Goal: Information Seeking & Learning: Check status

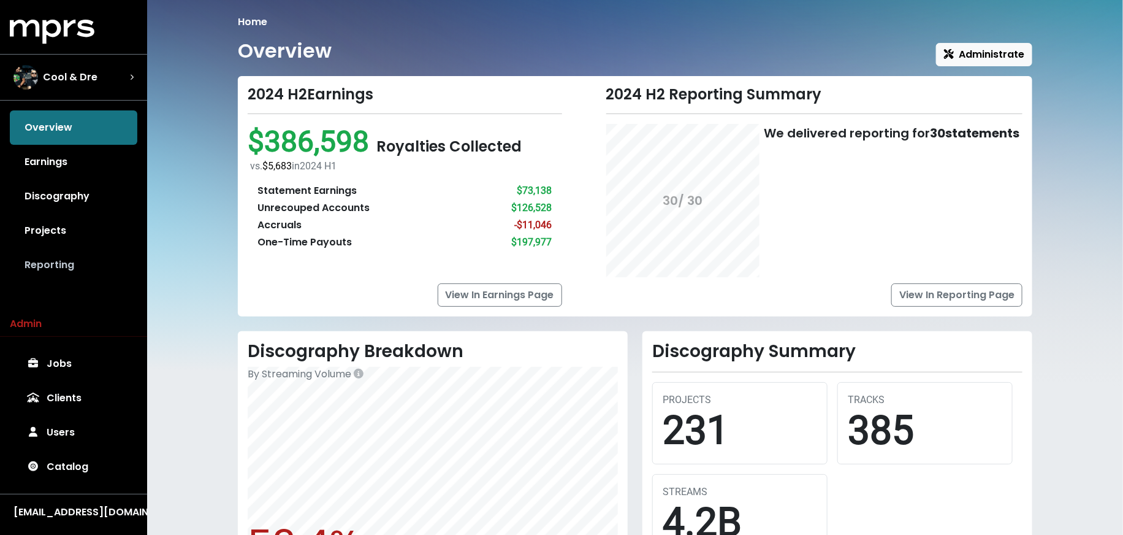
click at [105, 270] on link "Reporting" at bounding box center [74, 265] width 128 height 34
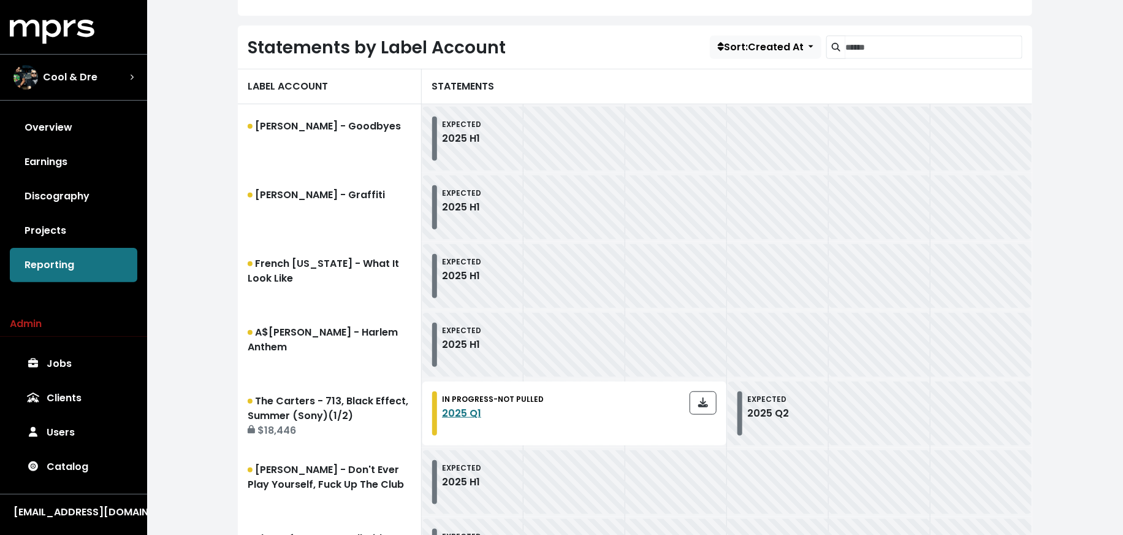
scroll to position [368, 0]
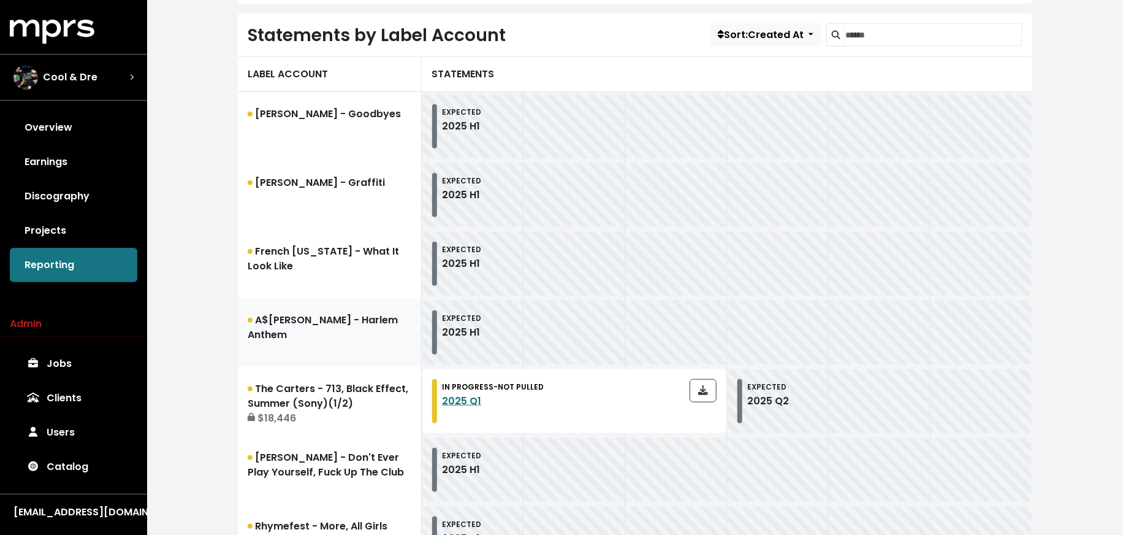
click at [294, 334] on link "A$[PERSON_NAME] - Harlem Anthem" at bounding box center [330, 332] width 184 height 69
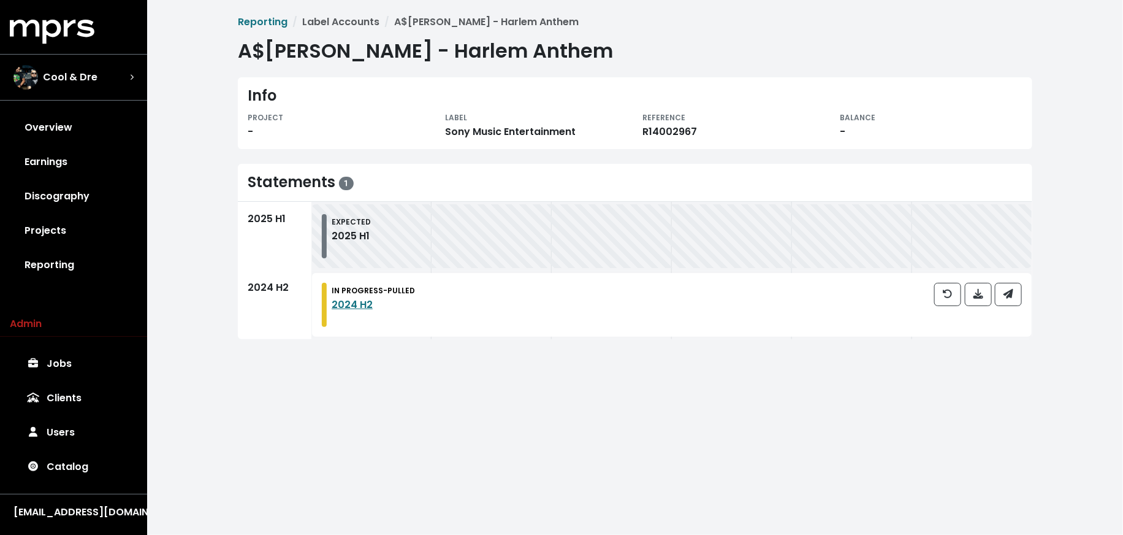
click at [670, 130] on div "R14002967" at bounding box center [733, 131] width 183 height 15
copy div "R14002967"
click at [79, 268] on link "Reporting" at bounding box center [74, 265] width 128 height 34
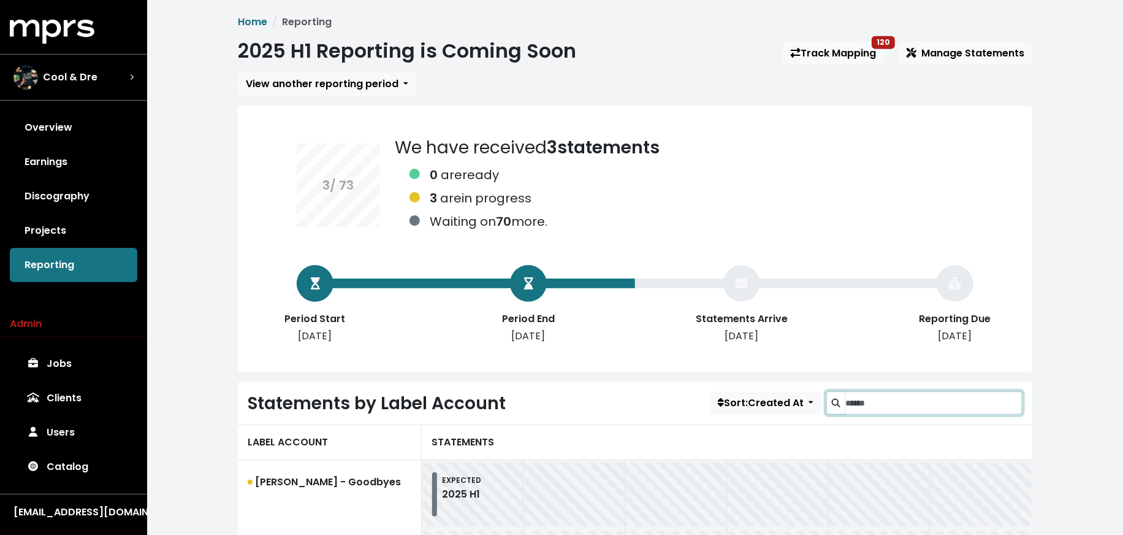
click at [860, 405] on input "Search label accounts" at bounding box center [933, 402] width 177 height 23
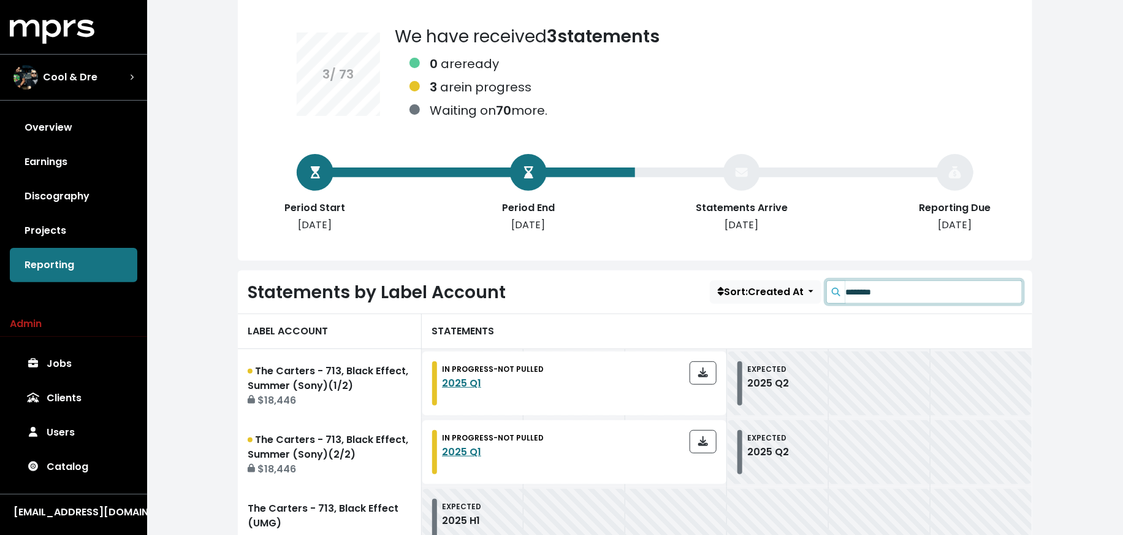
scroll to position [164, 0]
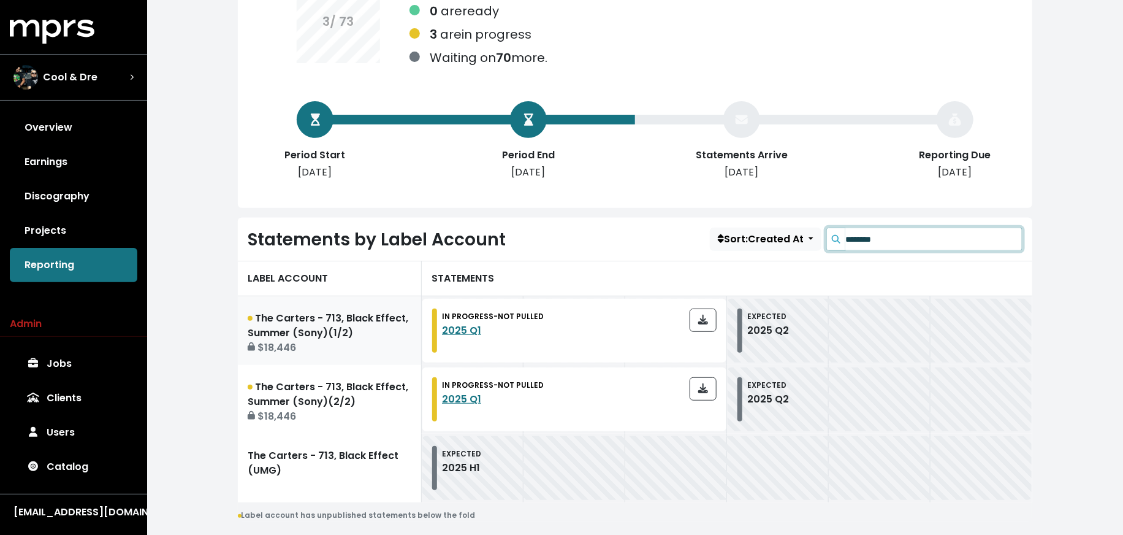
type input "********"
click at [381, 346] on div "$18,446" at bounding box center [330, 347] width 164 height 15
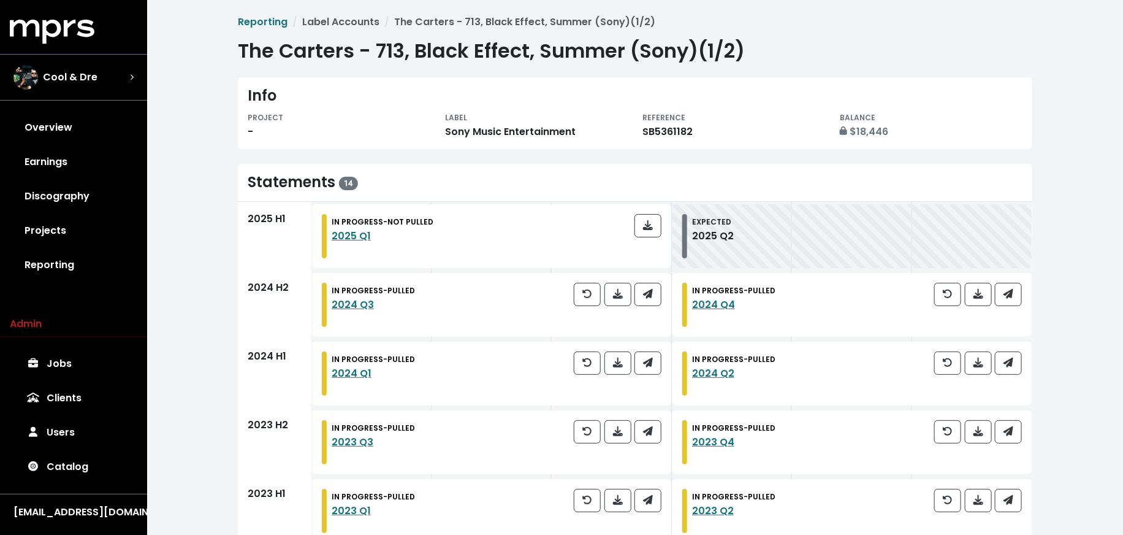
click at [672, 135] on div "SB5361182" at bounding box center [733, 131] width 183 height 15
copy div "SB5361182"
click at [69, 267] on link "Reporting" at bounding box center [74, 265] width 128 height 34
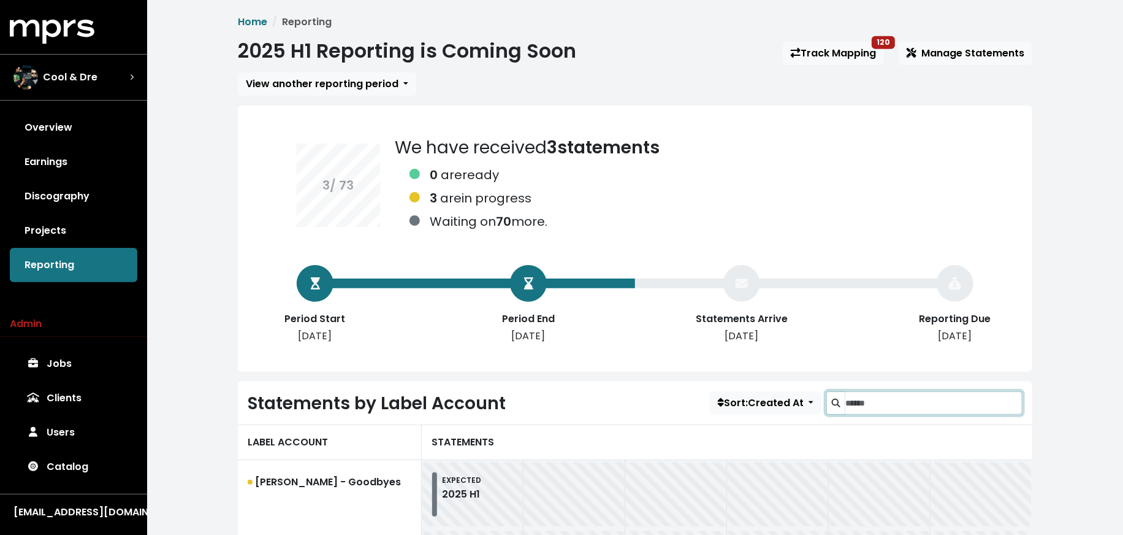
click at [856, 396] on input "Search label accounts" at bounding box center [933, 402] width 177 height 23
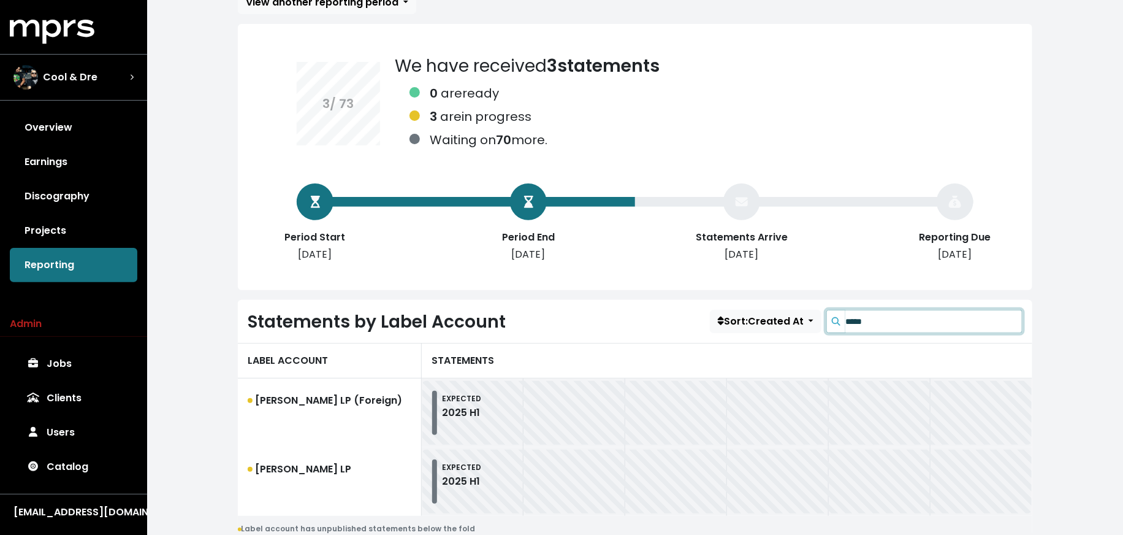
scroll to position [129, 0]
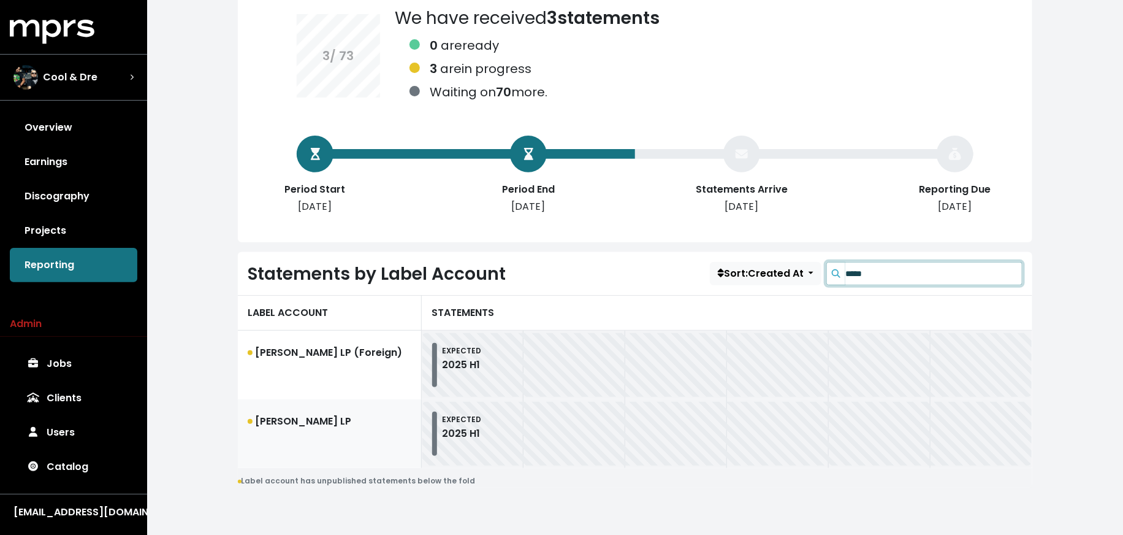
type input "*****"
click at [356, 424] on link "[PERSON_NAME] LP" at bounding box center [330, 433] width 184 height 69
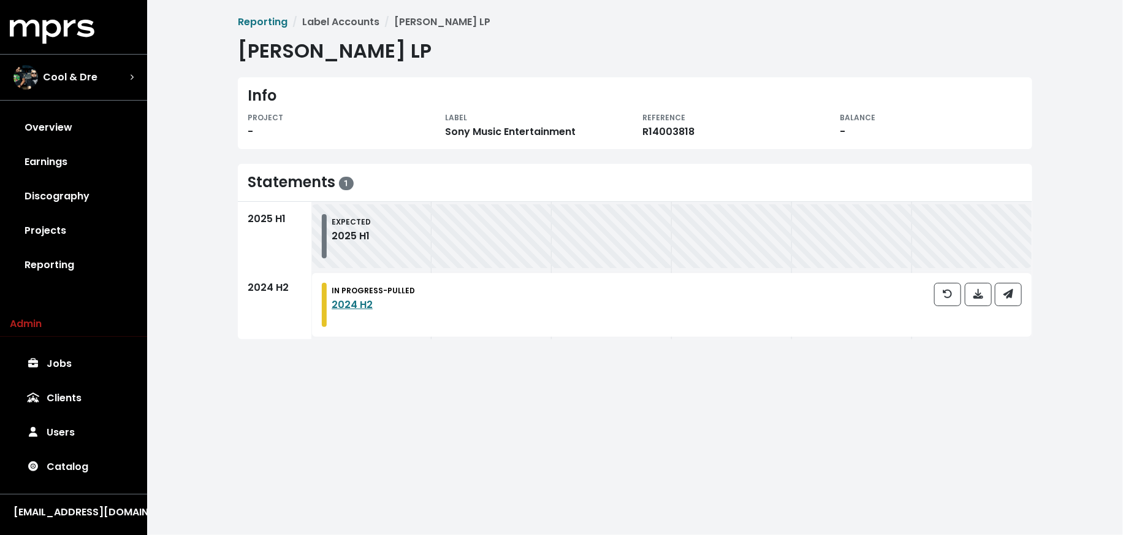
click at [664, 134] on div "R14003818" at bounding box center [733, 131] width 183 height 15
copy div "R14003818"
click at [91, 76] on span "Cool & Dre" at bounding box center [70, 77] width 55 height 15
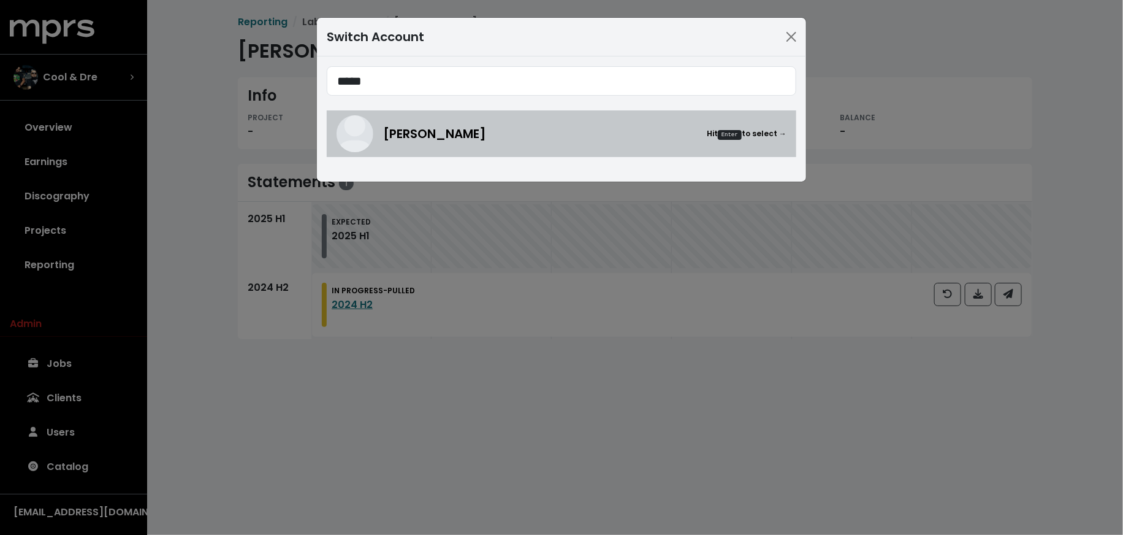
type input "*****"
click at [351, 139] on img at bounding box center [355, 133] width 37 height 37
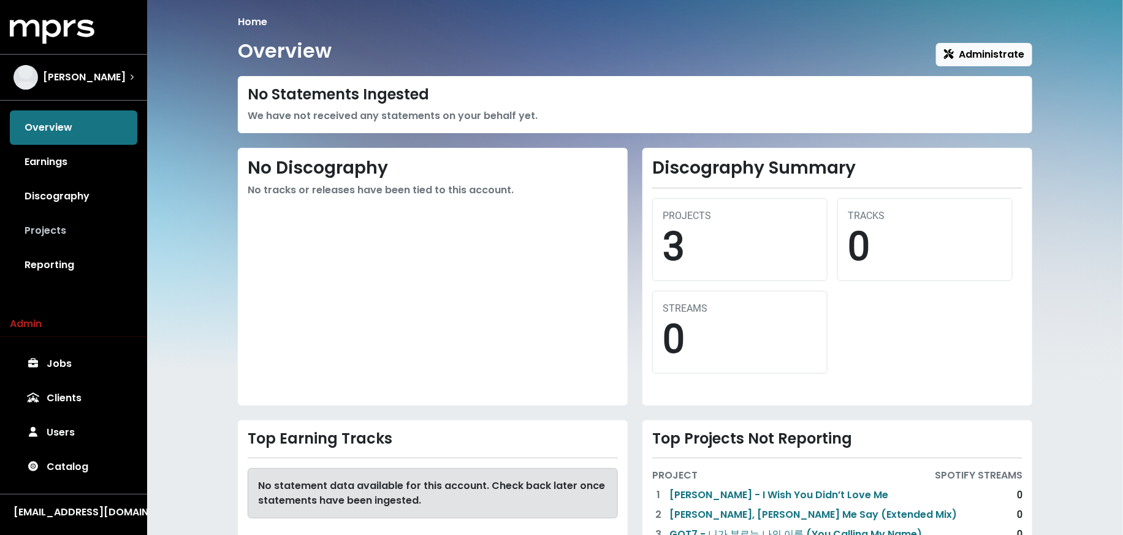
click at [89, 235] on link "Projects" at bounding box center [74, 230] width 128 height 34
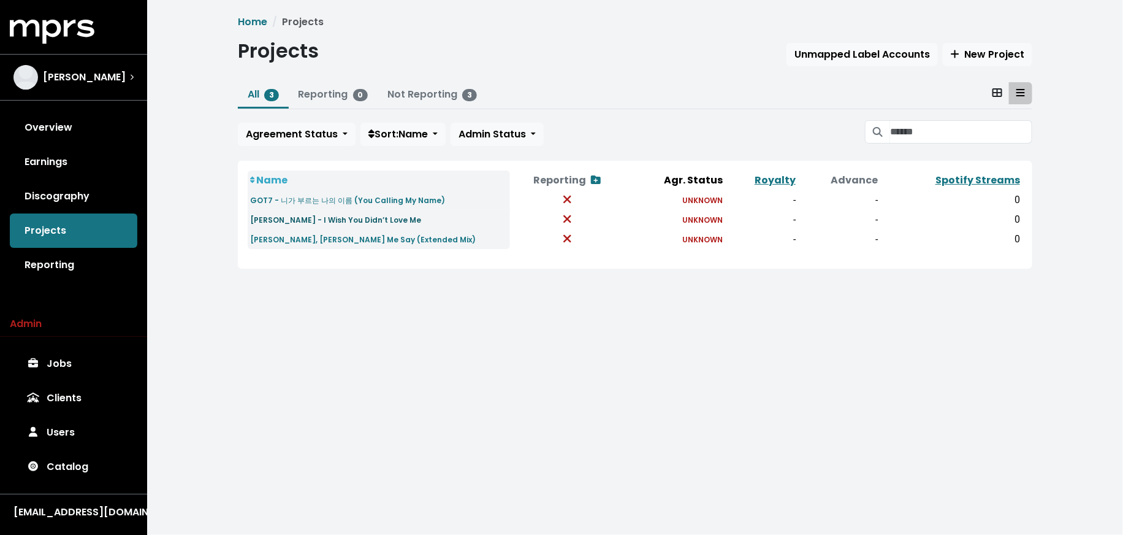
click at [367, 219] on small "[PERSON_NAME] - I Wish You Didn’t Love Me" at bounding box center [335, 220] width 171 height 10
click at [78, 196] on link "Discography" at bounding box center [74, 196] width 128 height 34
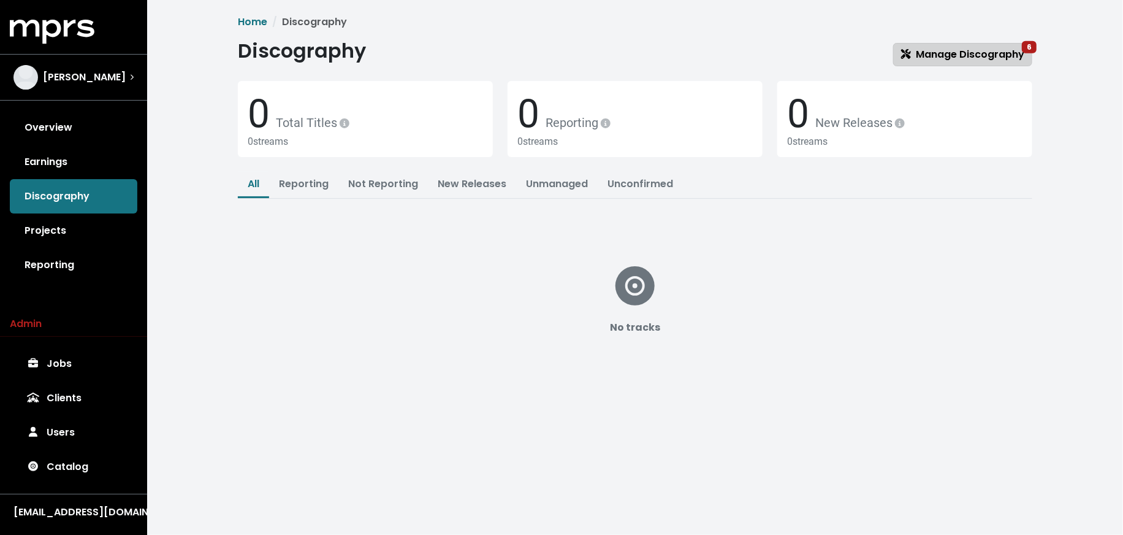
click at [977, 55] on span "Manage Discography 6" at bounding box center [962, 54] width 123 height 14
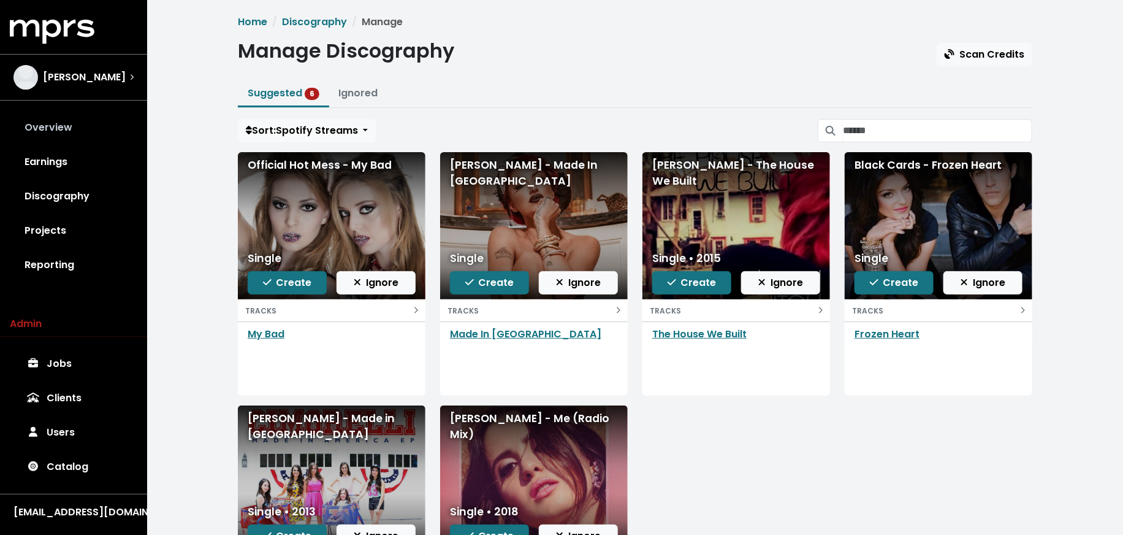
click at [56, 131] on link "Overview" at bounding box center [74, 127] width 128 height 34
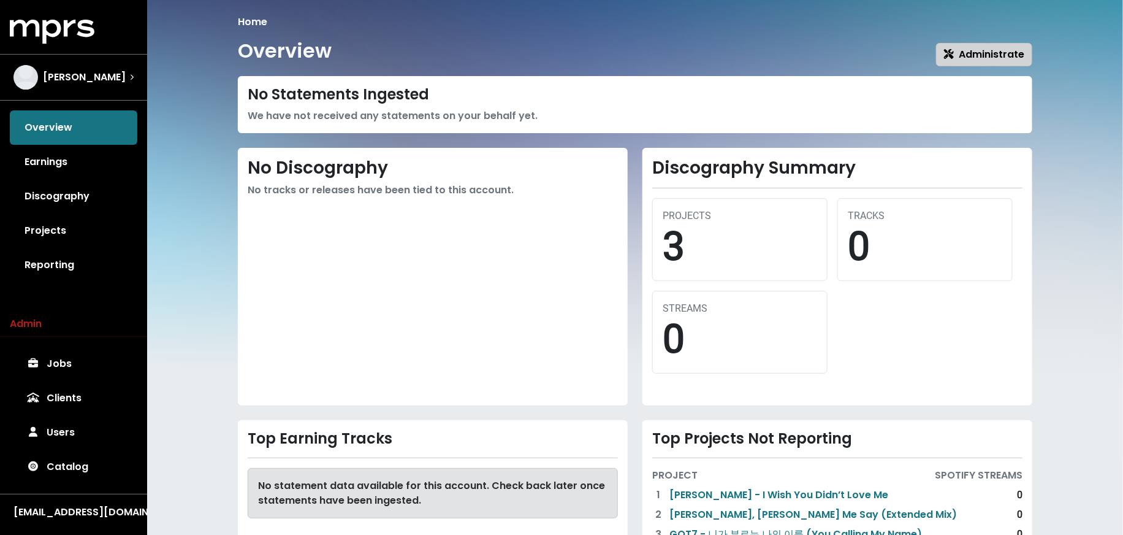
click at [994, 44] on button "Administrate" at bounding box center [984, 54] width 96 height 23
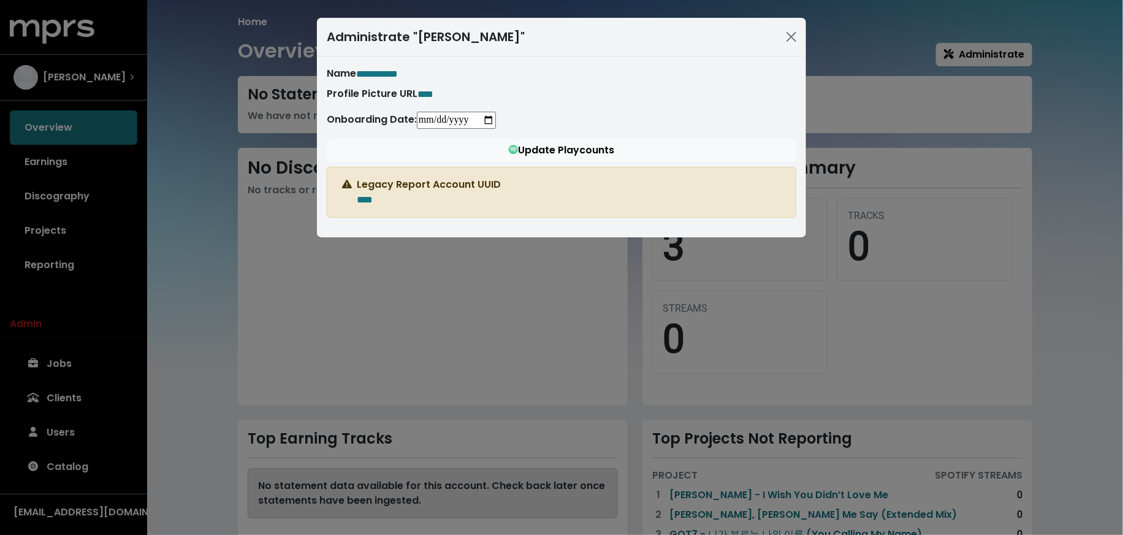
click at [496, 118] on input "date" at bounding box center [456, 120] width 79 height 17
type input "**********"
click at [447, 94] on div "Profile Picture URL ****" at bounding box center [562, 93] width 470 height 15
paste span "Edit value"
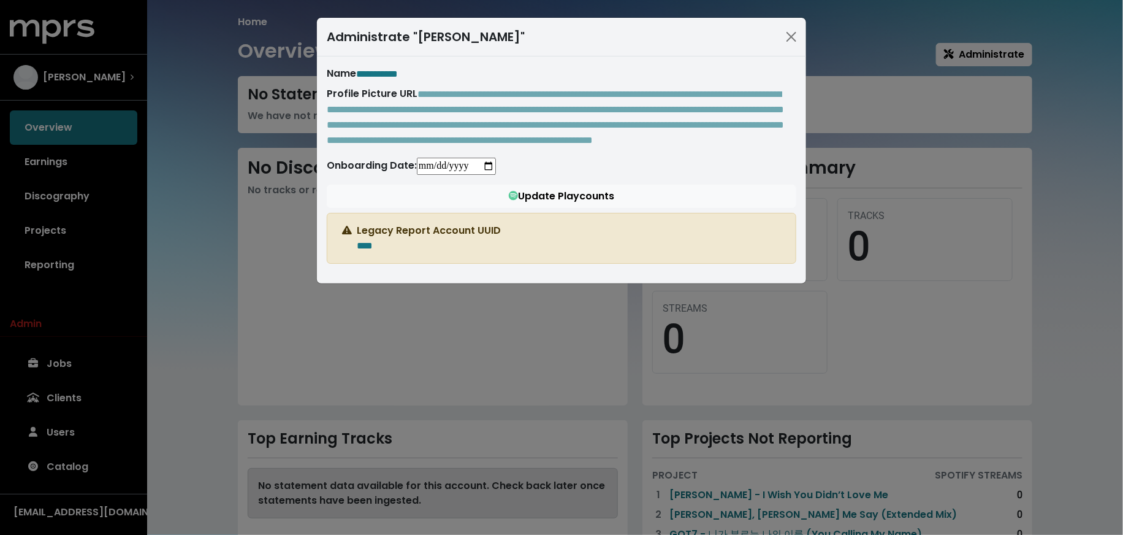
click at [512, 63] on div "**********" at bounding box center [561, 169] width 489 height 227
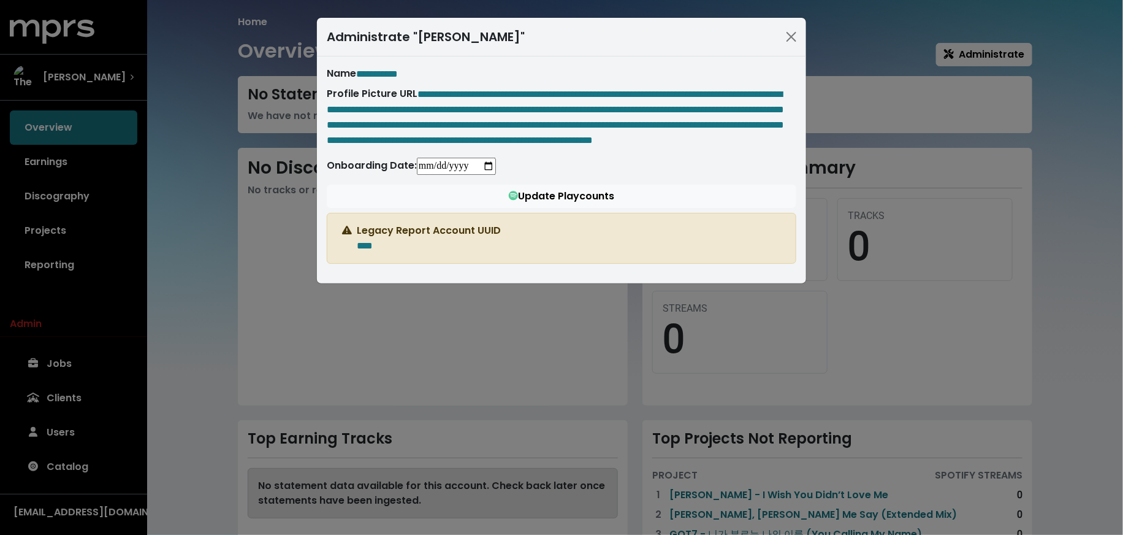
click at [220, 251] on div "**********" at bounding box center [561, 267] width 1123 height 535
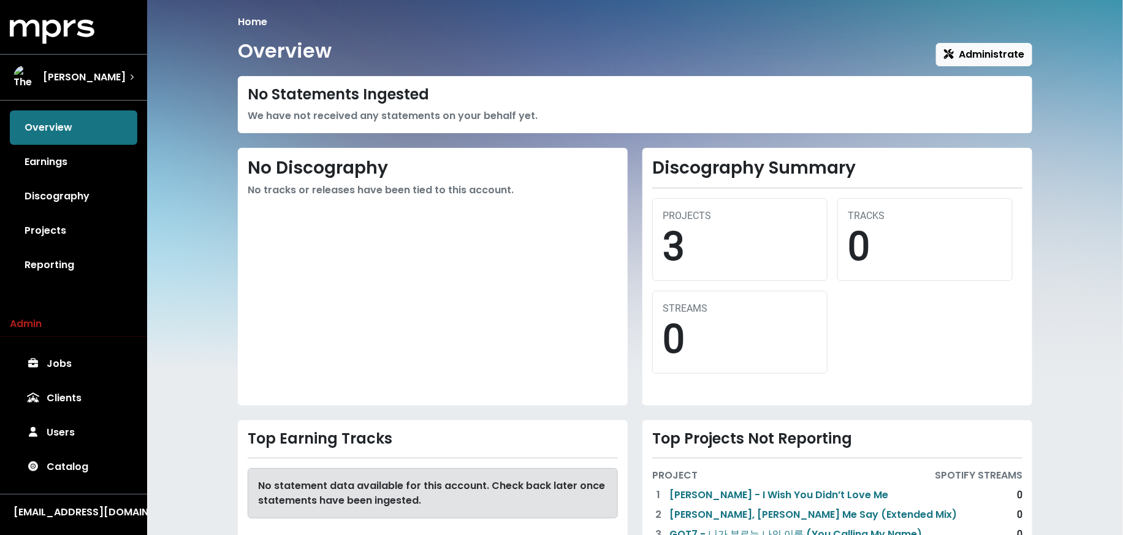
click at [97, 134] on div "Overview Earnings Discography Projects Reporting" at bounding box center [73, 196] width 147 height 172
click at [961, 53] on span "Administrate" at bounding box center [984, 54] width 80 height 14
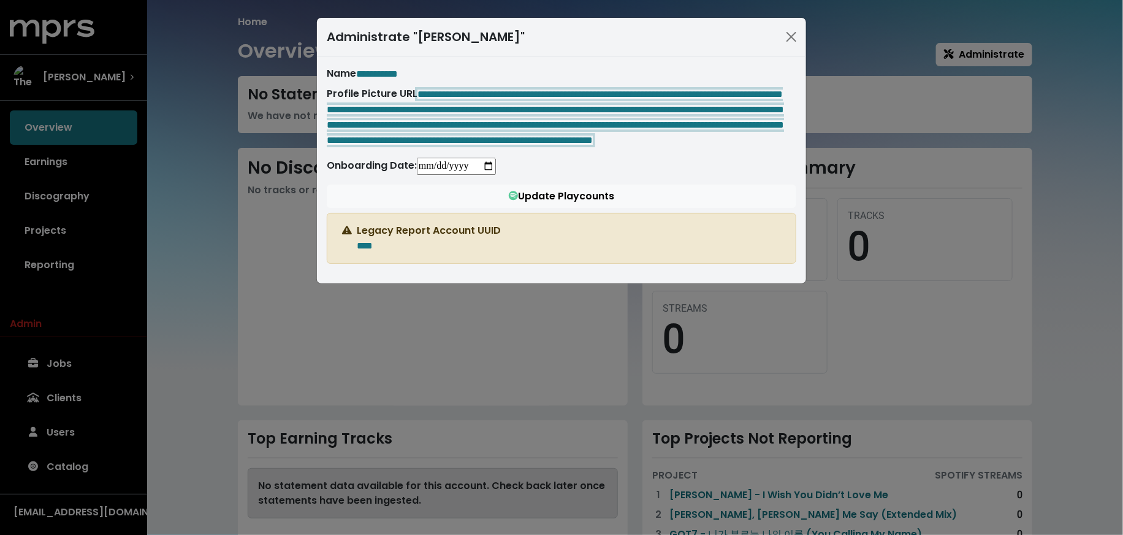
click at [628, 127] on span "**********" at bounding box center [555, 116] width 457 height 55
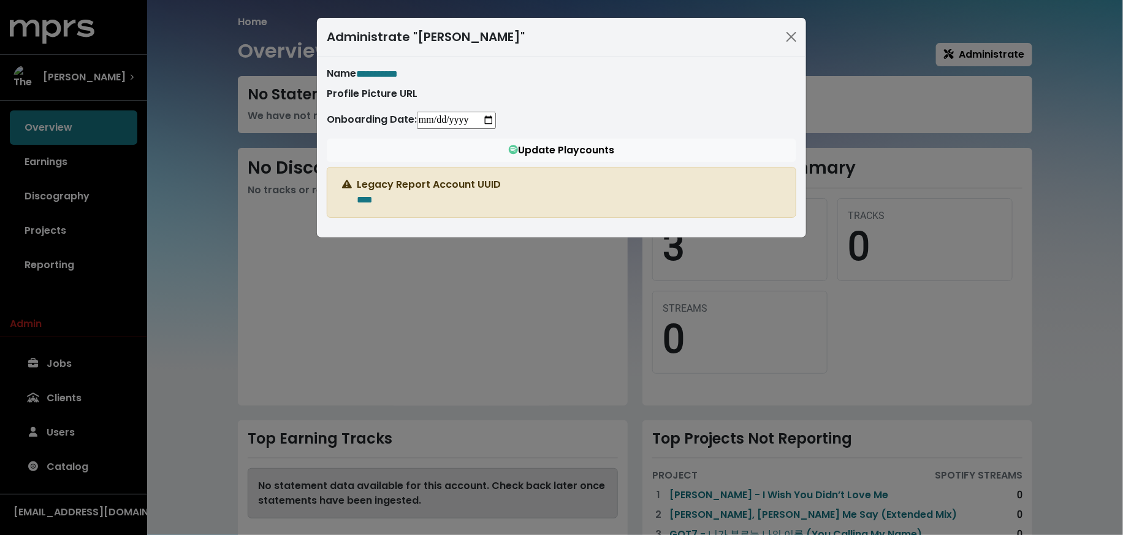
click at [223, 281] on div "**********" at bounding box center [561, 267] width 1123 height 535
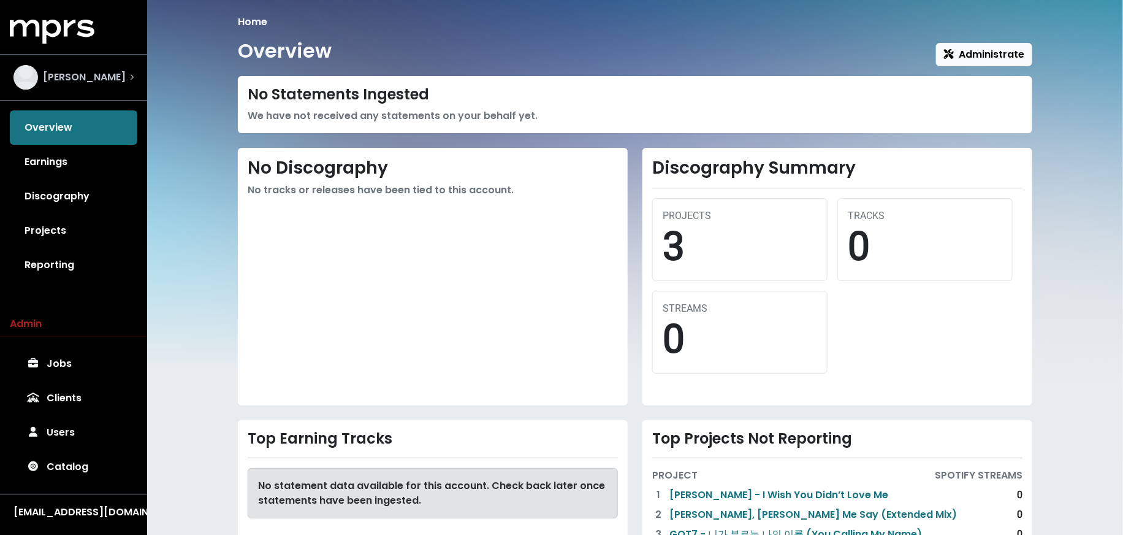
click at [79, 83] on span "[PERSON_NAME]" at bounding box center [84, 77] width 83 height 15
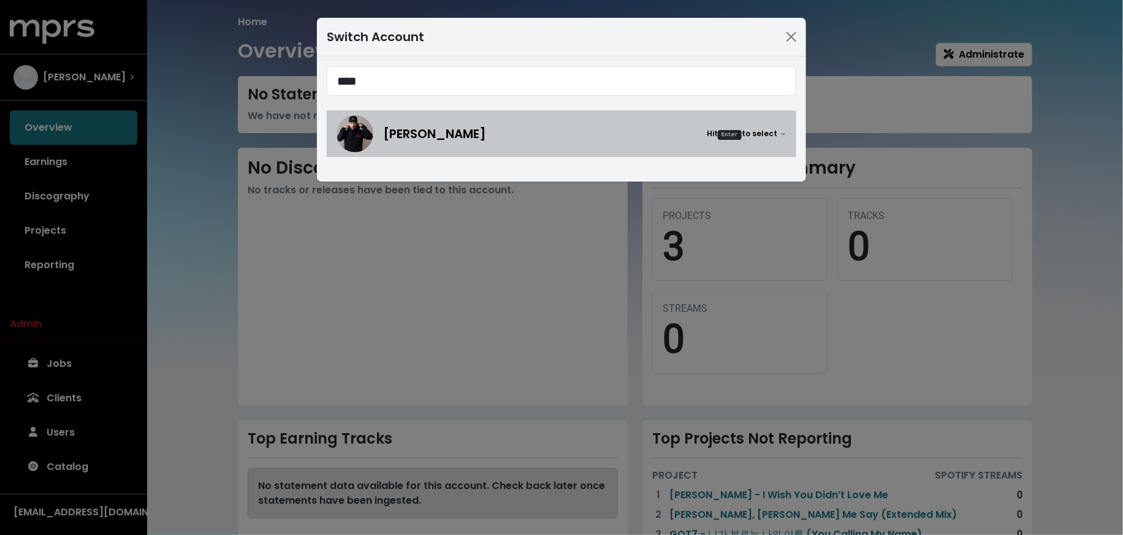
type input "****"
click at [415, 135] on span "[PERSON_NAME]" at bounding box center [434, 133] width 103 height 18
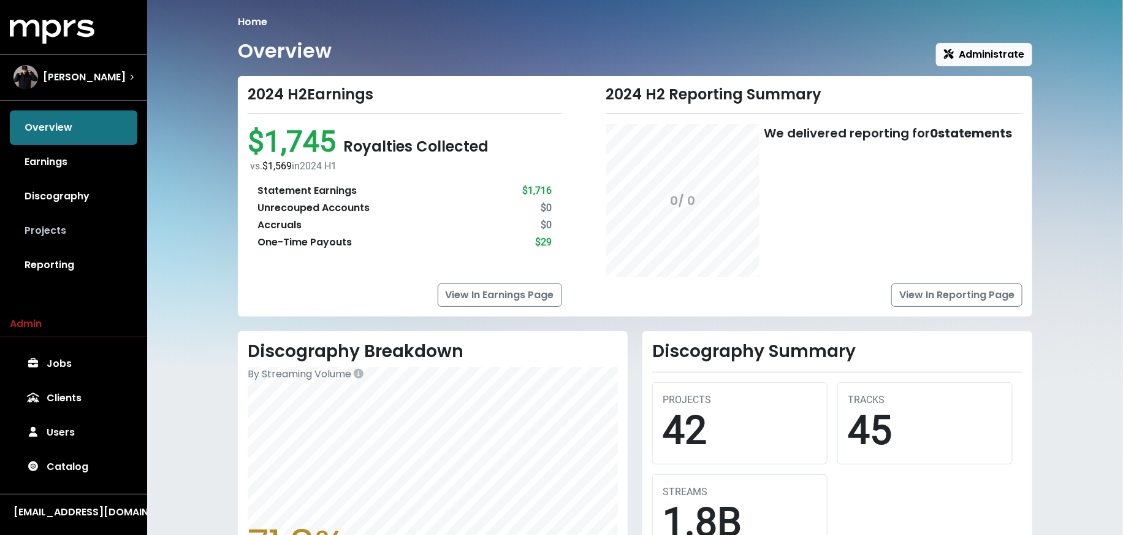
click at [86, 234] on link "Projects" at bounding box center [74, 230] width 128 height 34
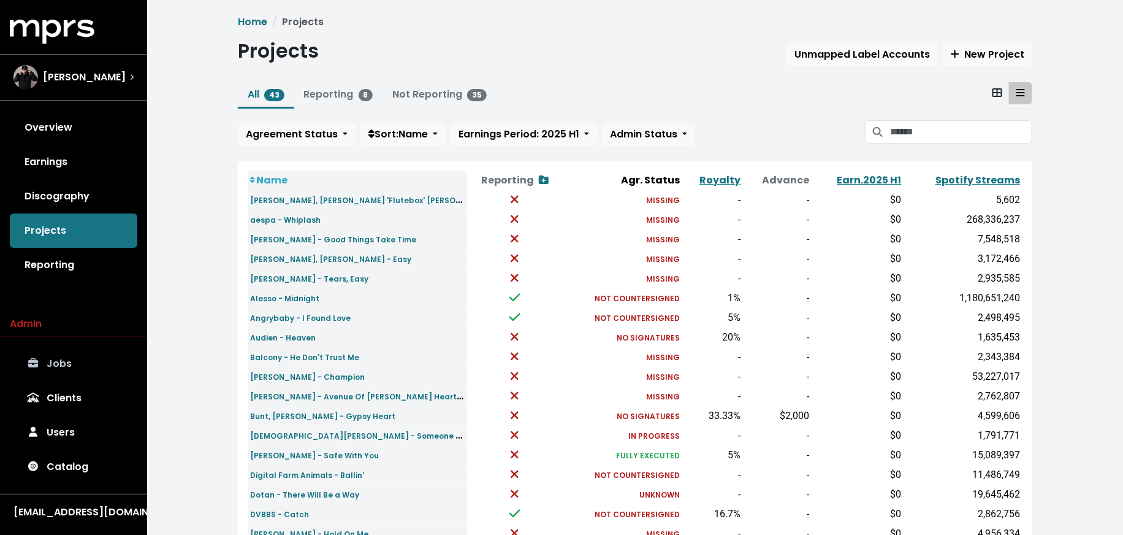
click at [77, 371] on link "Jobs" at bounding box center [74, 363] width 128 height 34
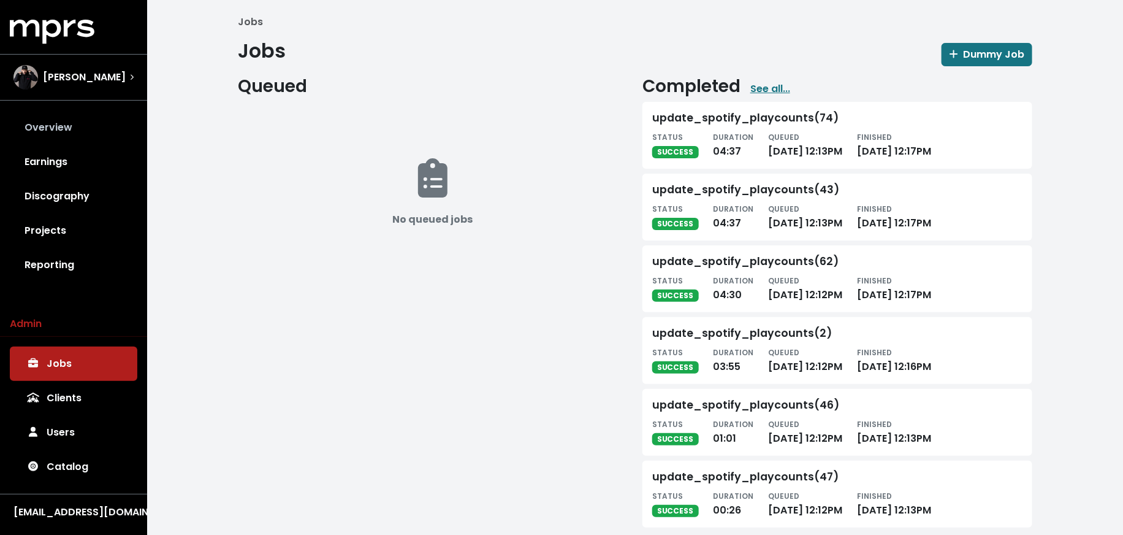
click at [50, 128] on link "Overview" at bounding box center [74, 127] width 128 height 34
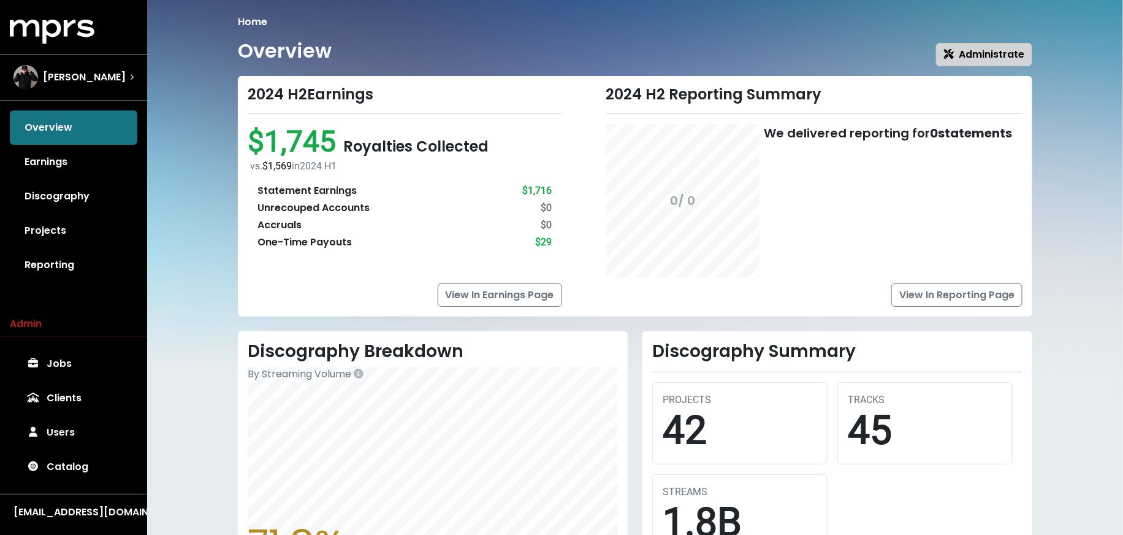
click at [992, 57] on span "Administrate" at bounding box center [984, 54] width 80 height 14
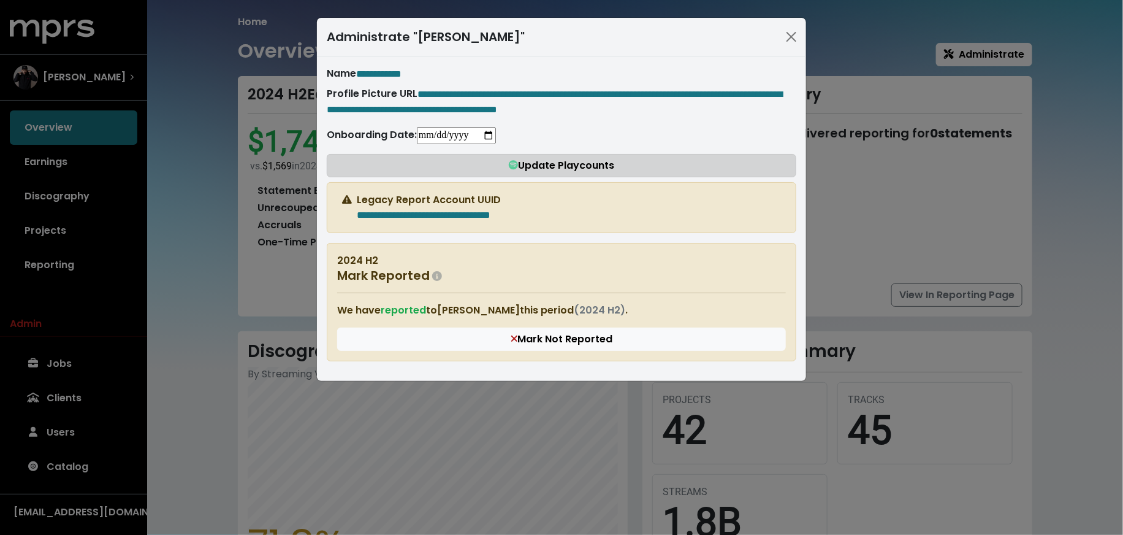
click at [438, 177] on button "Update Playcounts" at bounding box center [562, 165] width 470 height 23
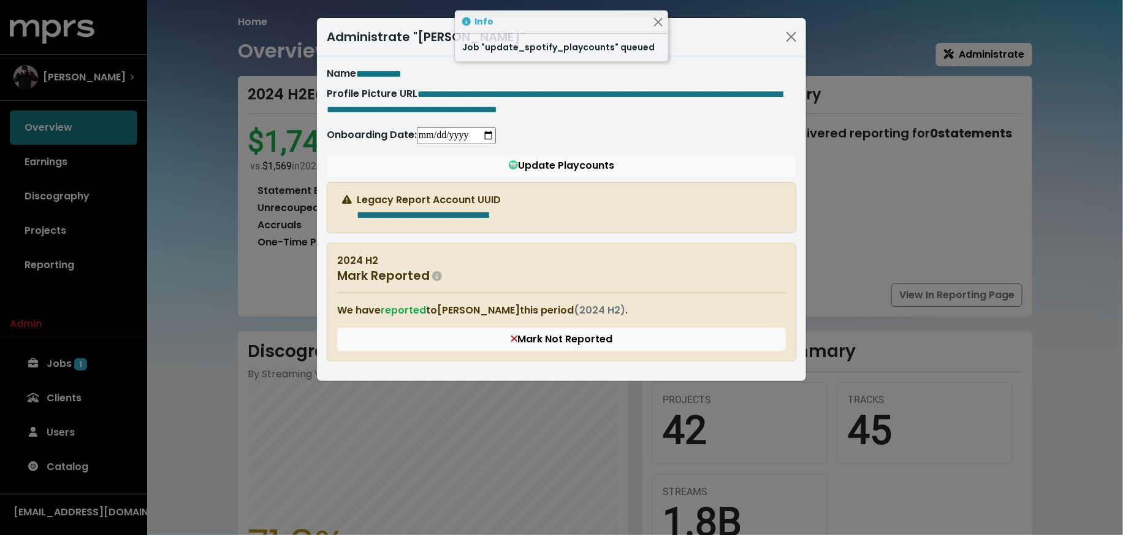
click at [243, 258] on div "**********" at bounding box center [561, 267] width 1123 height 535
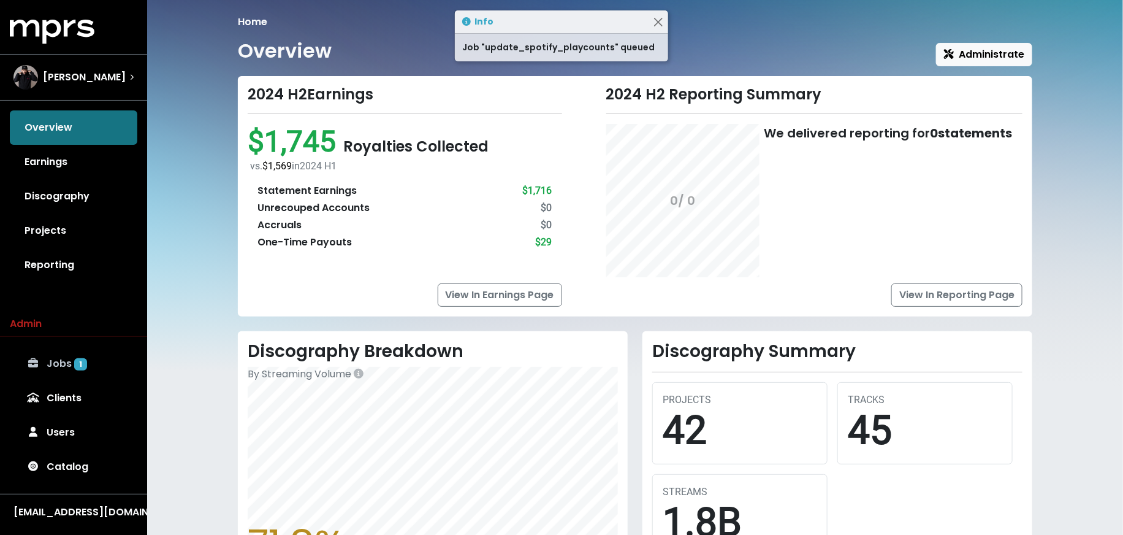
click at [109, 360] on link "Jobs 1" at bounding box center [74, 363] width 128 height 34
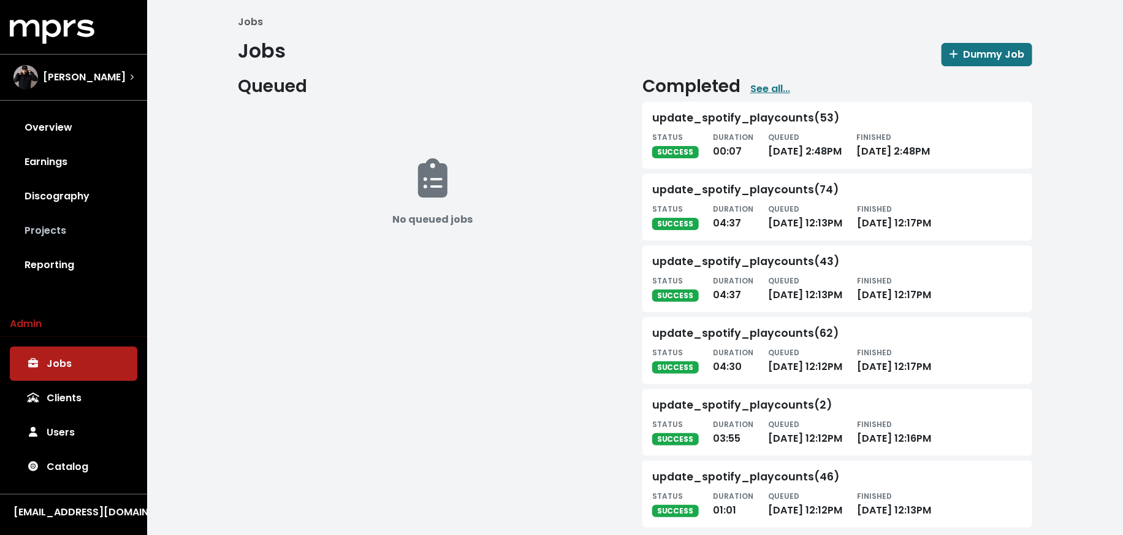
click at [42, 221] on link "Projects" at bounding box center [74, 230] width 128 height 34
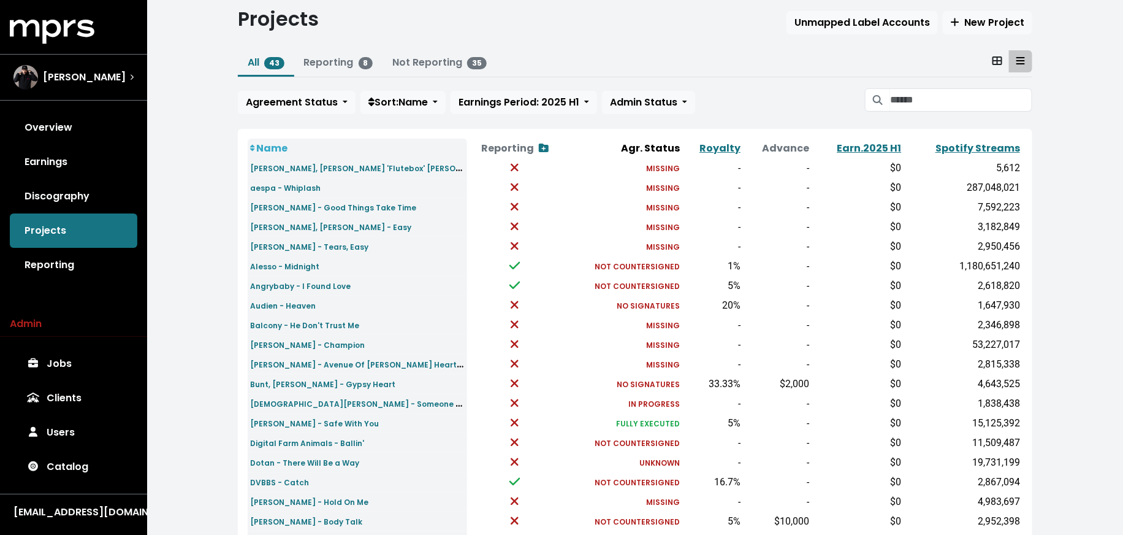
scroll to position [34, 0]
click at [961, 137] on th "Spotify Streams" at bounding box center [963, 147] width 118 height 20
click at [966, 147] on link "Spotify Streams" at bounding box center [977, 146] width 85 height 14
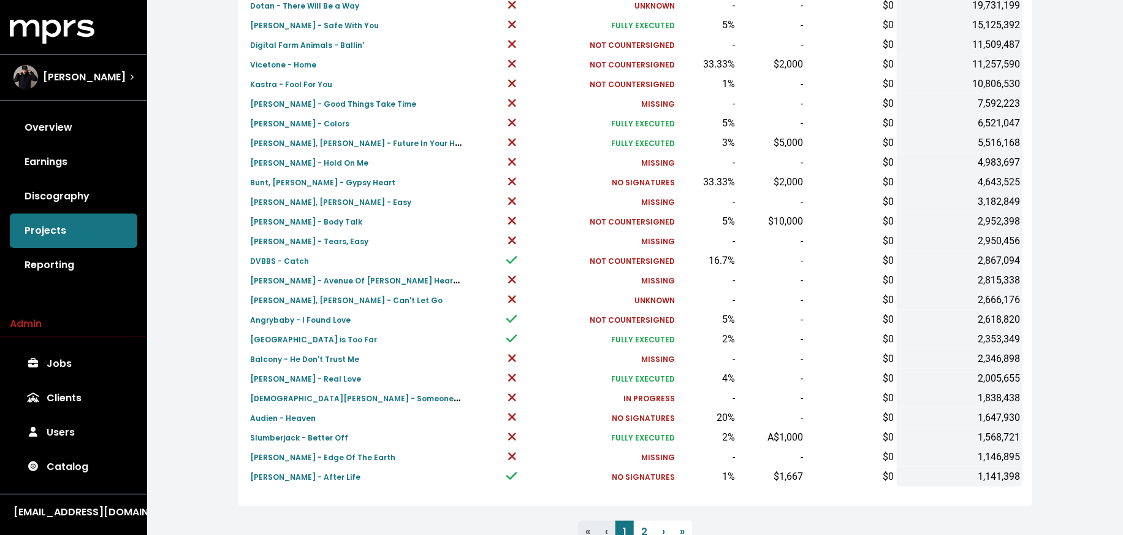
scroll to position [356, 0]
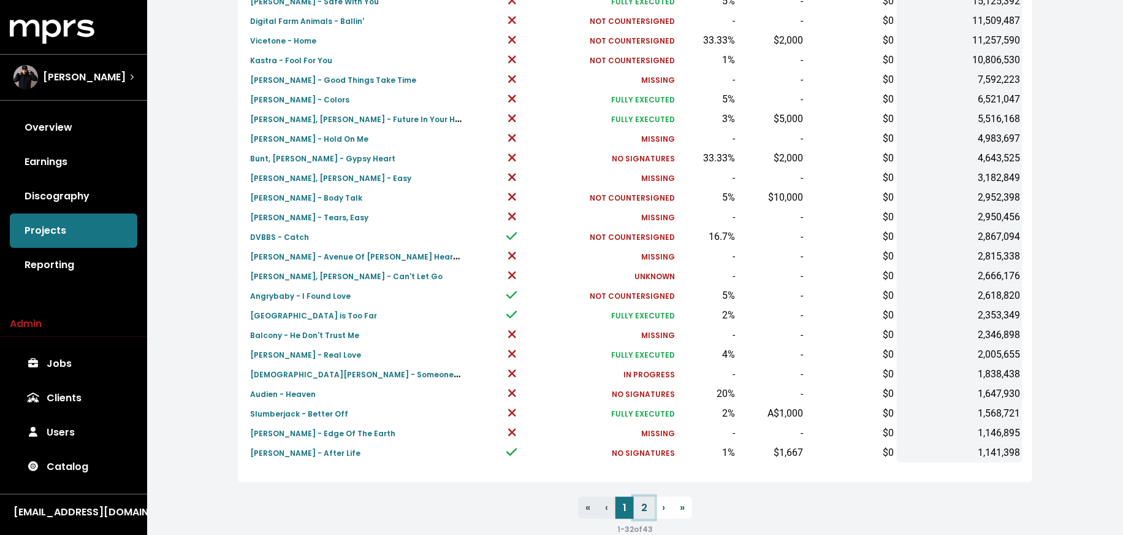
click at [643, 512] on link "2" at bounding box center [644, 508] width 21 height 22
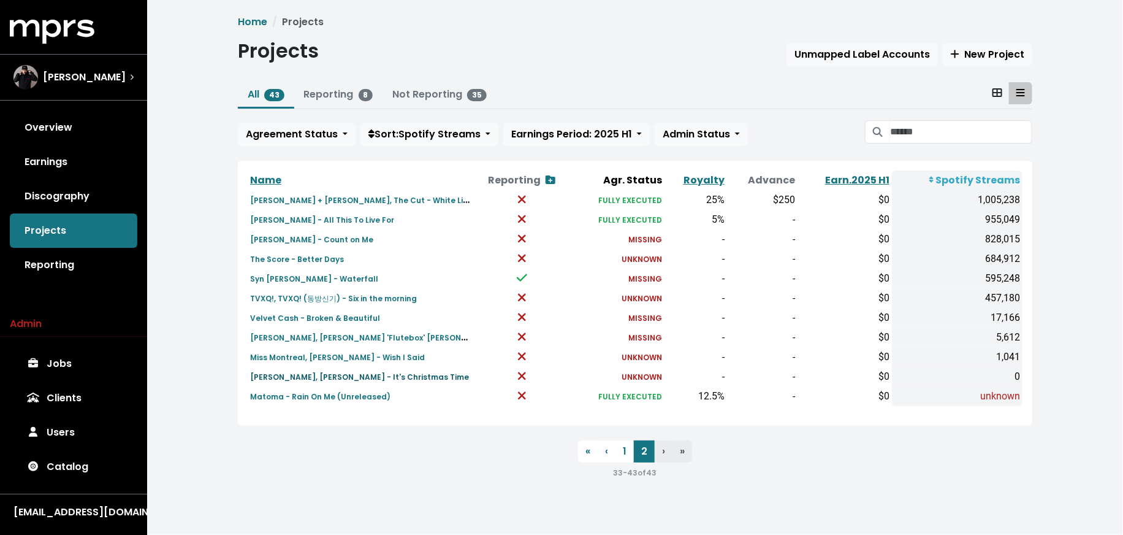
click at [320, 378] on small "[PERSON_NAME], [PERSON_NAME] - It's Christmas Time" at bounding box center [359, 376] width 219 height 10
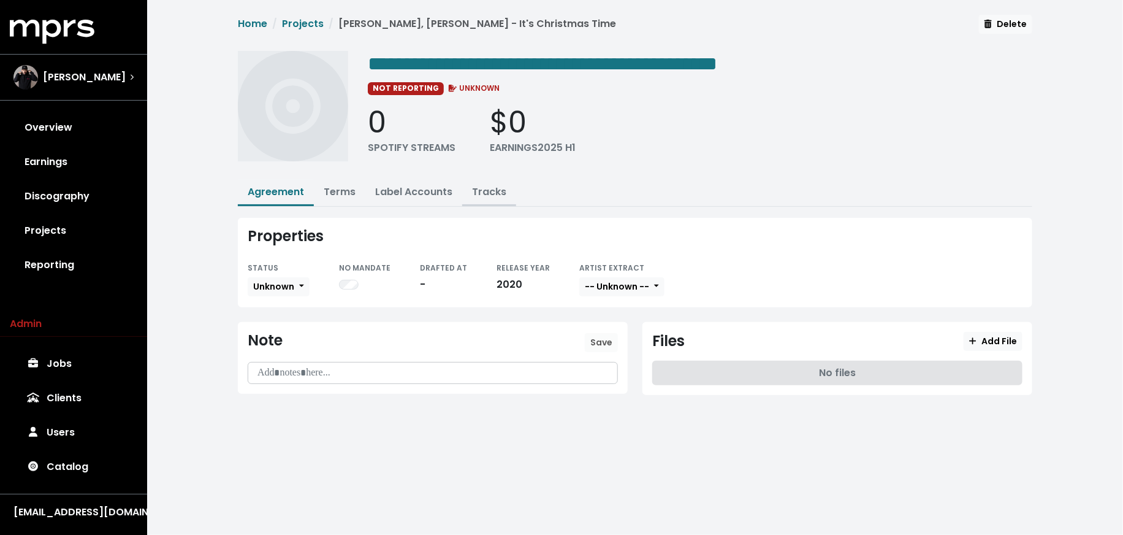
click at [490, 192] on link "Tracks" at bounding box center [489, 192] width 34 height 14
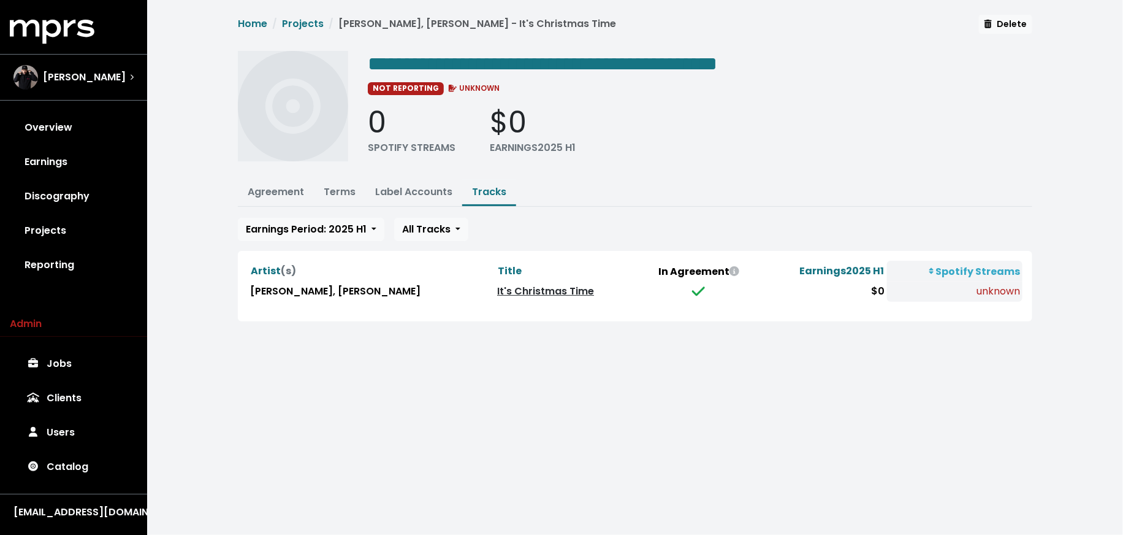
click at [497, 286] on link "It's Christmas Time" at bounding box center [545, 291] width 97 height 14
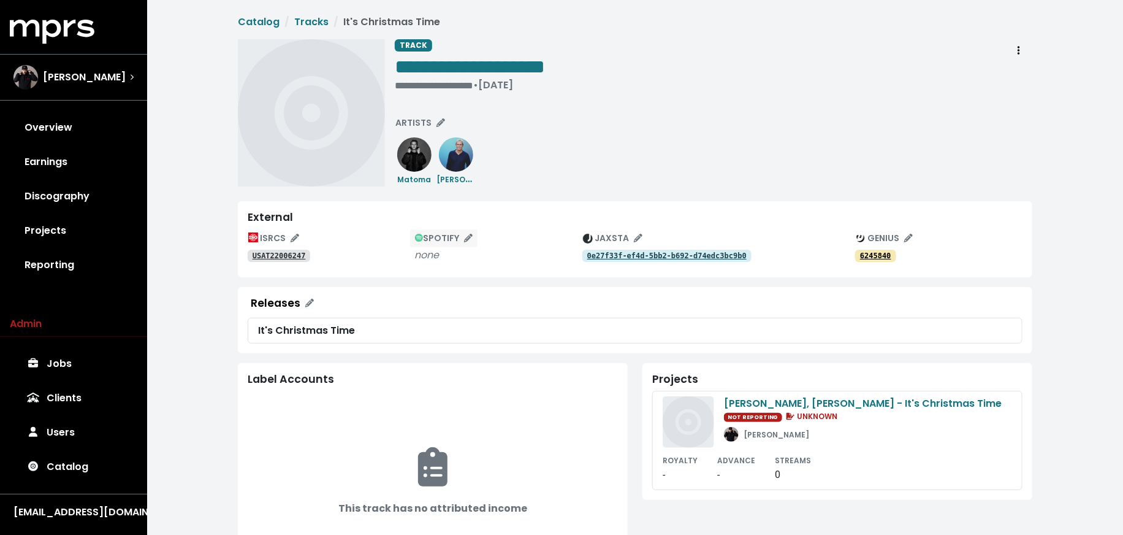
click at [449, 234] on span "SPOTIFY" at bounding box center [444, 238] width 58 height 12
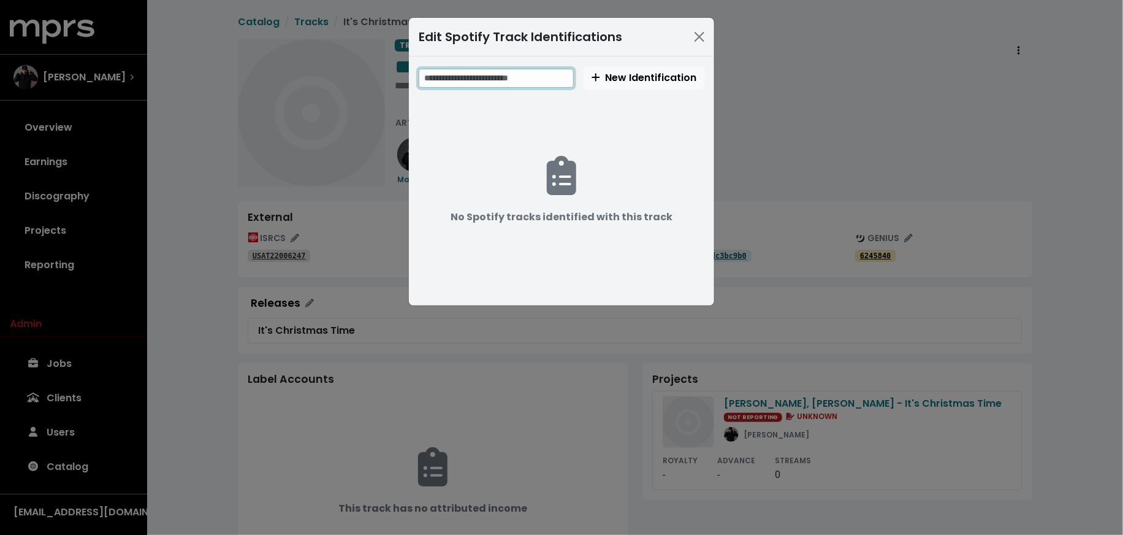
click at [535, 76] on input "text" at bounding box center [496, 78] width 155 height 19
paste input "**********"
click at [472, 78] on input "**********" at bounding box center [497, 78] width 157 height 19
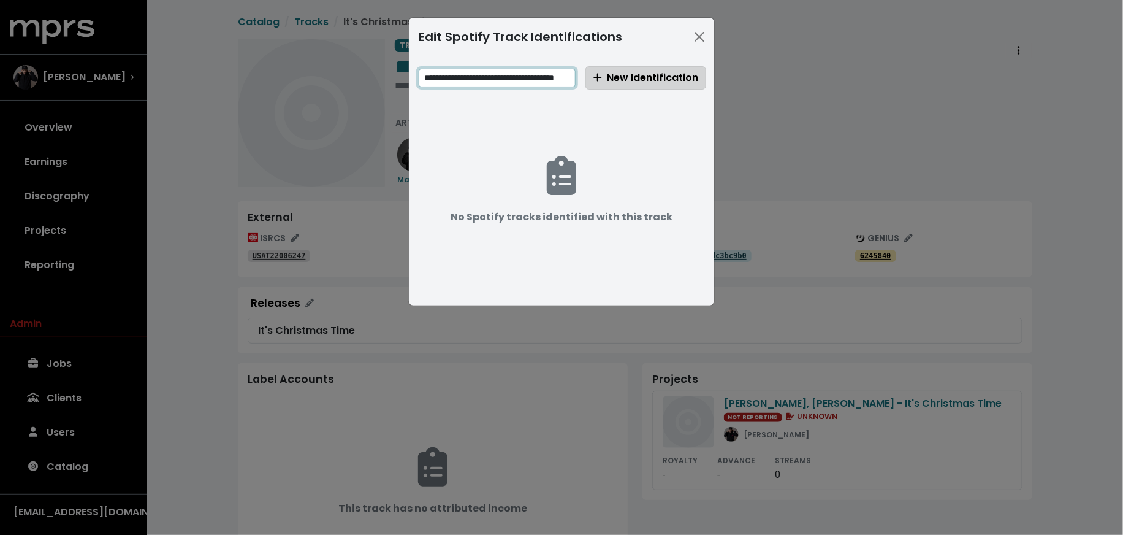
type input "**********"
click at [644, 82] on span "New Identification" at bounding box center [645, 77] width 105 height 14
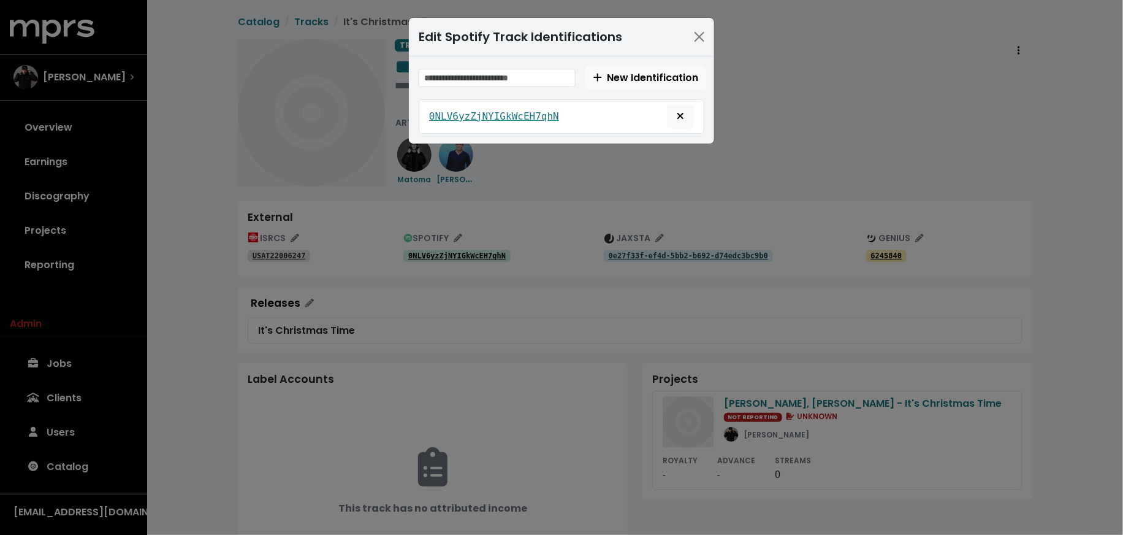
click at [243, 188] on div "Edit Spotify Track Identifications New Identification 0NLV6yzZjNYIGkWcEH7qhN" at bounding box center [561, 267] width 1123 height 535
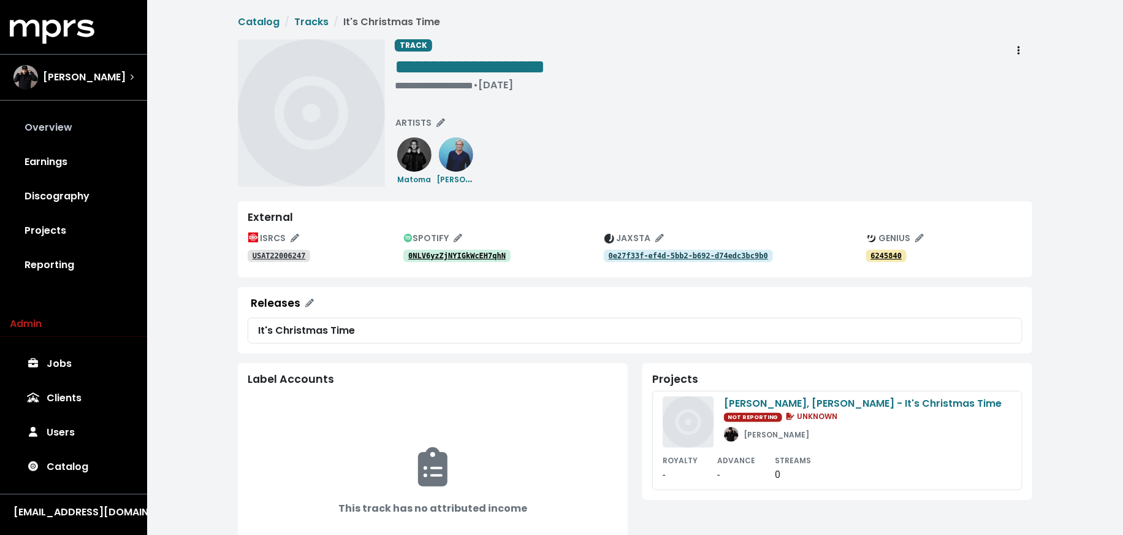
click at [61, 129] on link "Overview" at bounding box center [74, 127] width 128 height 34
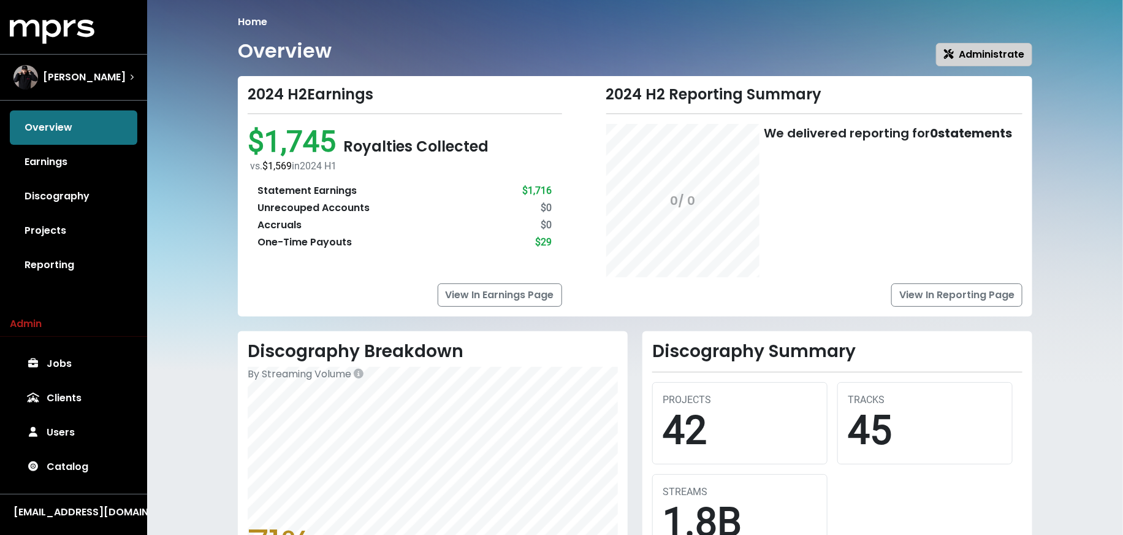
click at [978, 59] on span "Administrate" at bounding box center [984, 54] width 80 height 14
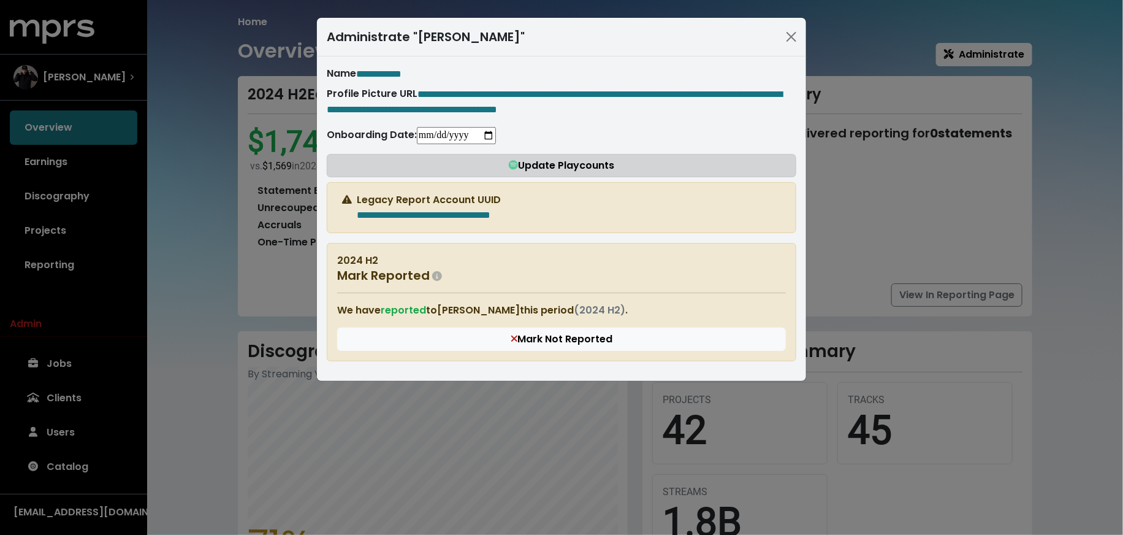
click at [521, 172] on span "Update Playcounts" at bounding box center [562, 165] width 106 height 14
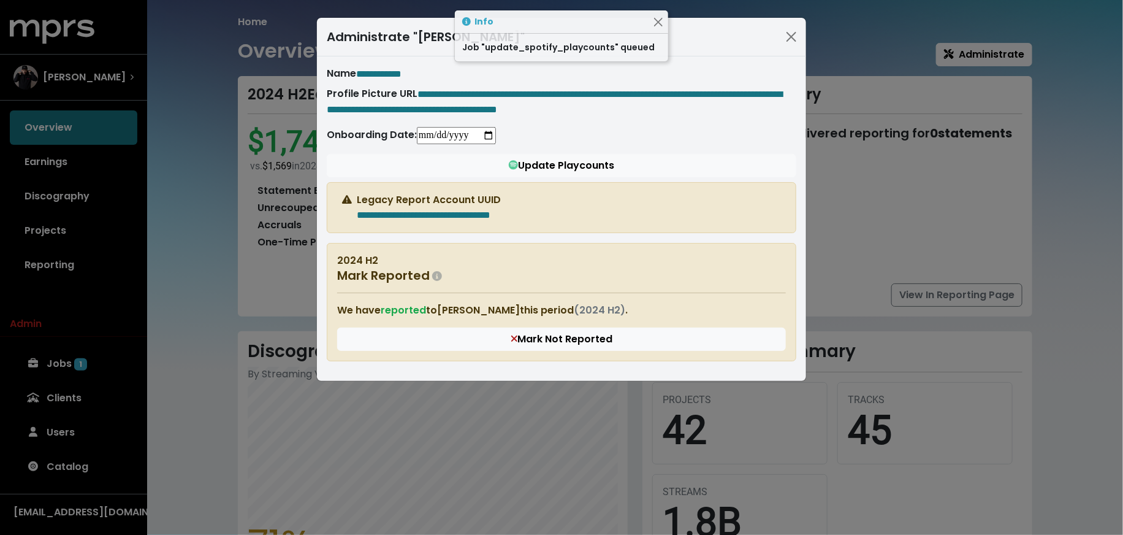
click at [189, 268] on div "**********" at bounding box center [561, 267] width 1123 height 535
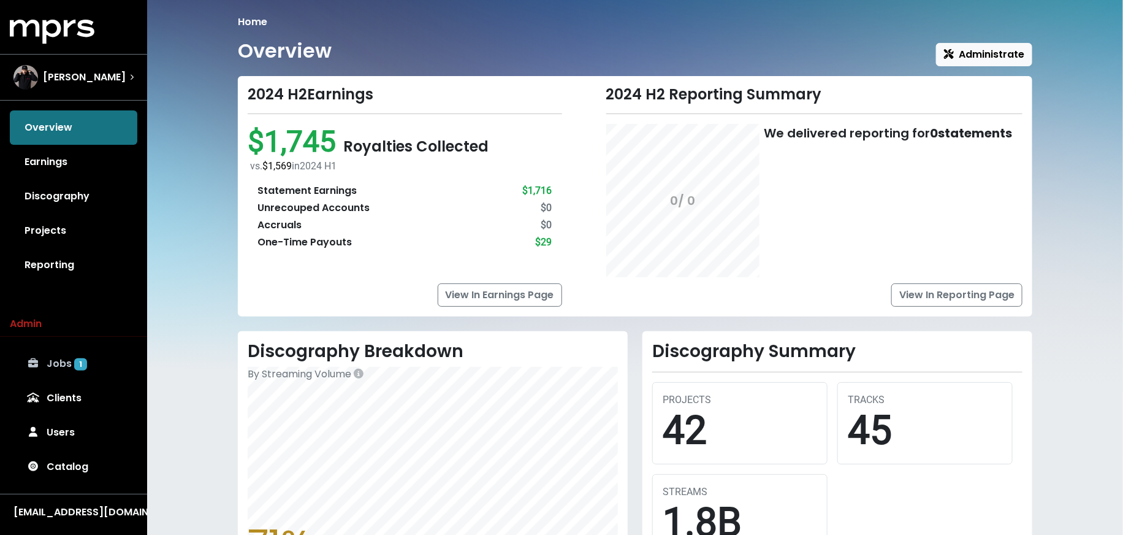
click at [64, 372] on link "Jobs 1" at bounding box center [74, 363] width 128 height 34
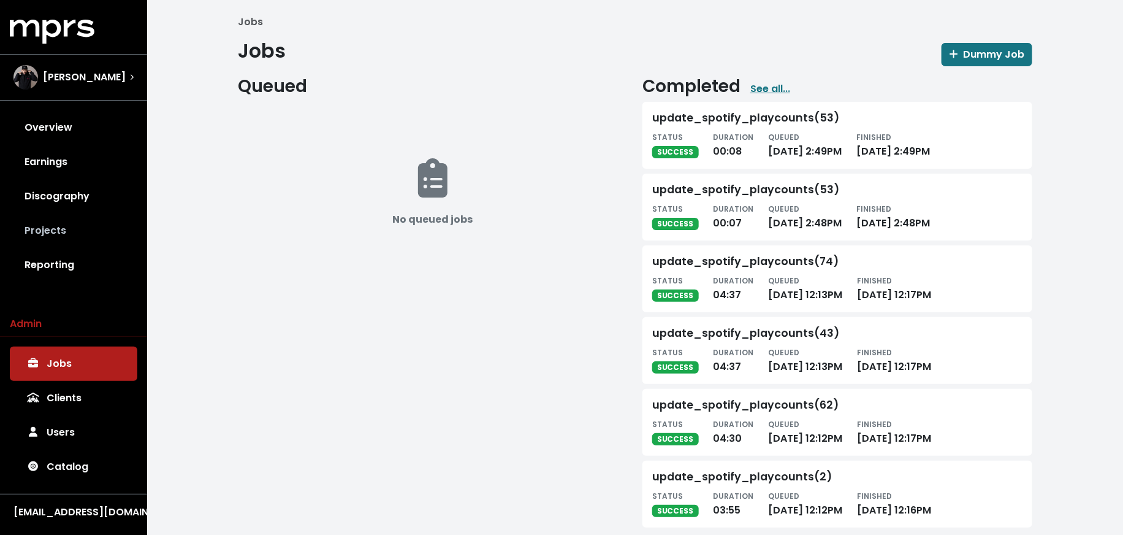
click at [83, 234] on link "Projects" at bounding box center [74, 230] width 128 height 34
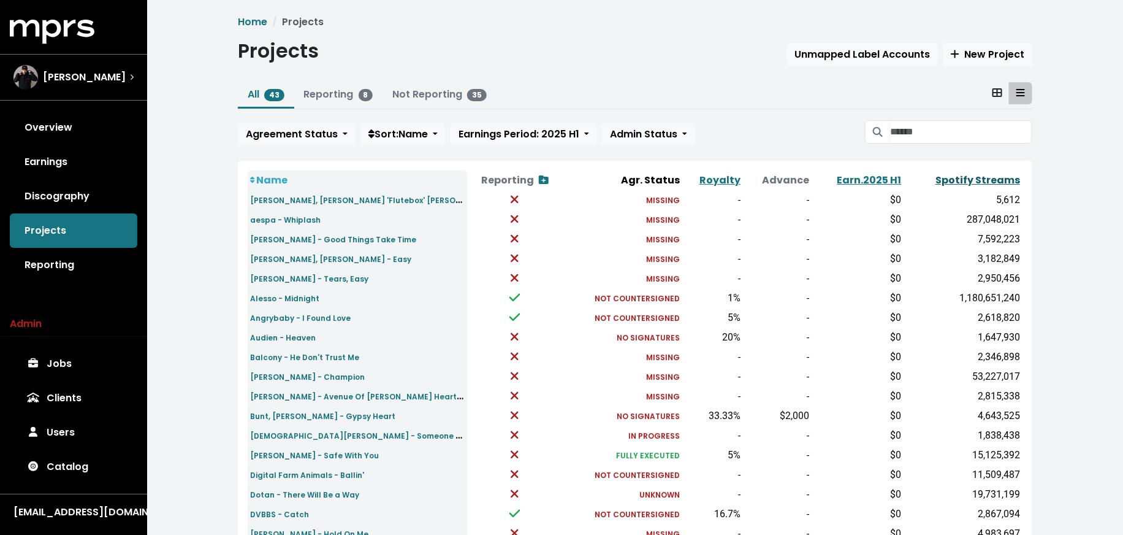
click at [999, 173] on link "Spotify Streams" at bounding box center [977, 180] width 85 height 14
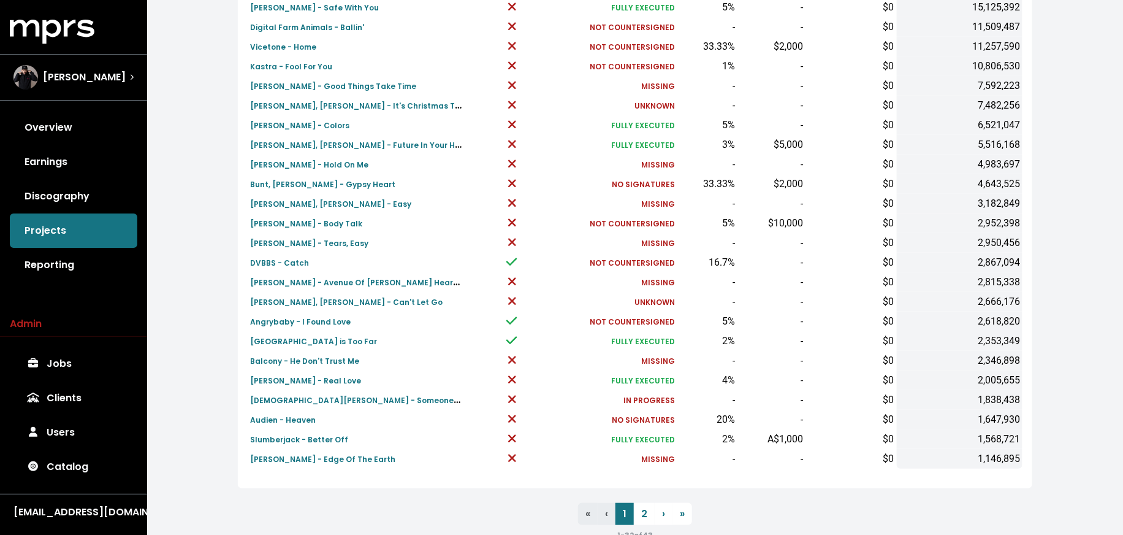
scroll to position [379, 0]
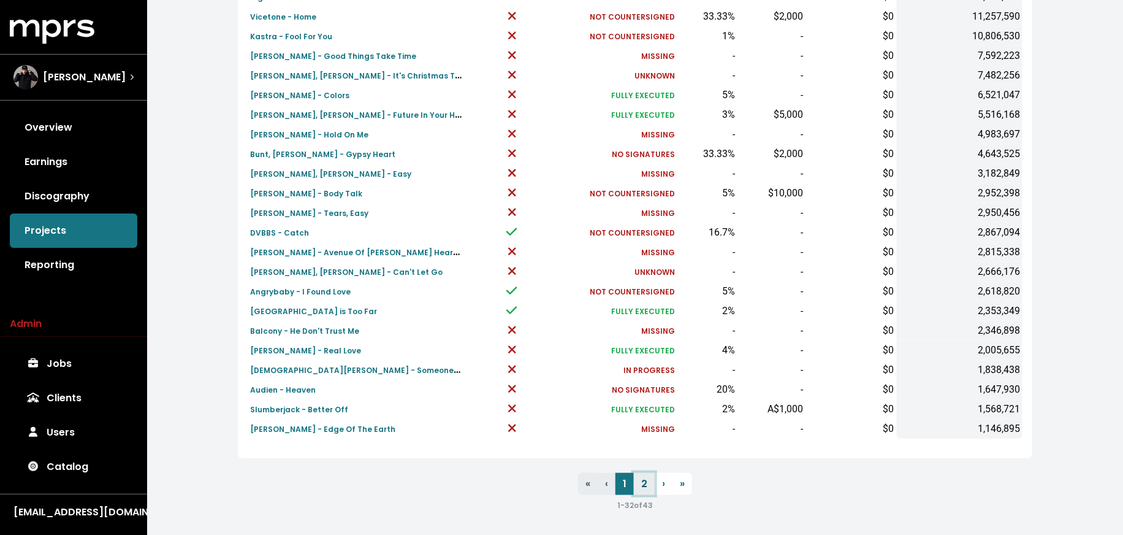
click at [639, 489] on link "2" at bounding box center [644, 484] width 21 height 22
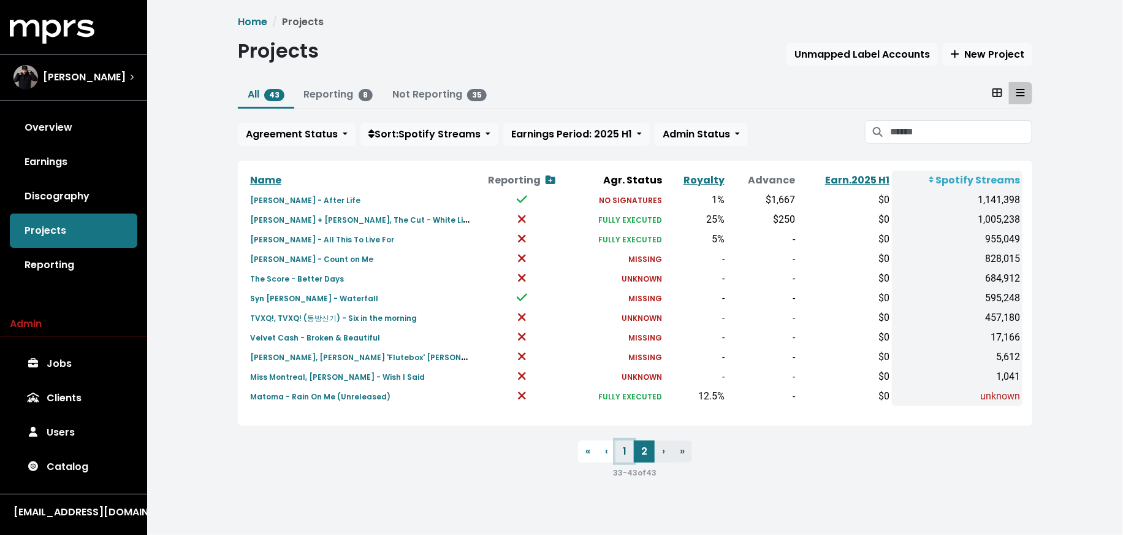
click at [629, 451] on link "1" at bounding box center [624, 451] width 18 height 22
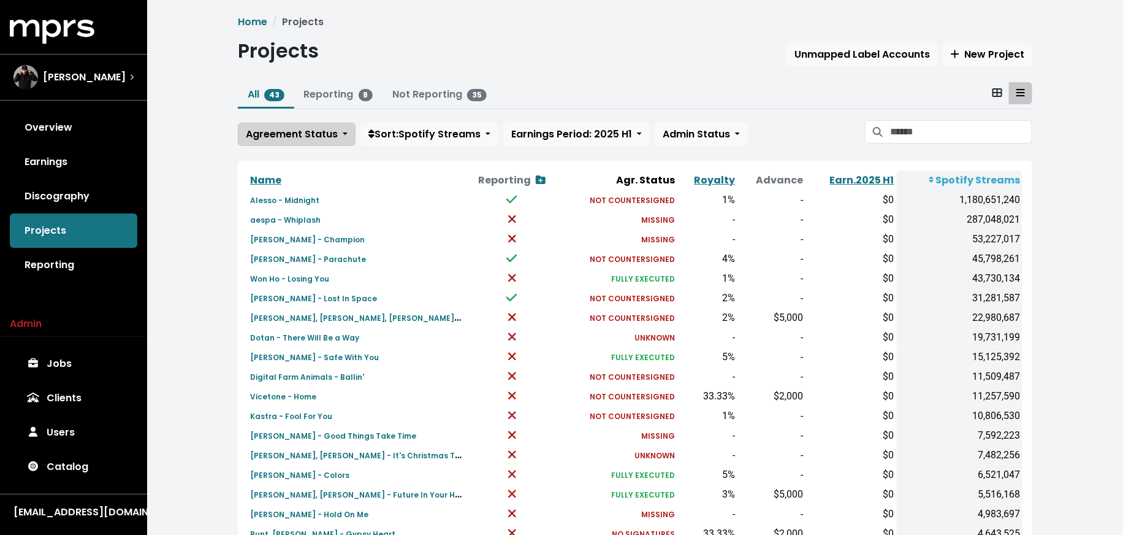
click at [331, 132] on span "Agreement Status" at bounding box center [292, 134] width 92 height 14
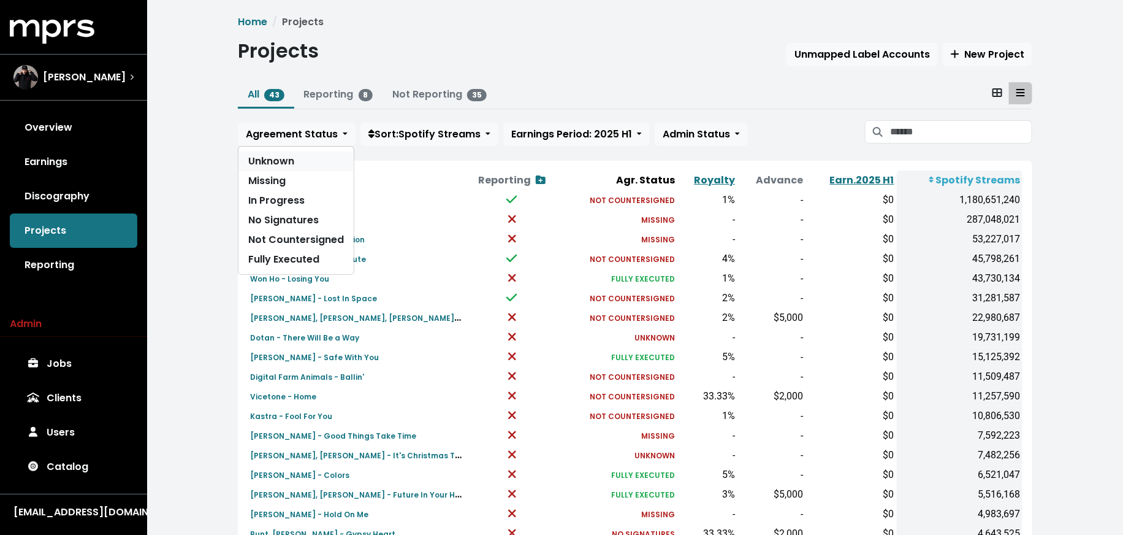
click at [327, 158] on link "Unknown" at bounding box center [295, 161] width 115 height 20
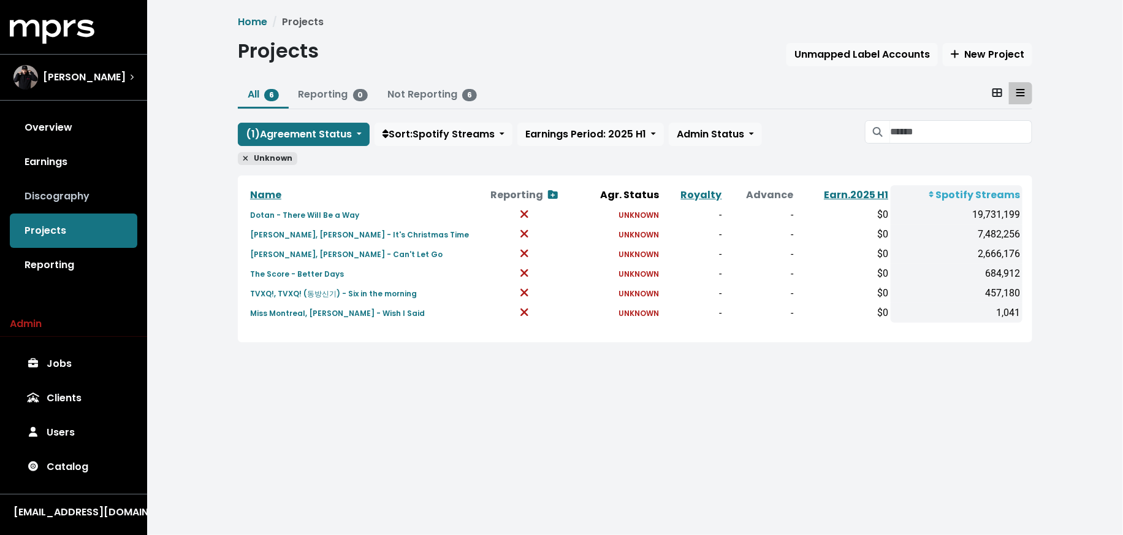
click at [123, 200] on link "Discography" at bounding box center [74, 196] width 128 height 34
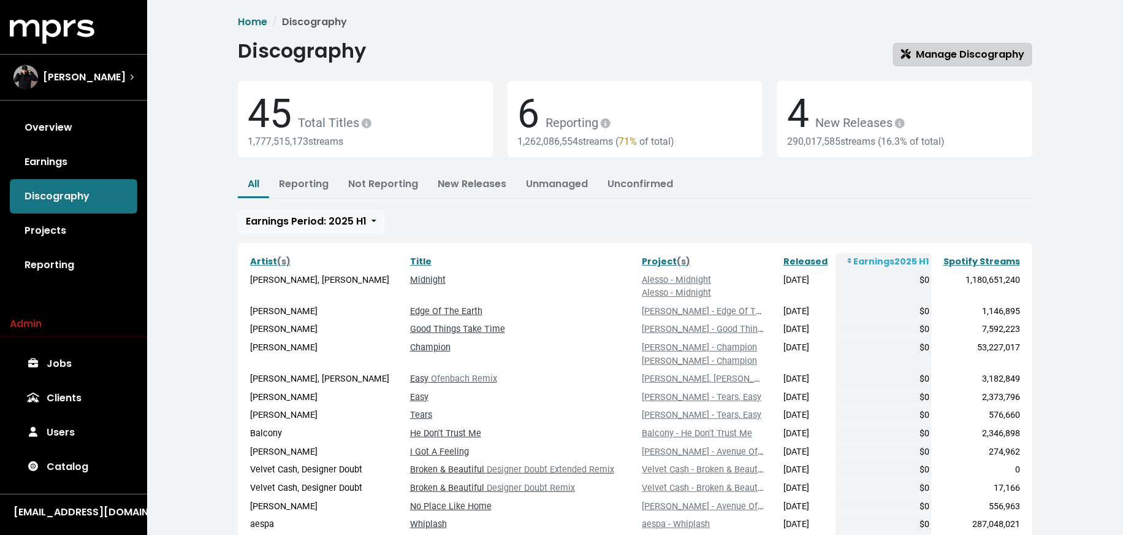
click at [959, 57] on span "Manage Discography" at bounding box center [962, 54] width 123 height 14
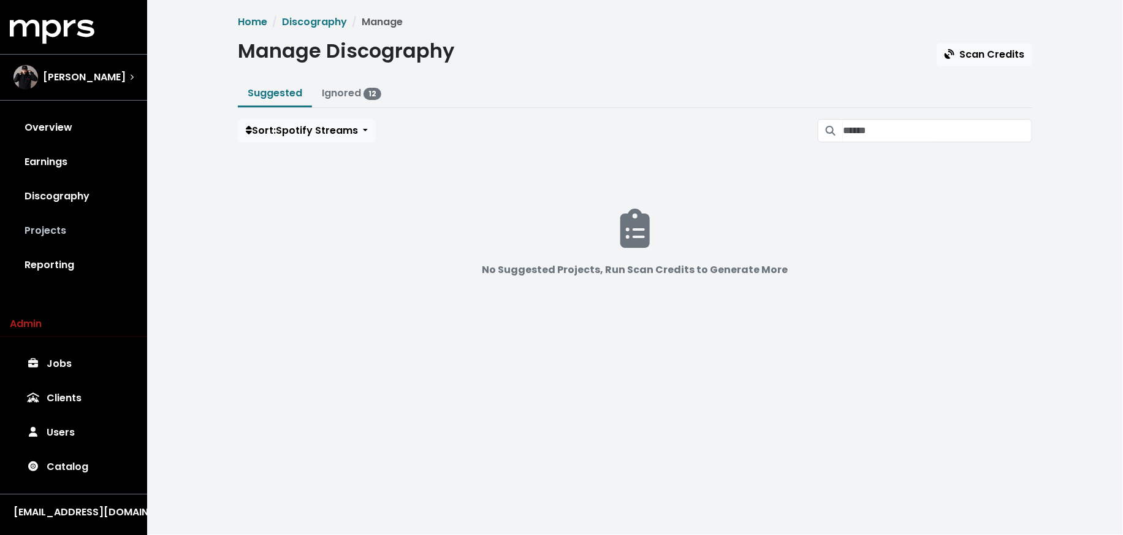
click at [90, 246] on link "Projects" at bounding box center [74, 230] width 128 height 34
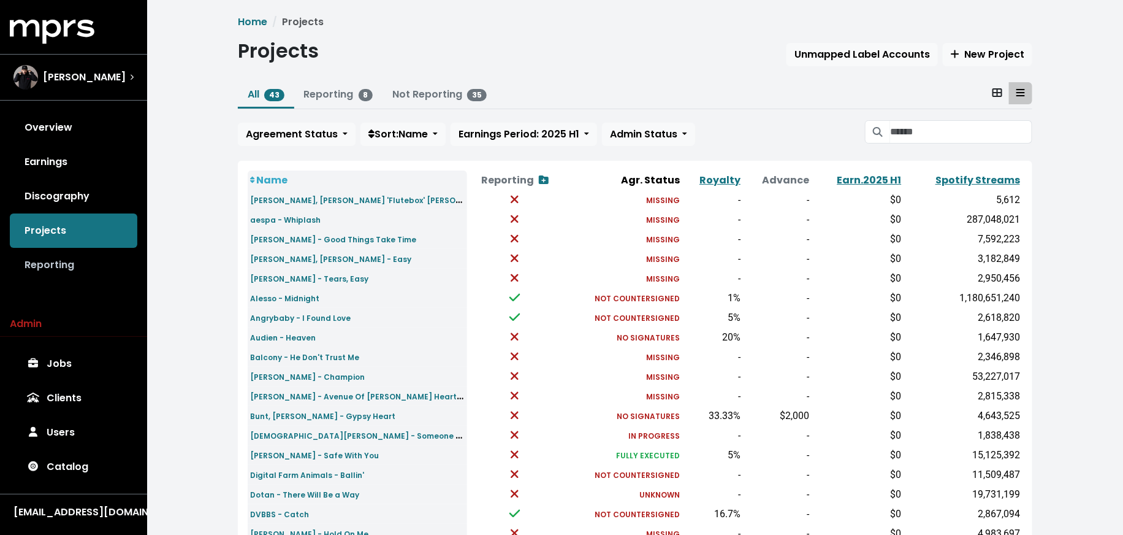
click at [93, 267] on link "Reporting" at bounding box center [74, 265] width 128 height 34
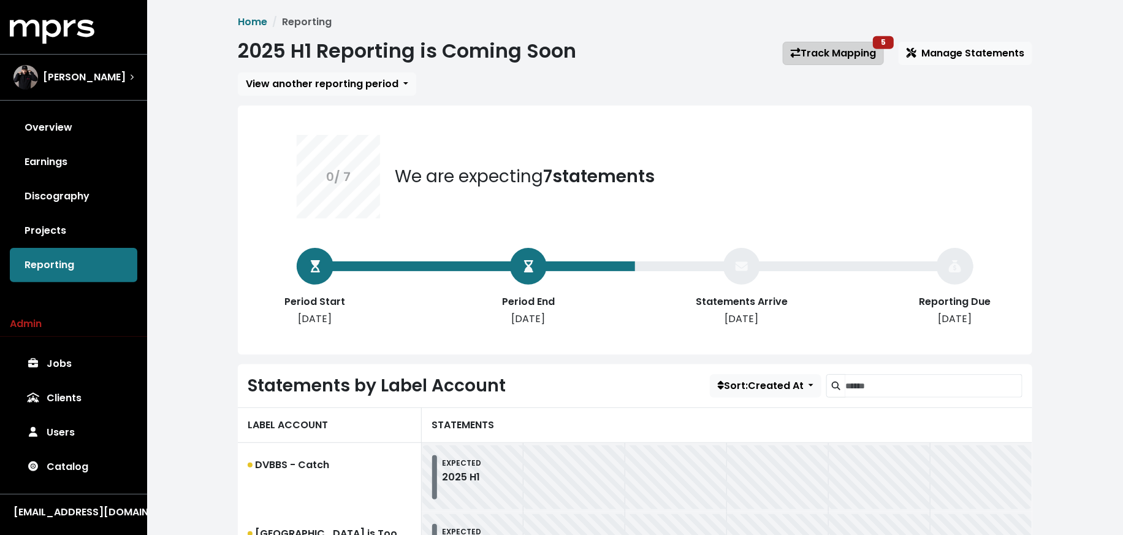
click at [832, 54] on link "Track Mapping 5" at bounding box center [833, 53] width 101 height 23
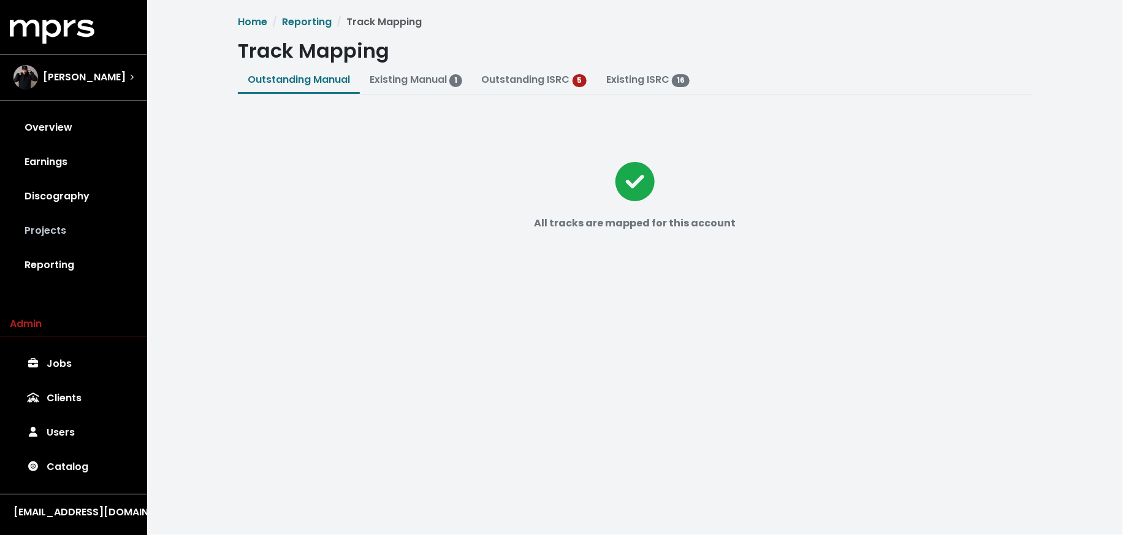
click at [55, 226] on link "Projects" at bounding box center [74, 230] width 128 height 34
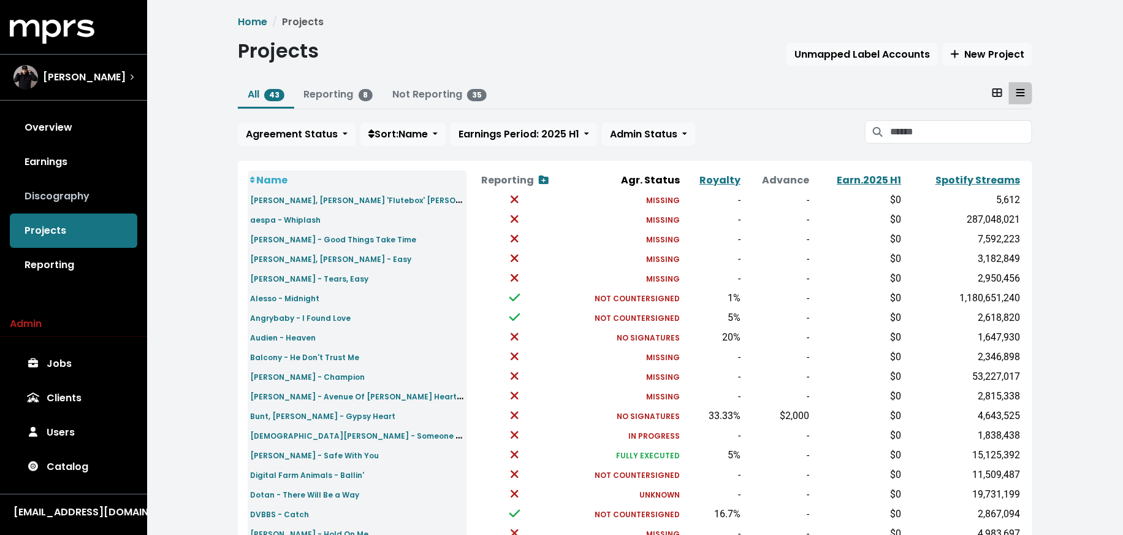
click at [94, 191] on link "Discography" at bounding box center [74, 196] width 128 height 34
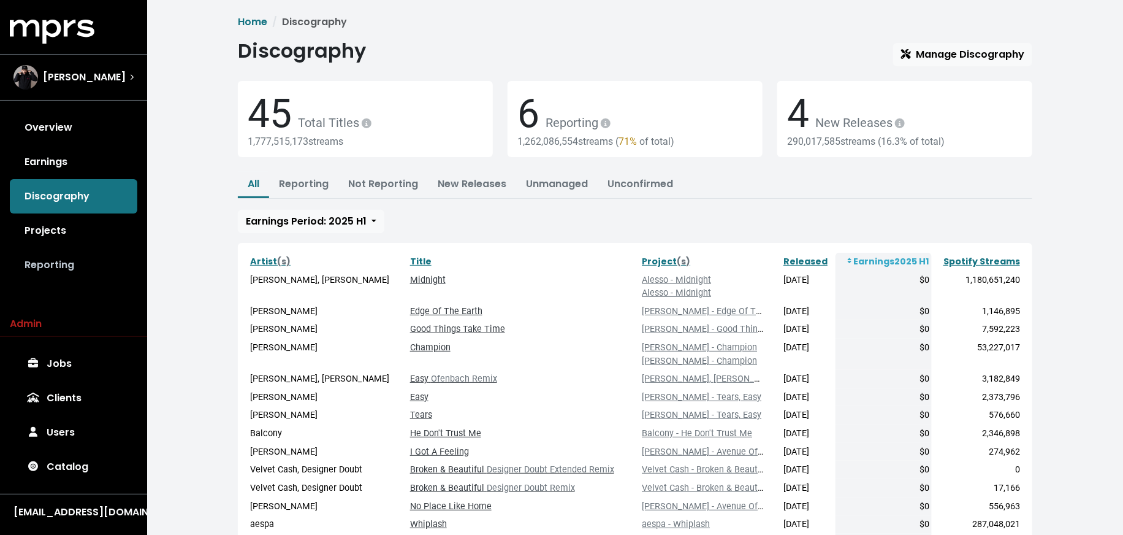
click at [56, 264] on link "Reporting" at bounding box center [74, 265] width 128 height 34
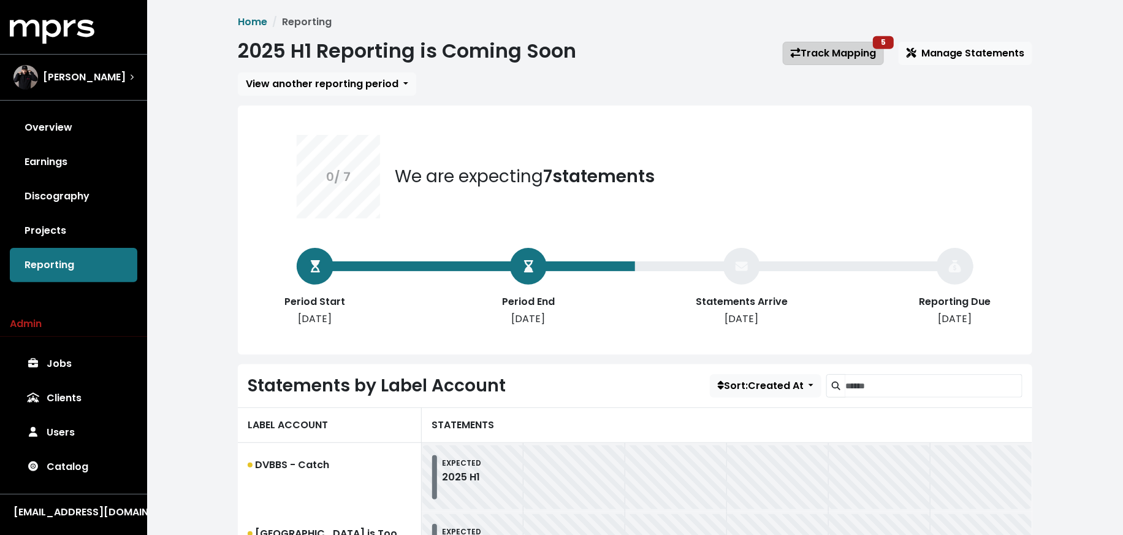
click at [841, 59] on link "Track Mapping 5" at bounding box center [833, 53] width 101 height 23
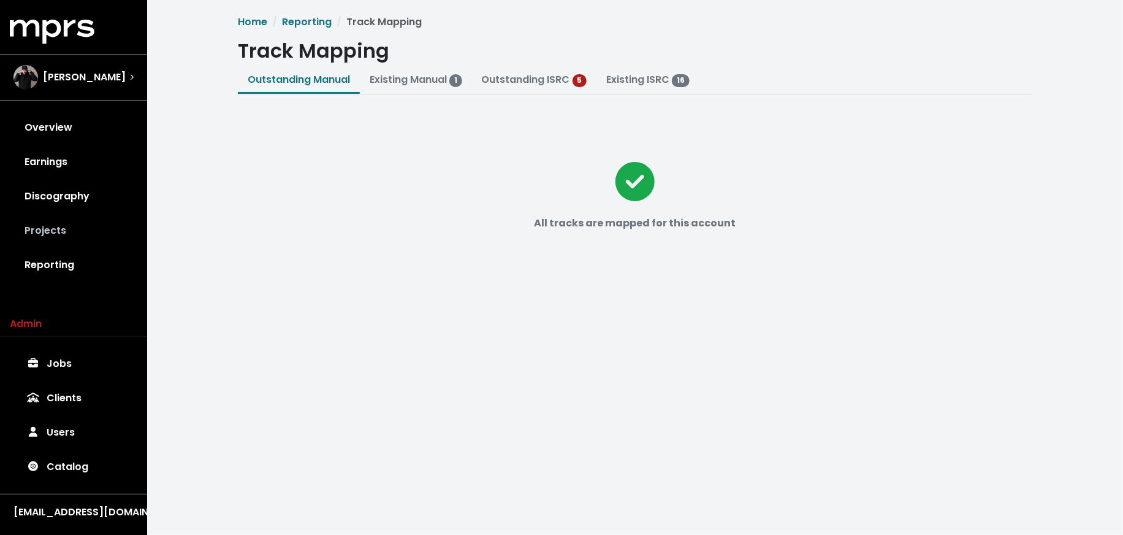
click at [72, 228] on link "Projects" at bounding box center [74, 230] width 128 height 34
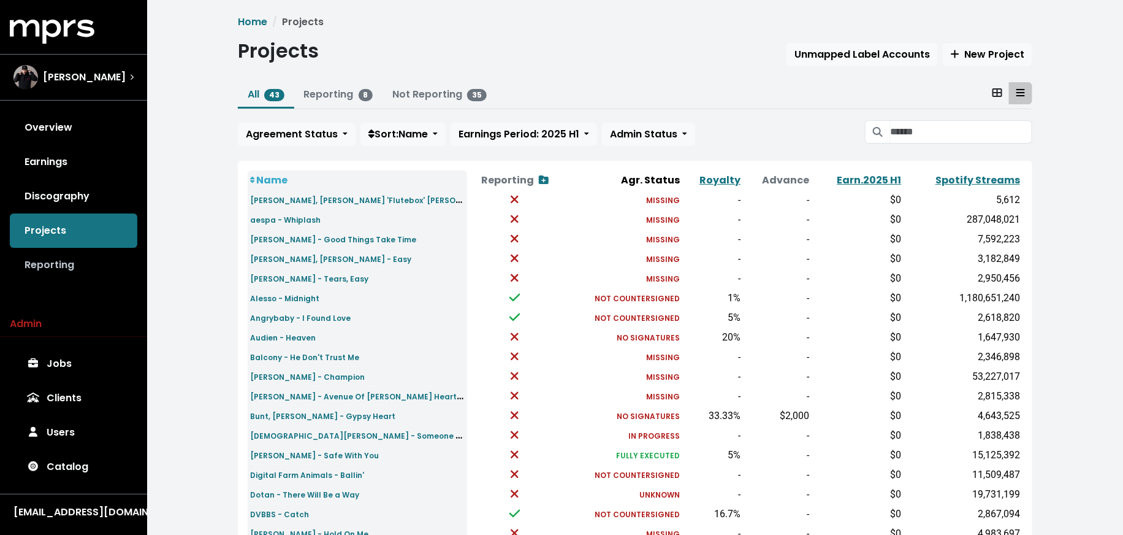
click at [72, 267] on link "Reporting" at bounding box center [74, 265] width 128 height 34
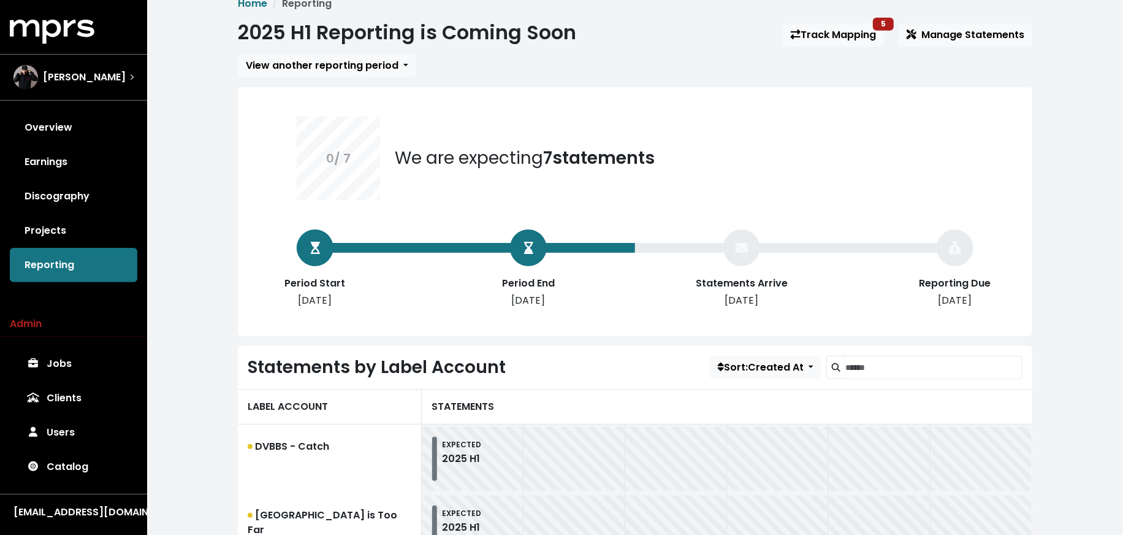
scroll to position [21, 0]
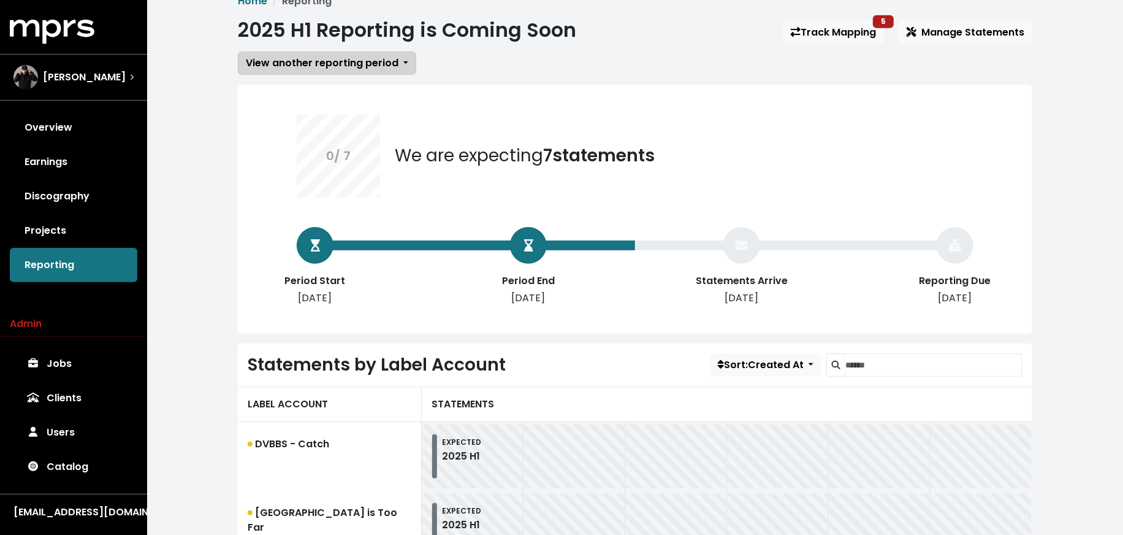
click at [339, 68] on span "View another reporting period" at bounding box center [322, 63] width 153 height 14
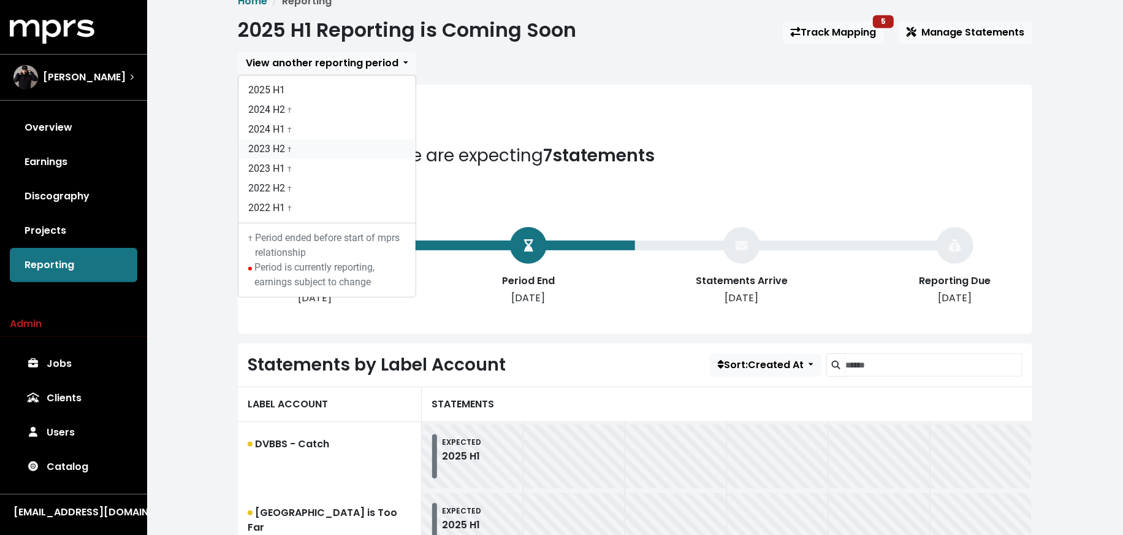
click at [333, 151] on link "2023 H2 †" at bounding box center [326, 149] width 177 height 20
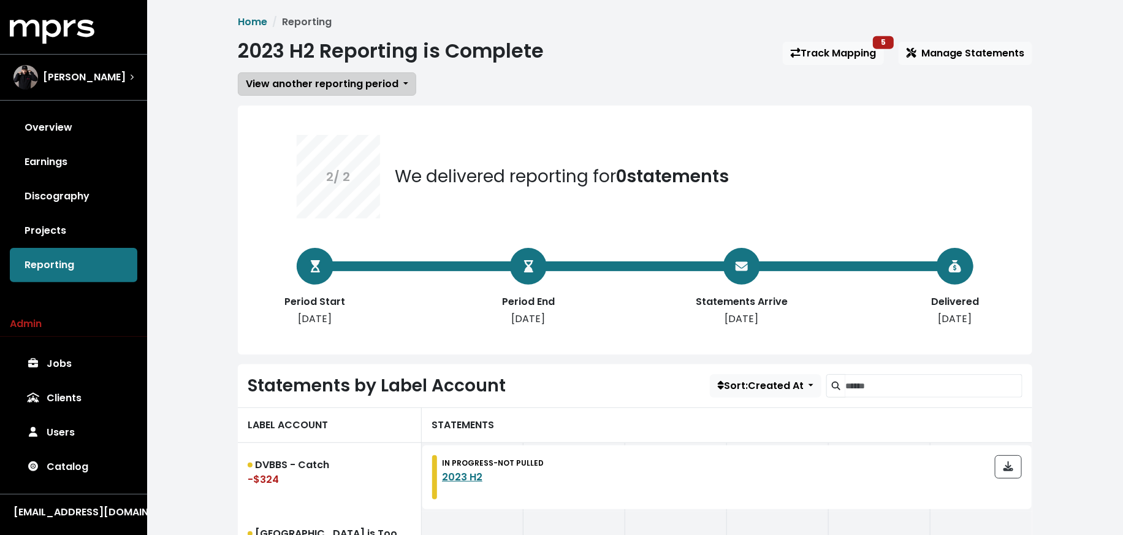
click at [360, 82] on span "View another reporting period" at bounding box center [322, 84] width 153 height 14
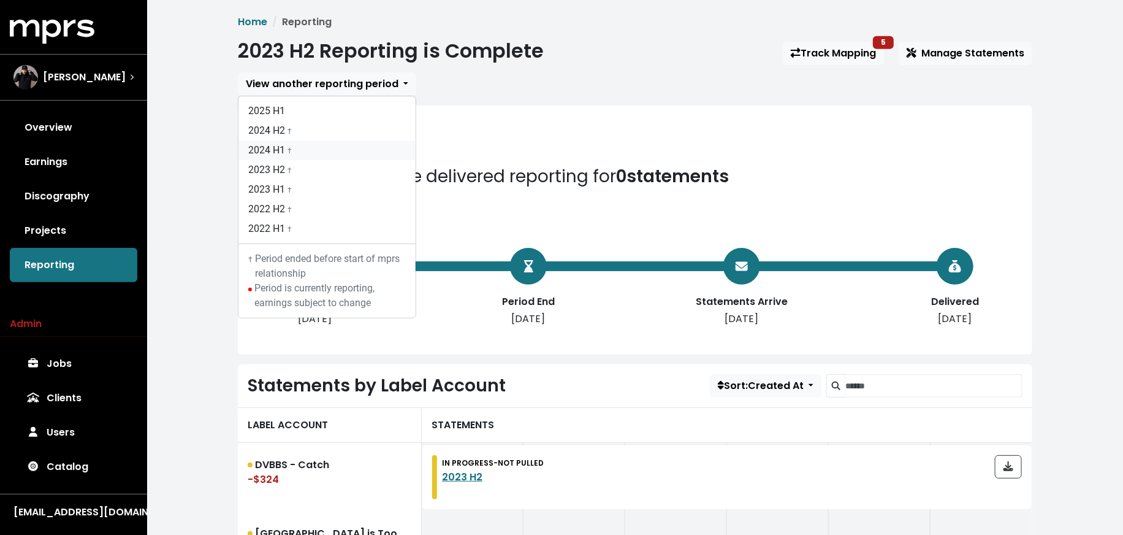
click at [356, 142] on link "2024 H1 †" at bounding box center [326, 150] width 177 height 20
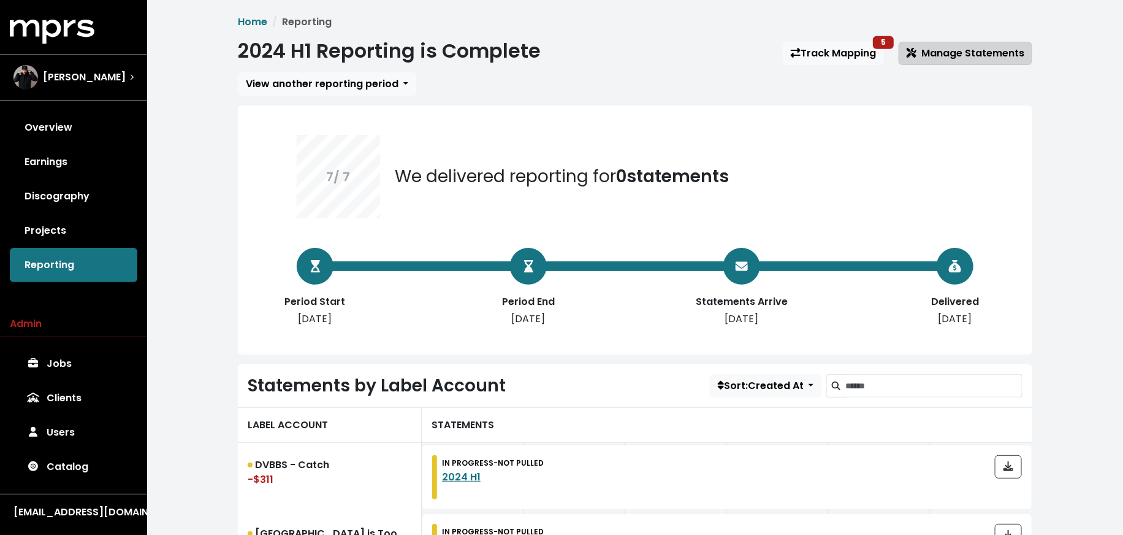
click at [945, 59] on span "Manage Statements" at bounding box center [966, 53] width 118 height 14
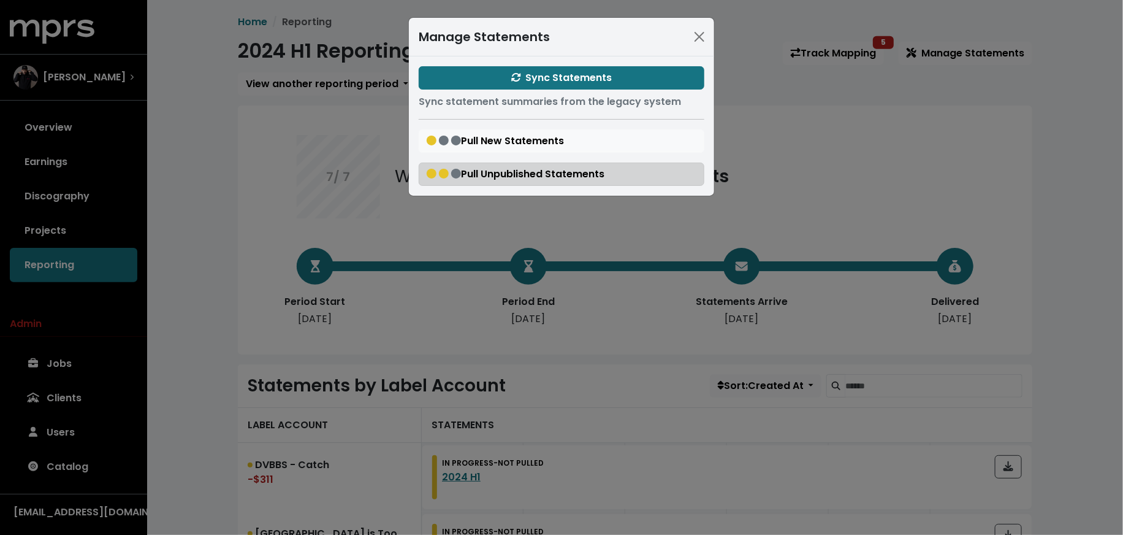
click at [674, 173] on button "Pull Unpublished Statements" at bounding box center [562, 173] width 286 height 23
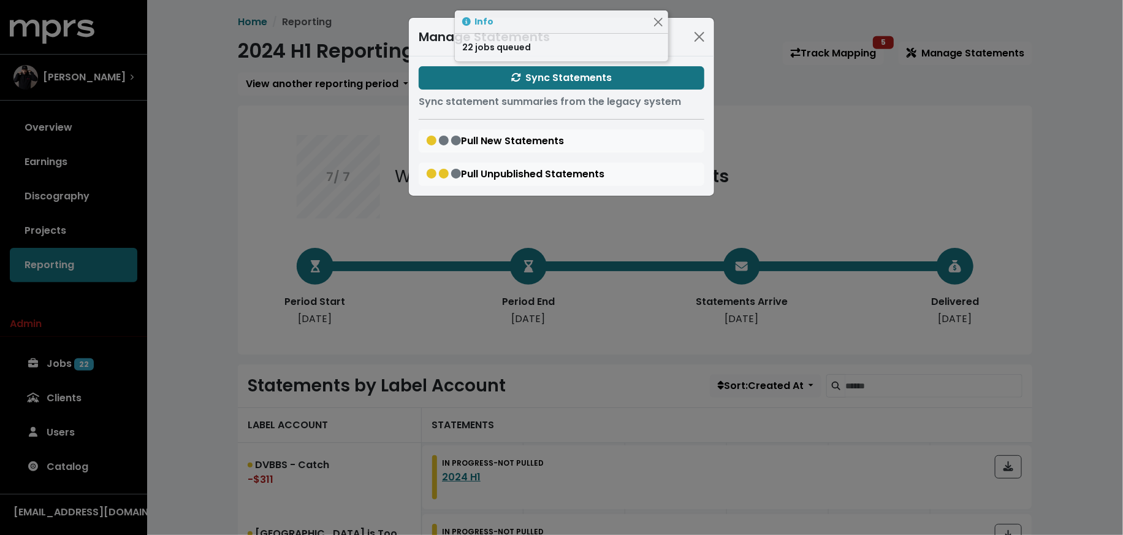
click at [669, 240] on div "Manage Statements Sync Statements Sync statement summaries from the legacy syst…" at bounding box center [561, 267] width 1123 height 535
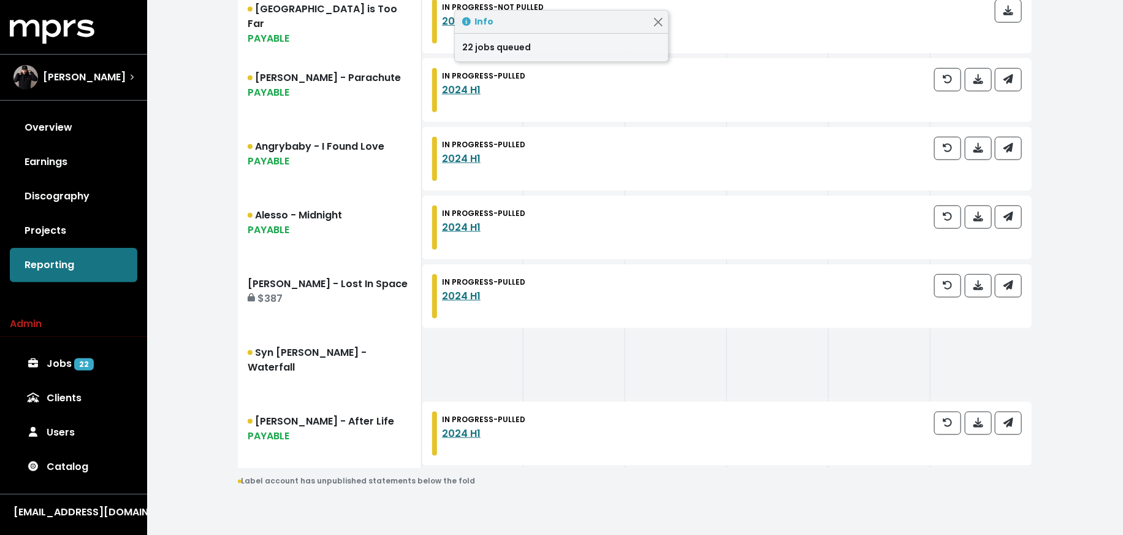
scroll to position [119, 0]
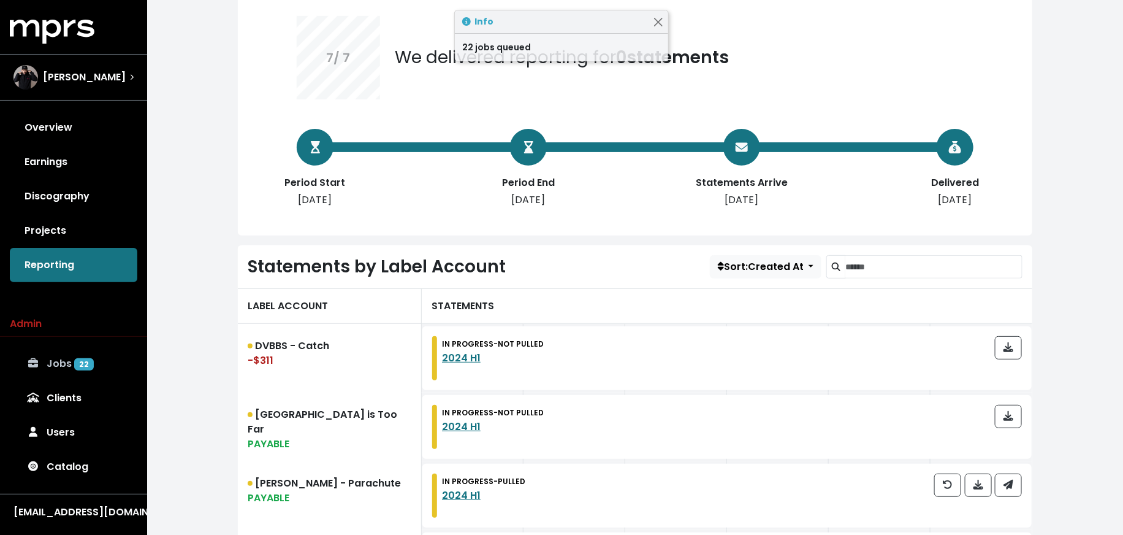
click at [102, 367] on link "Jobs 22" at bounding box center [74, 363] width 128 height 34
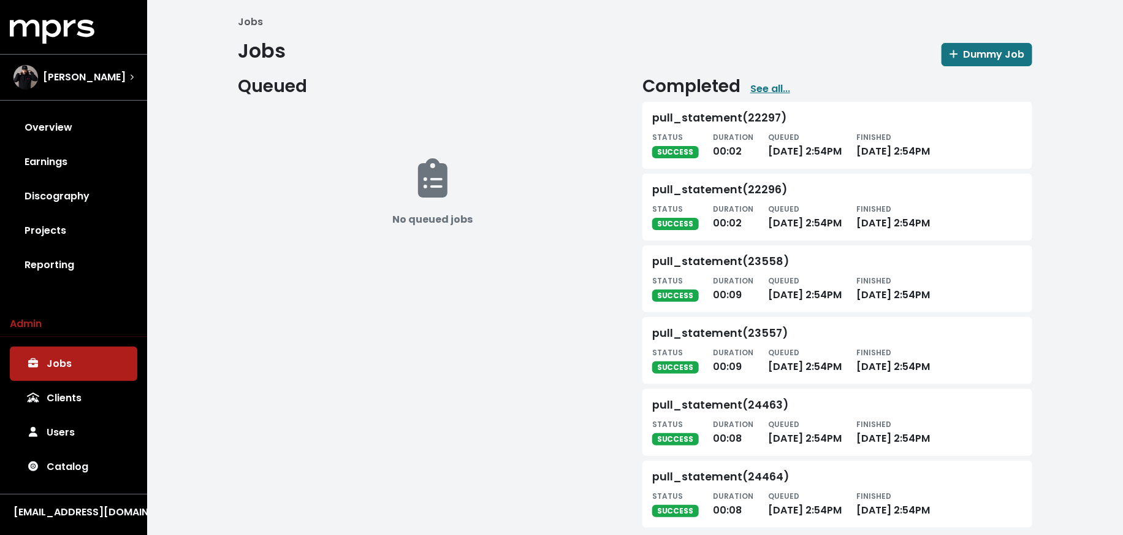
scroll to position [16, 0]
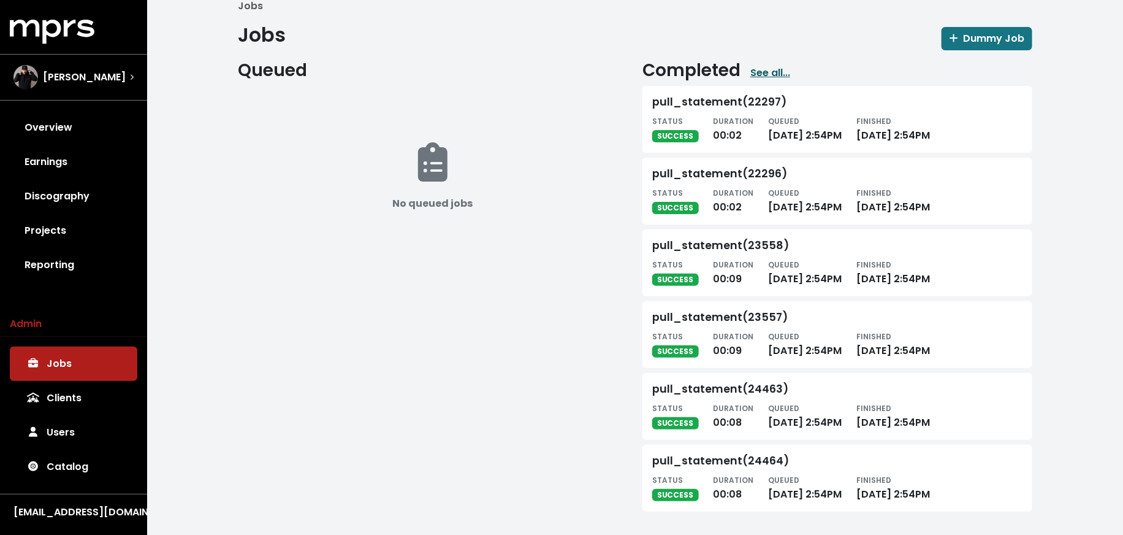
click at [769, 71] on link "See all..." at bounding box center [770, 73] width 40 height 15
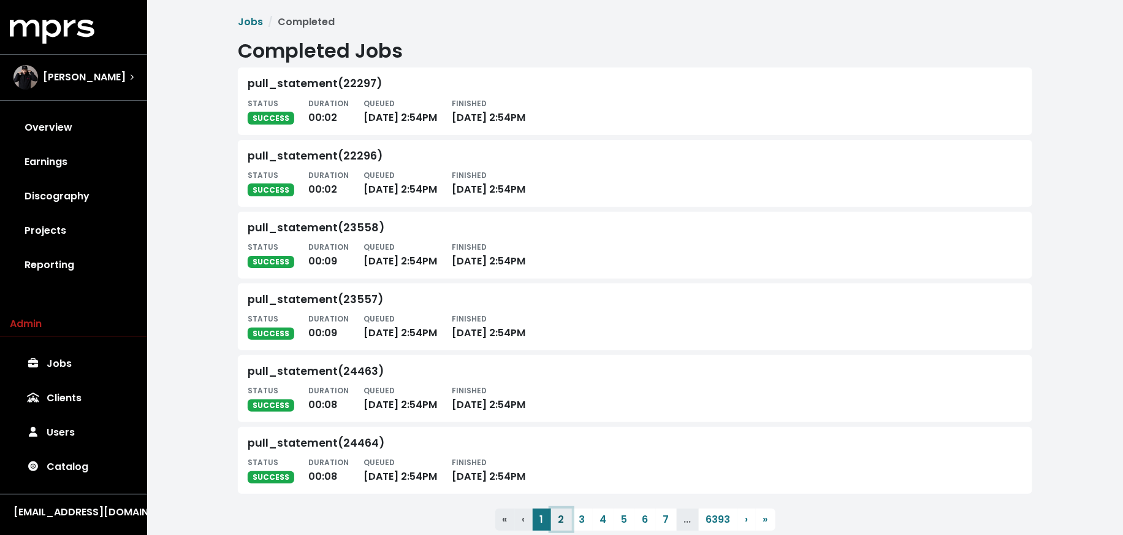
click at [555, 520] on button "2" at bounding box center [561, 519] width 21 height 22
click at [579, 522] on button "3" at bounding box center [582, 519] width 21 height 22
click at [600, 516] on button "4" at bounding box center [603, 519] width 21 height 22
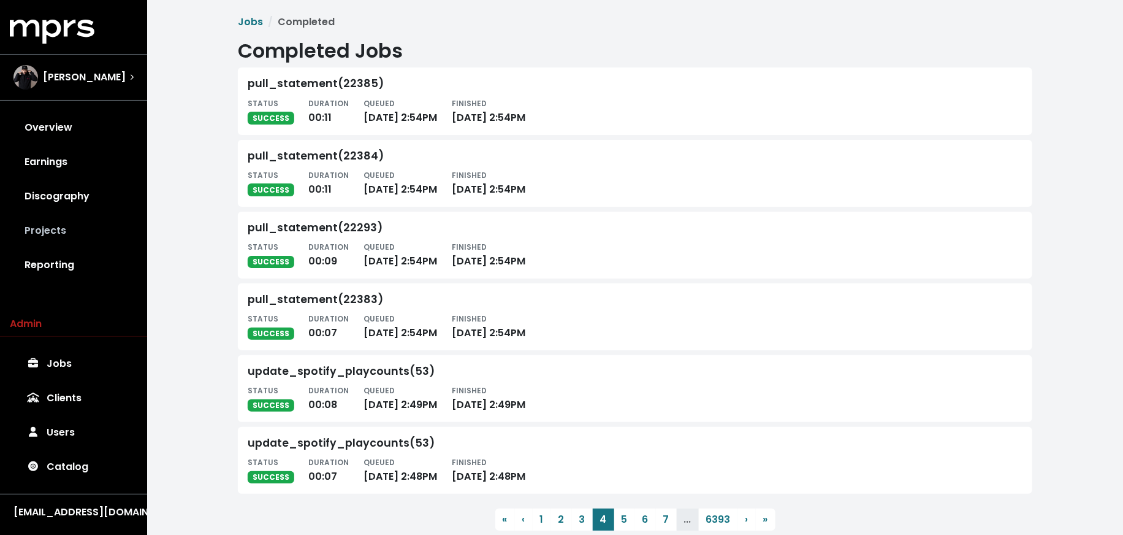
click at [88, 238] on link "Projects" at bounding box center [74, 230] width 128 height 34
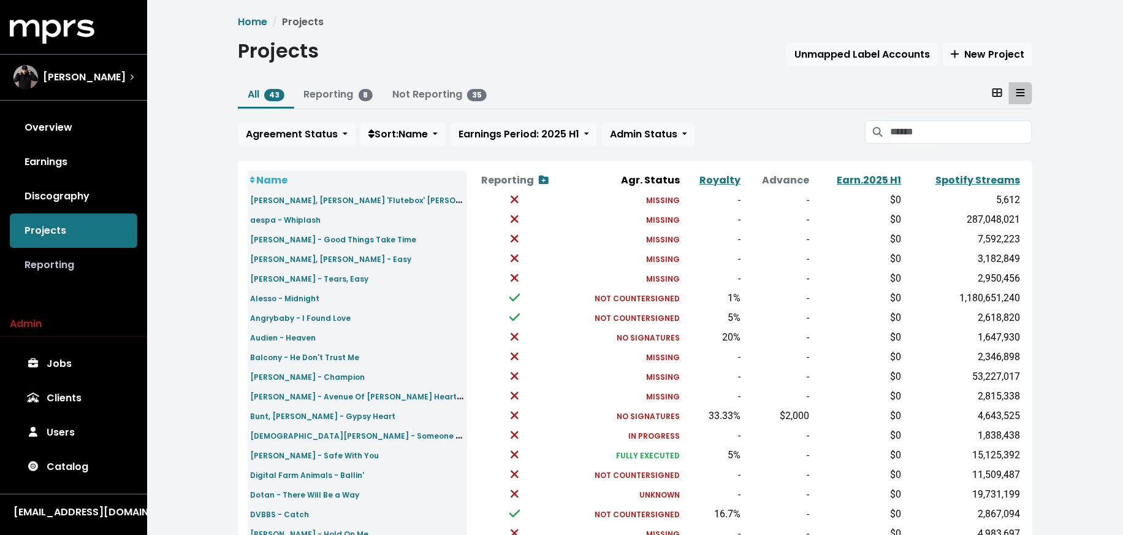
click at [98, 261] on link "Reporting" at bounding box center [74, 265] width 128 height 34
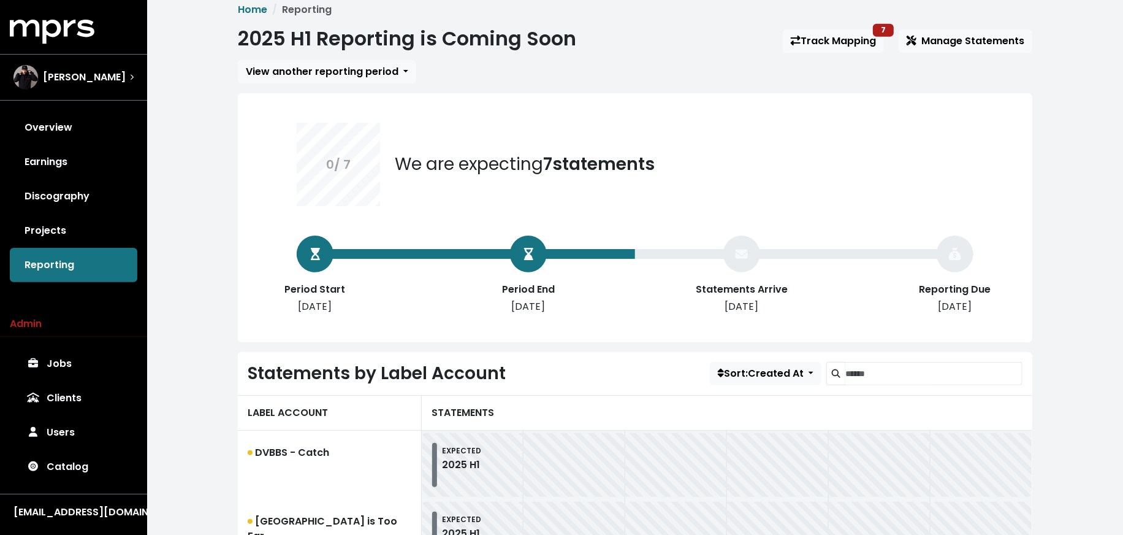
scroll to position [11, 0]
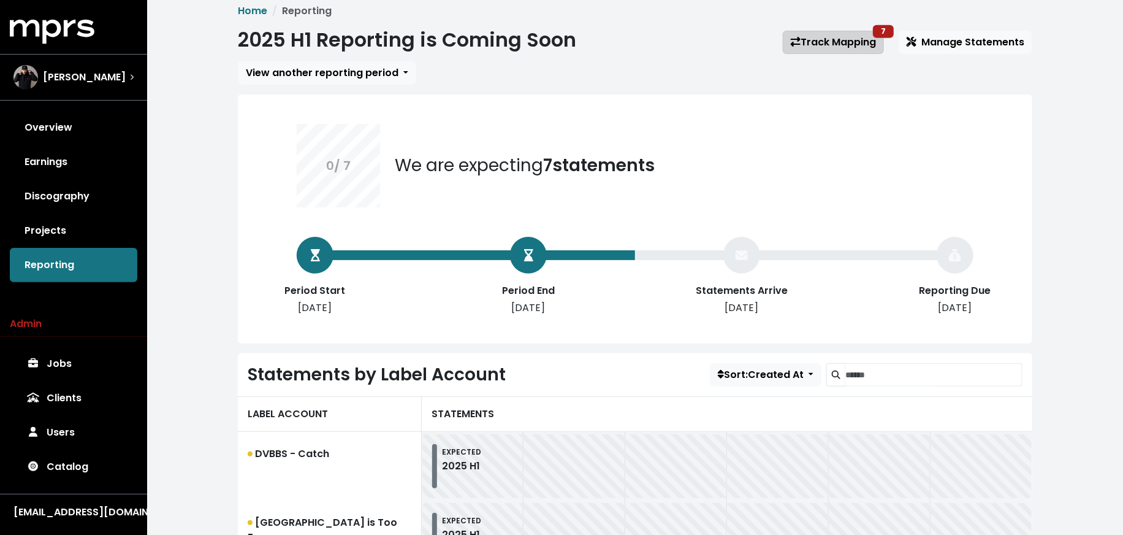
click at [821, 40] on link "Track Mapping 7" at bounding box center [833, 42] width 101 height 23
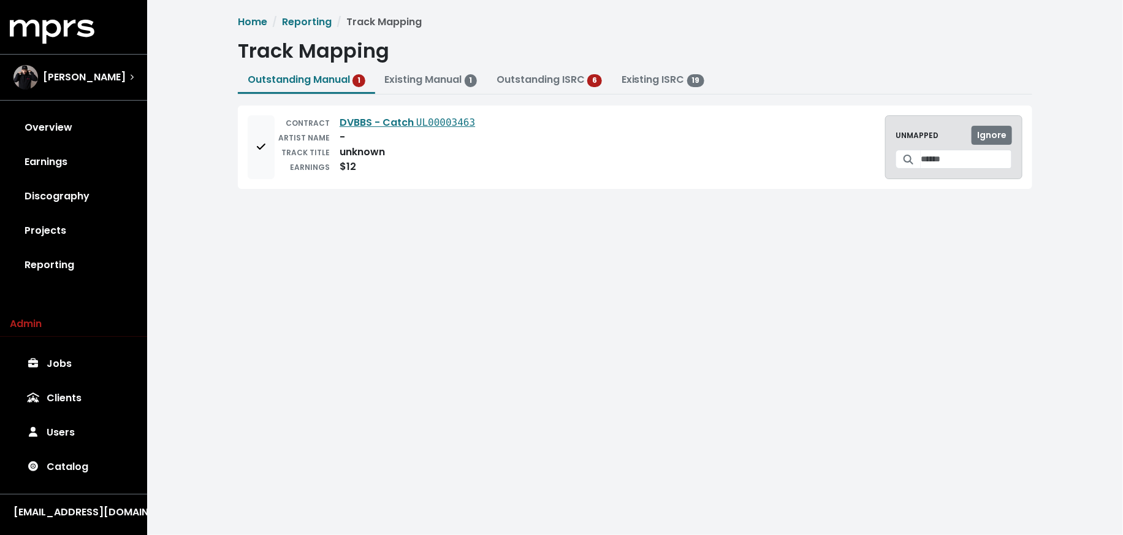
click at [1003, 123] on div "UNMAPPED Ignore" at bounding box center [953, 147] width 137 height 64
click at [997, 131] on span "Ignore" at bounding box center [991, 135] width 29 height 12
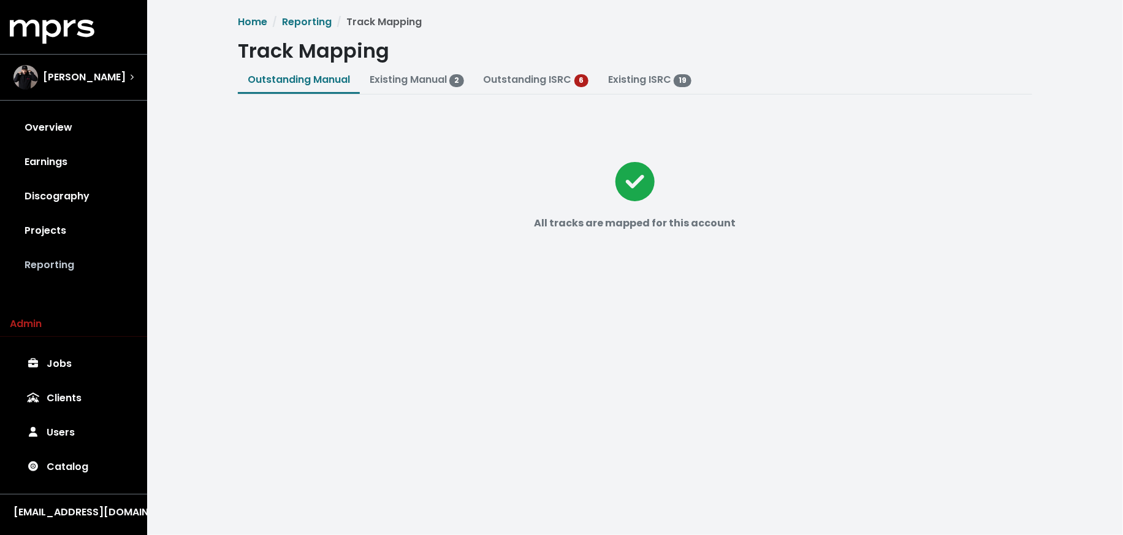
click at [54, 262] on link "Reporting" at bounding box center [74, 265] width 128 height 34
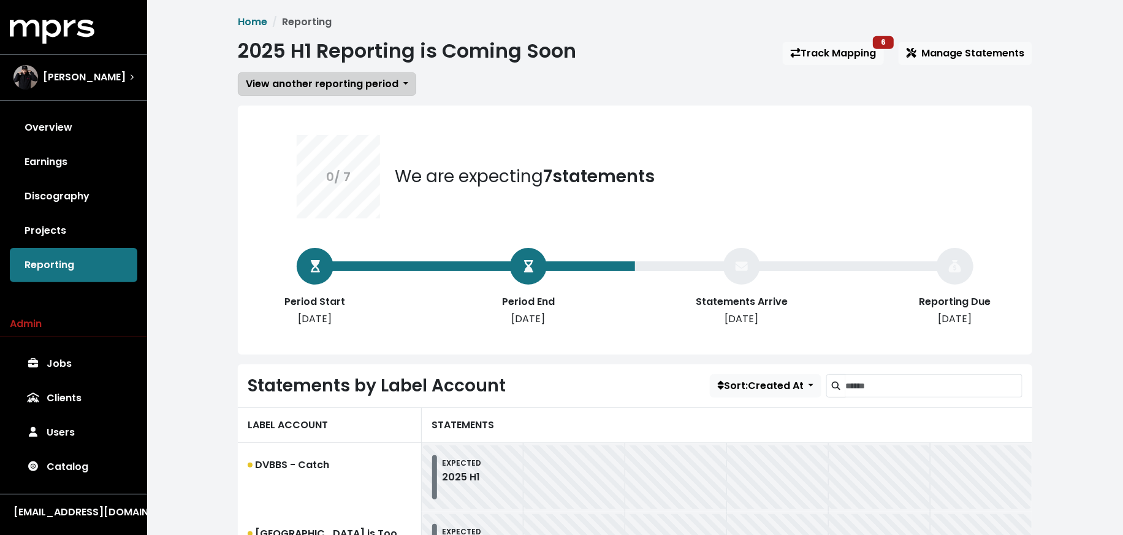
click at [338, 91] on span "View another reporting period" at bounding box center [322, 84] width 153 height 15
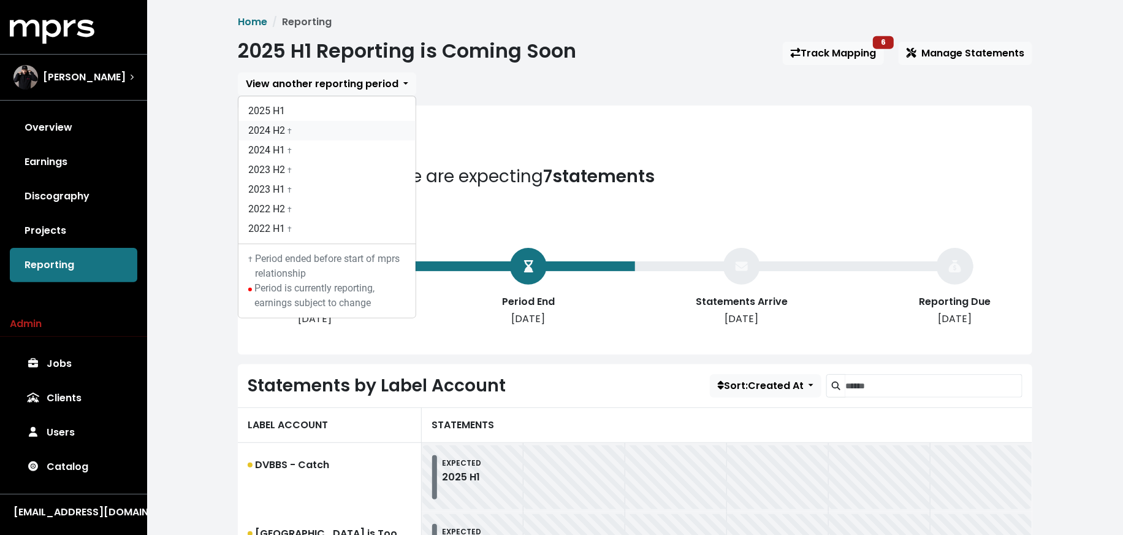
click at [335, 121] on link "2024 H2 †" at bounding box center [326, 131] width 177 height 20
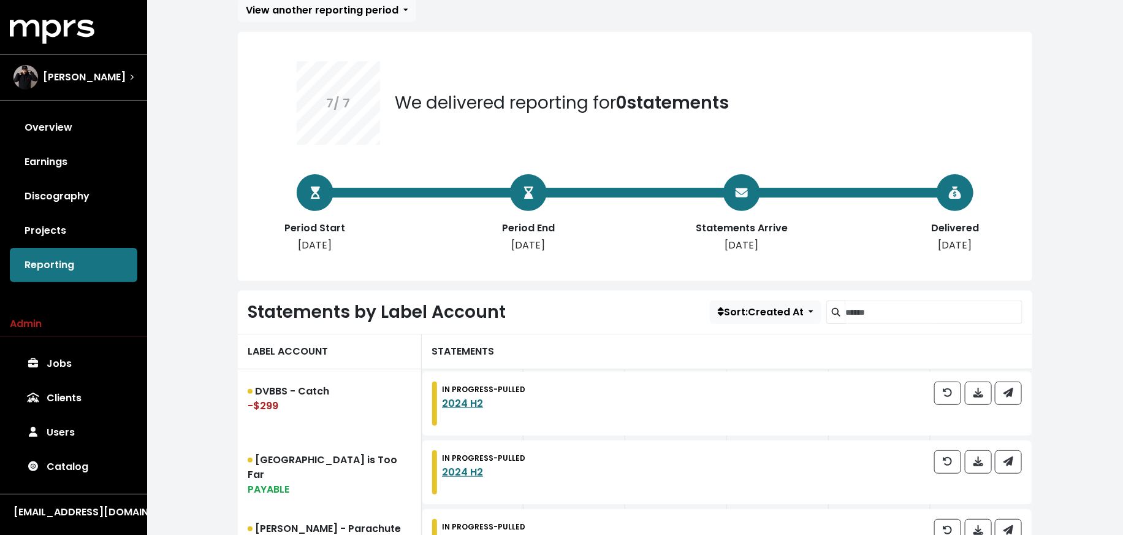
scroll to position [78, 0]
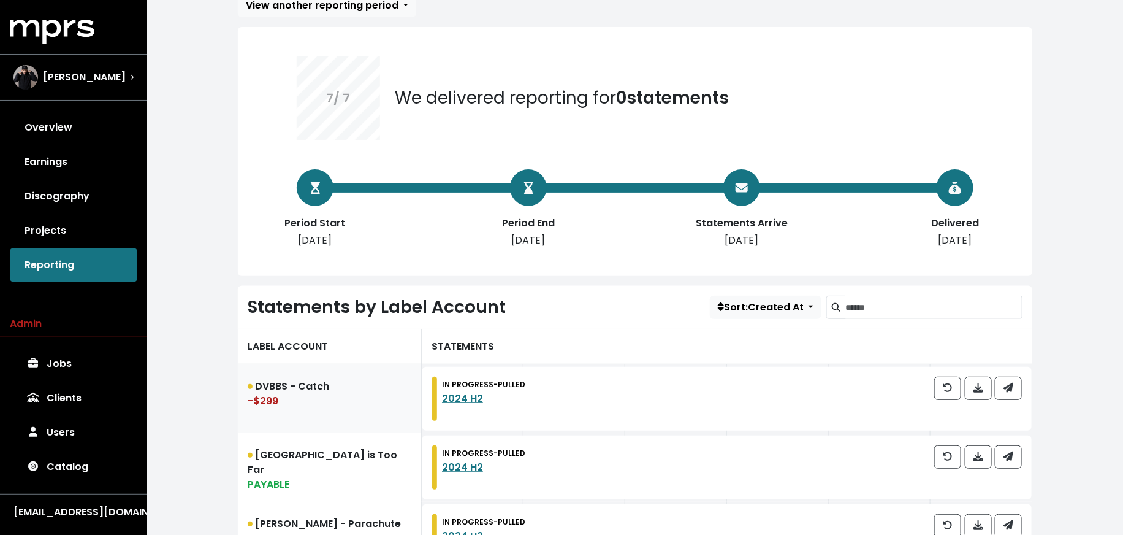
click at [335, 403] on div "-$299" at bounding box center [330, 401] width 164 height 15
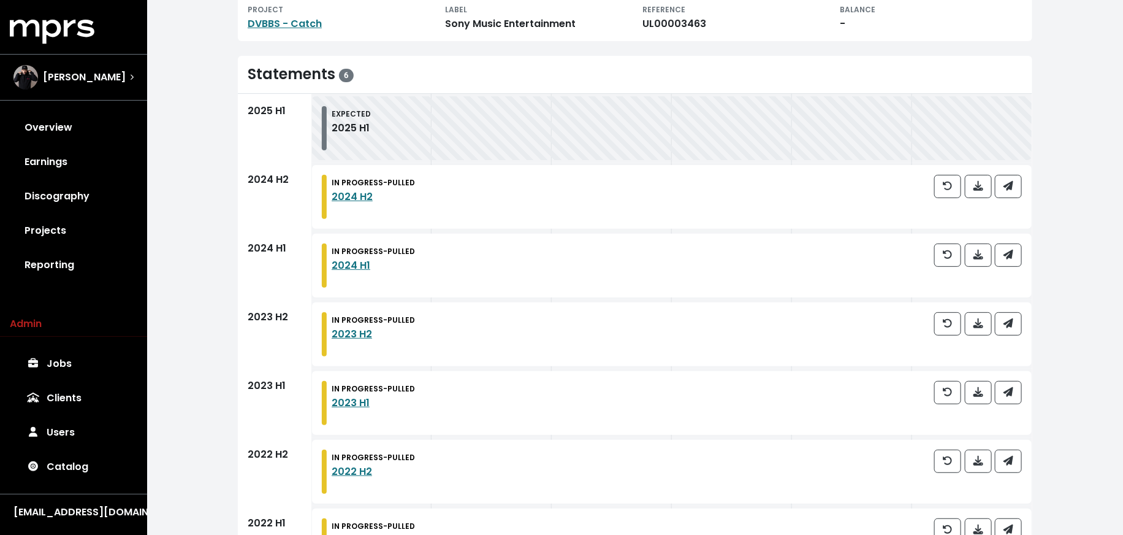
scroll to position [166, 0]
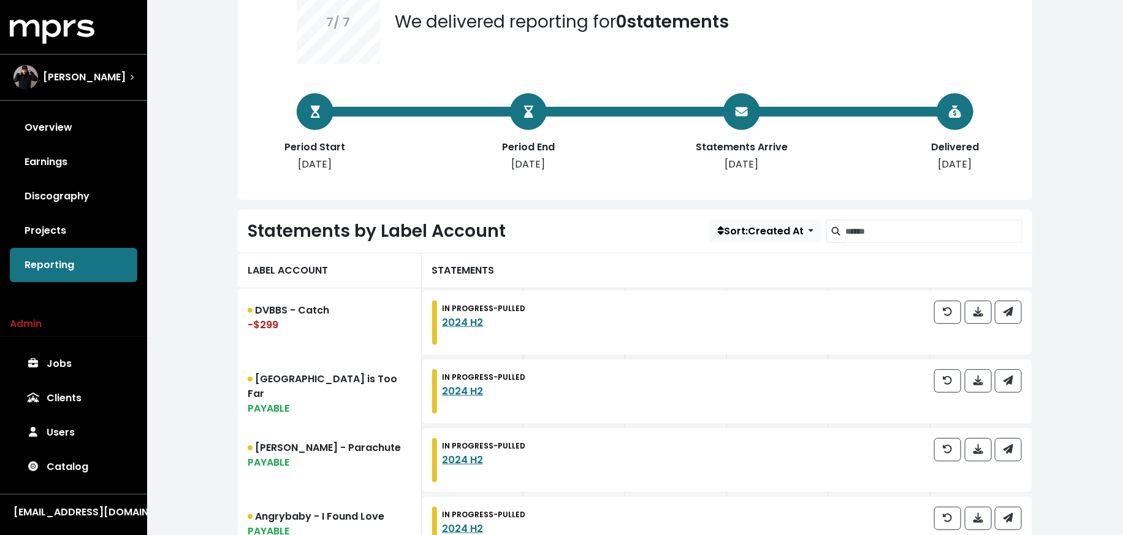
scroll to position [197, 0]
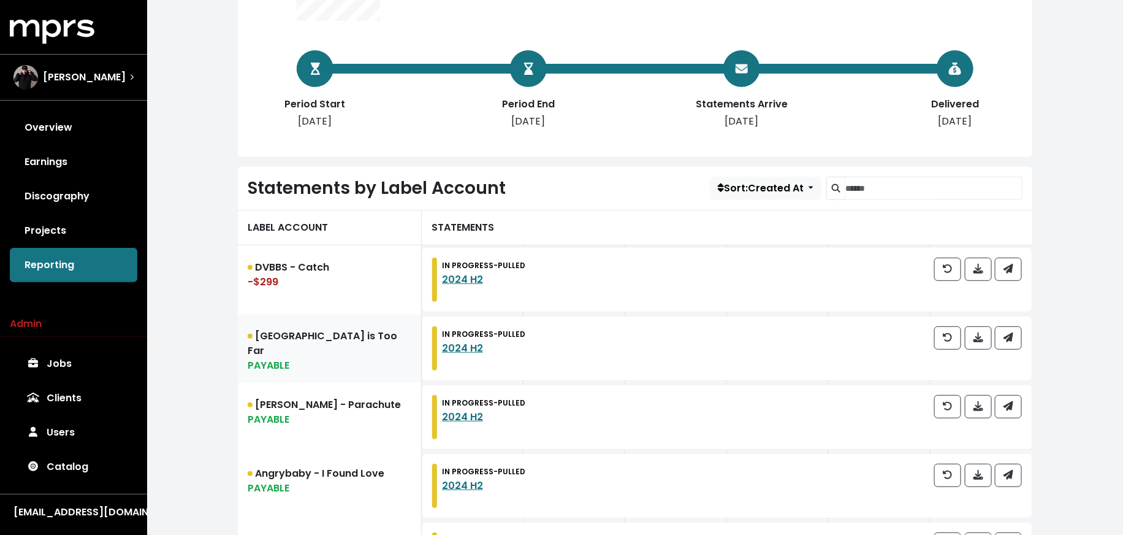
click at [287, 358] on div "PAYABLE" at bounding box center [330, 365] width 164 height 15
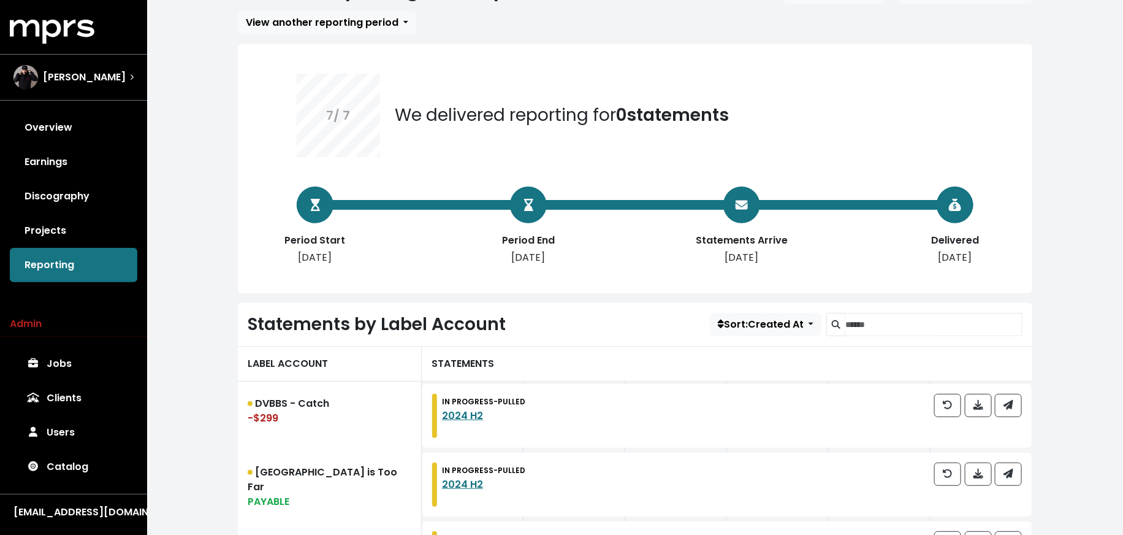
scroll to position [360, 0]
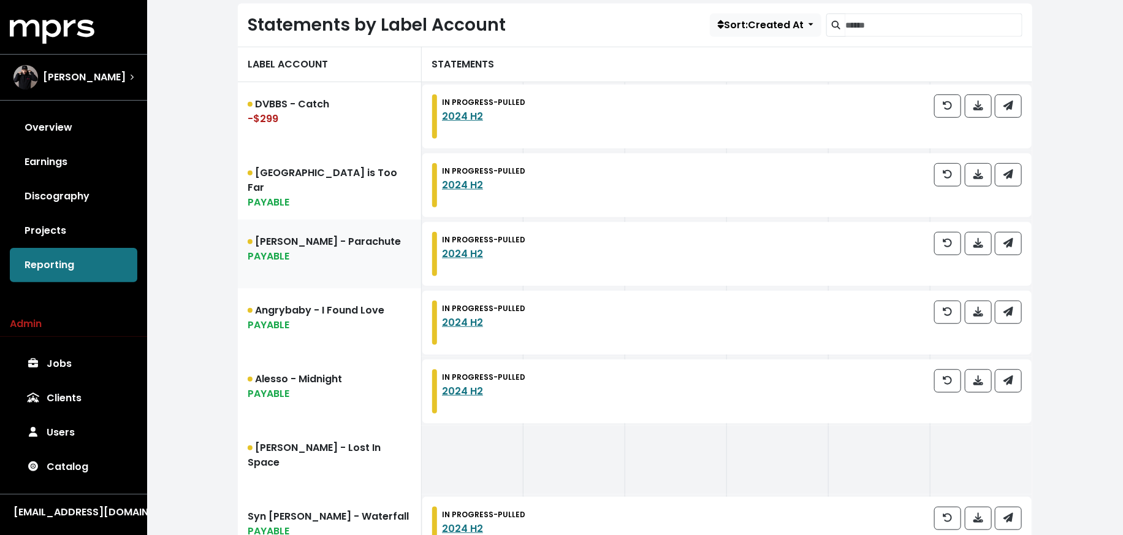
click at [278, 251] on div "PAYABLE" at bounding box center [330, 256] width 164 height 15
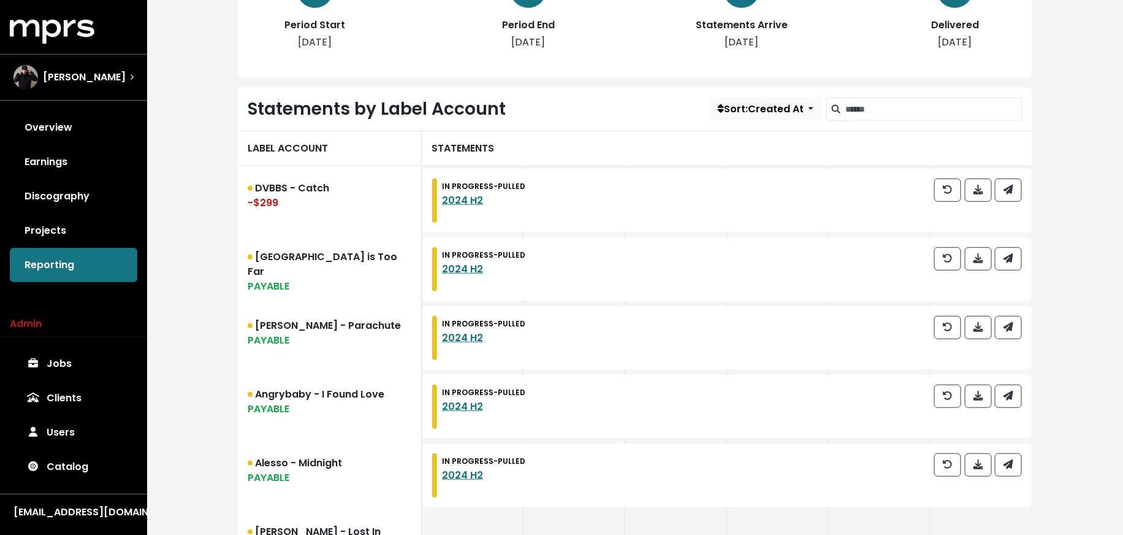
scroll to position [295, 0]
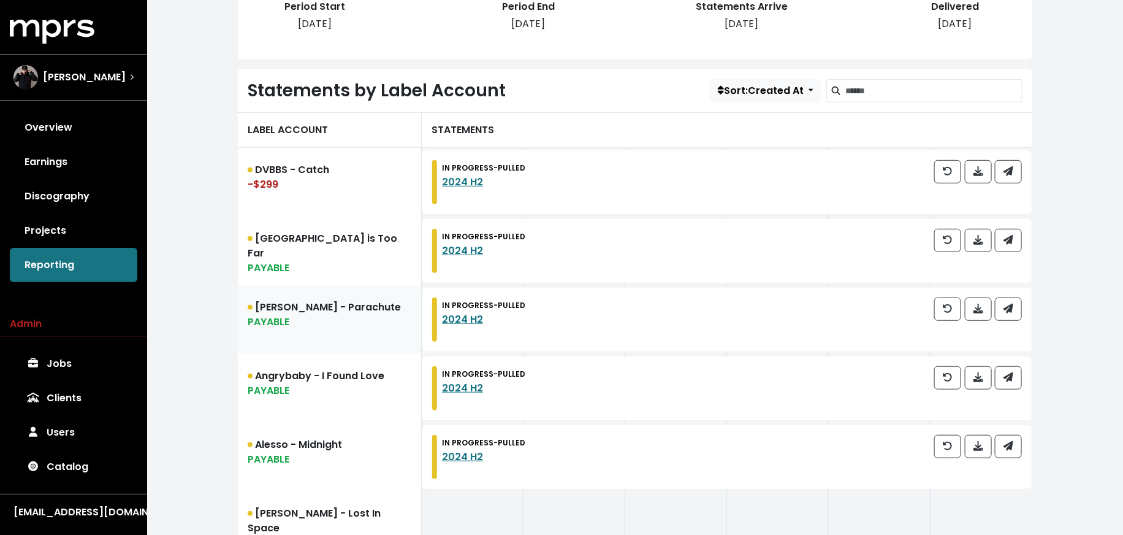
click at [272, 328] on link "[PERSON_NAME] - Parachute PAYABLE" at bounding box center [330, 319] width 184 height 69
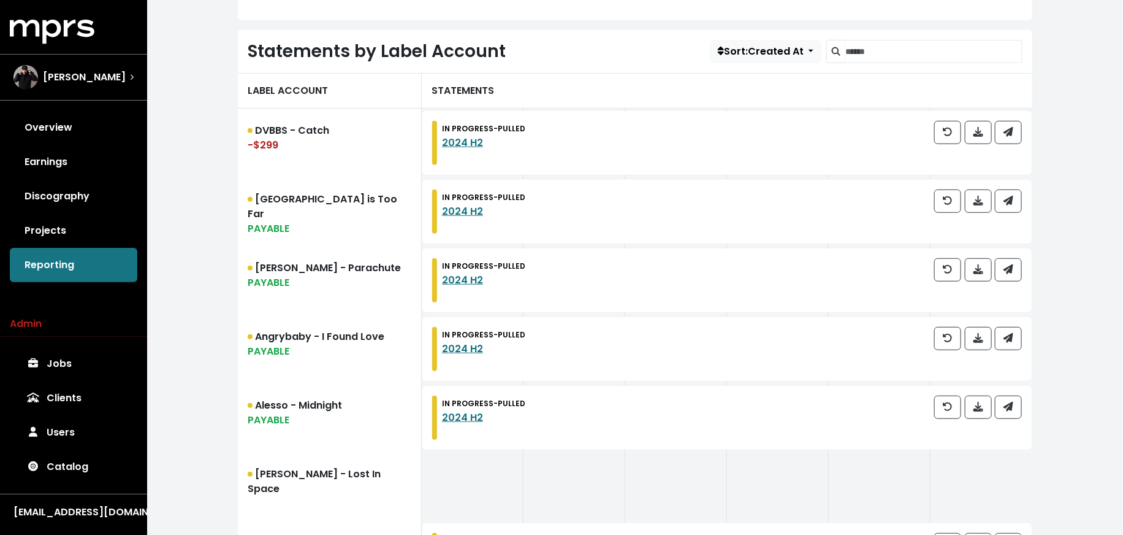
scroll to position [333, 0]
click at [257, 340] on link "Angrybaby - I Found Love PAYABLE" at bounding box center [330, 350] width 184 height 69
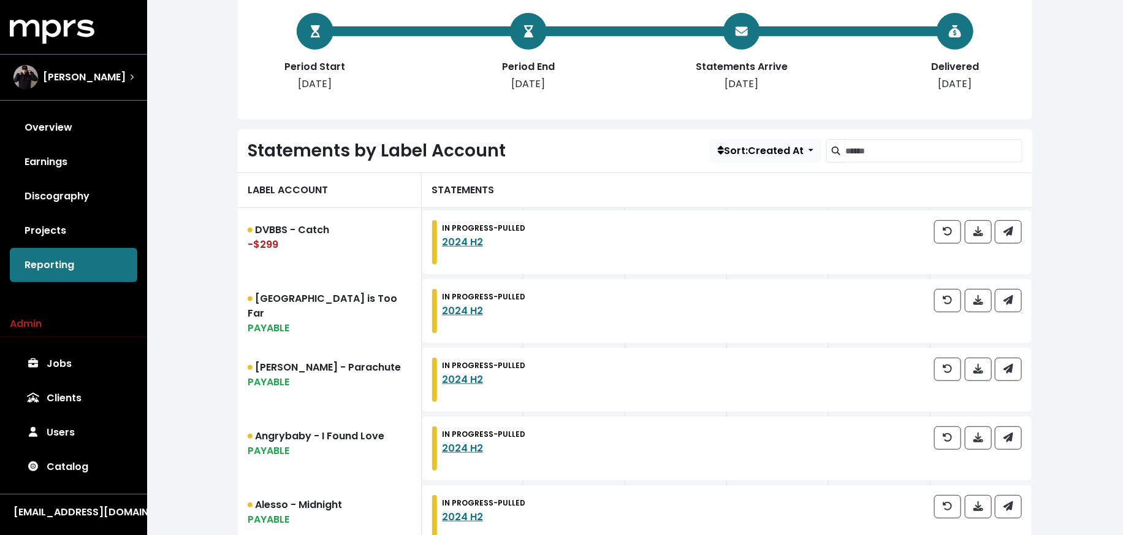
scroll to position [357, 0]
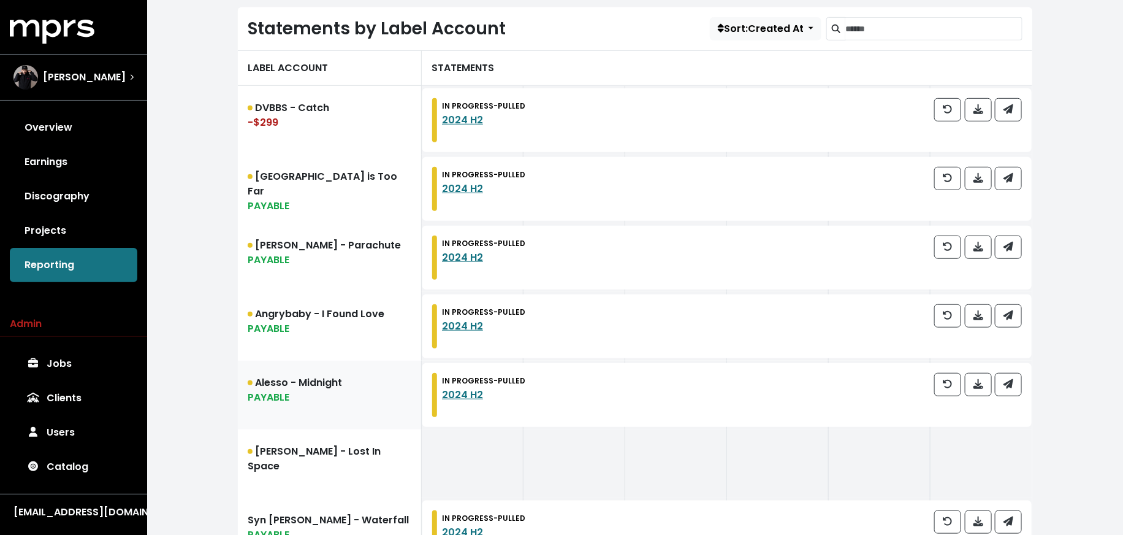
click at [306, 381] on link "Alesso - Midnight PAYABLE" at bounding box center [330, 394] width 184 height 69
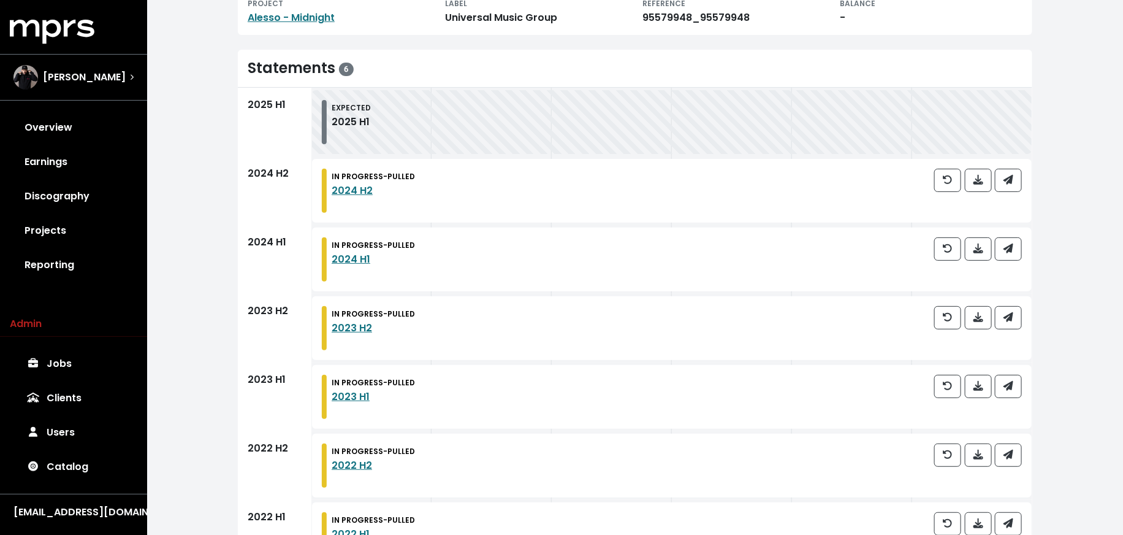
scroll to position [166, 0]
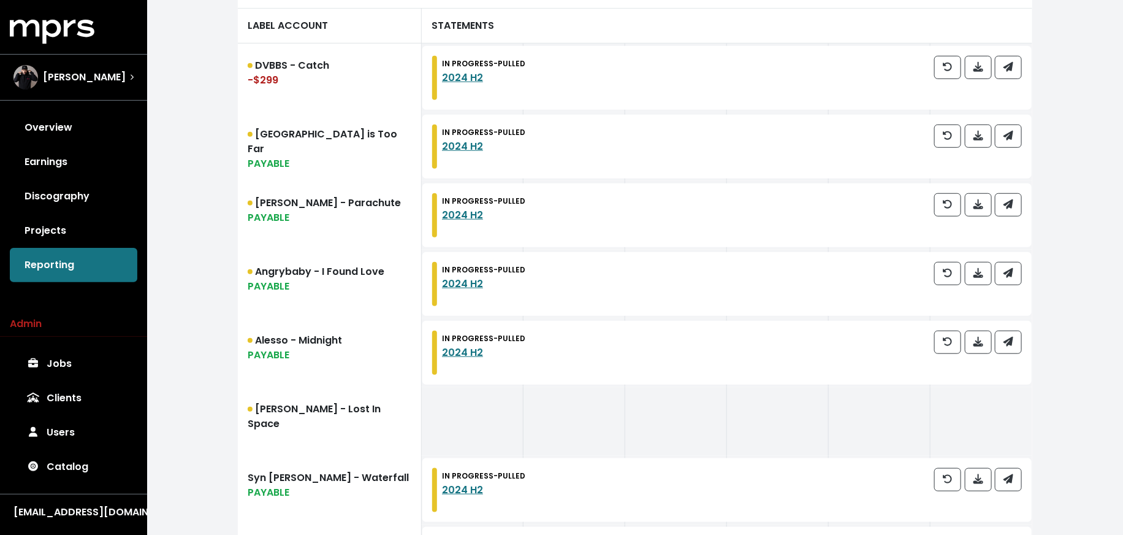
scroll to position [459, 0]
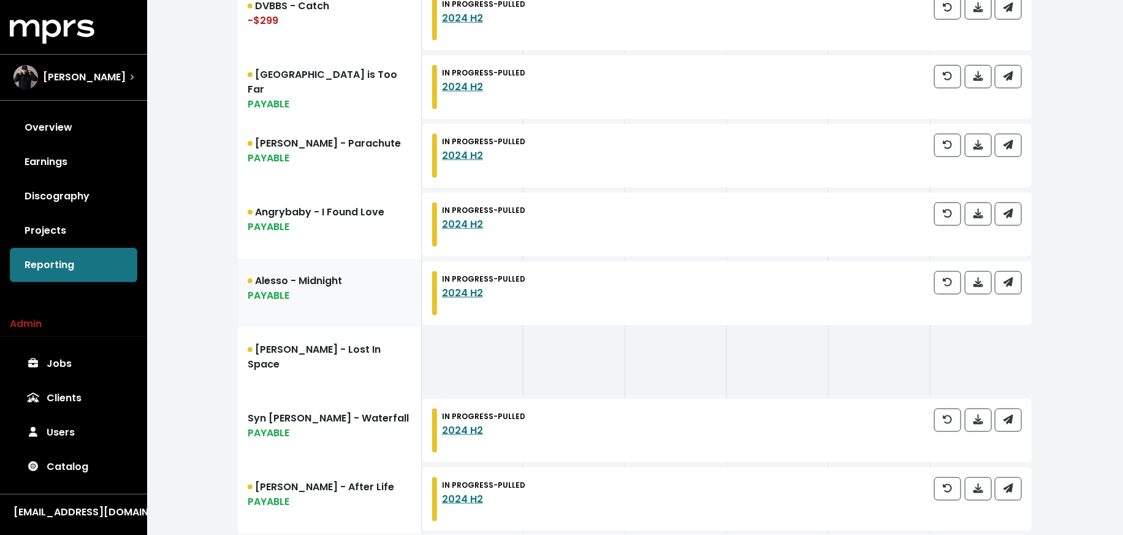
click at [289, 295] on div "PAYABLE" at bounding box center [330, 295] width 164 height 15
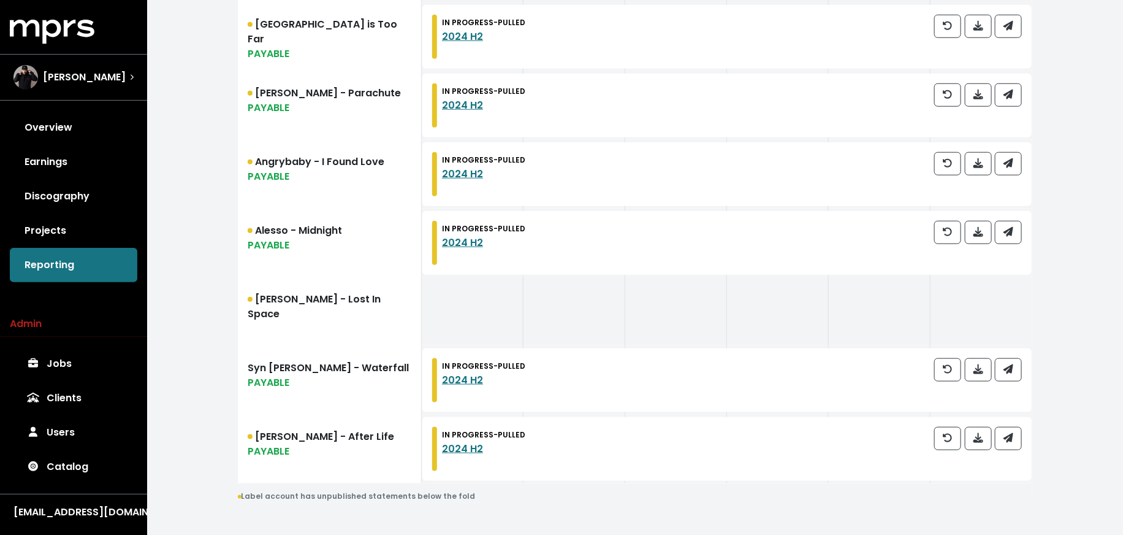
scroll to position [524, 0]
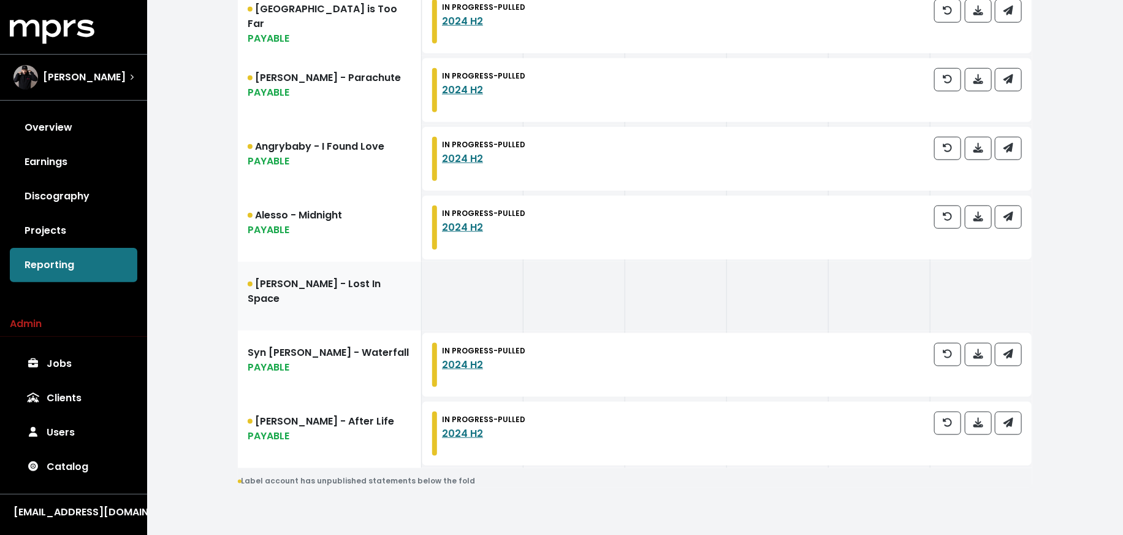
click at [298, 304] on link "[PERSON_NAME] - Lost In Space" at bounding box center [330, 296] width 184 height 69
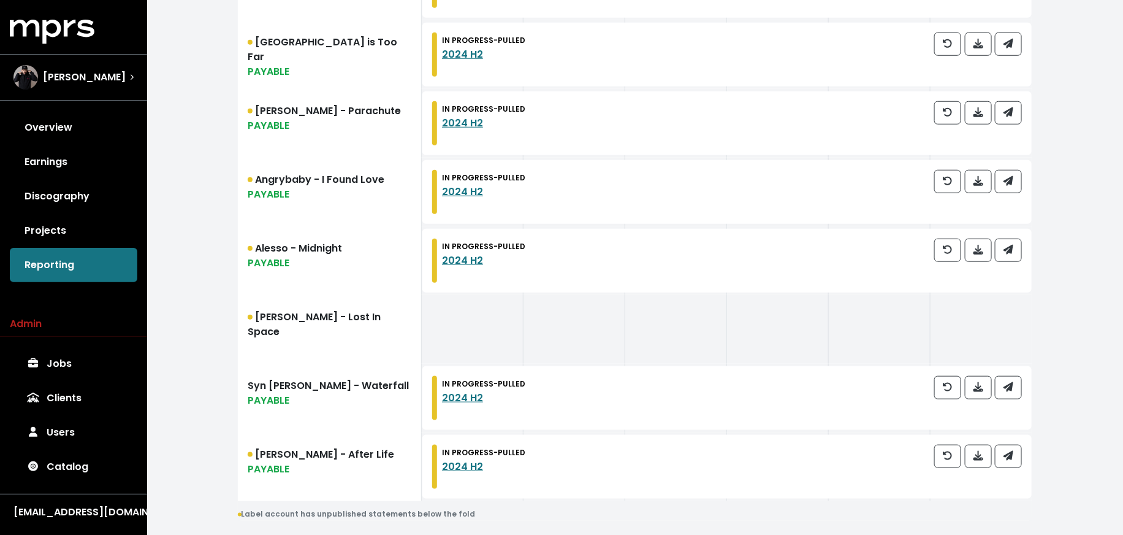
scroll to position [524, 0]
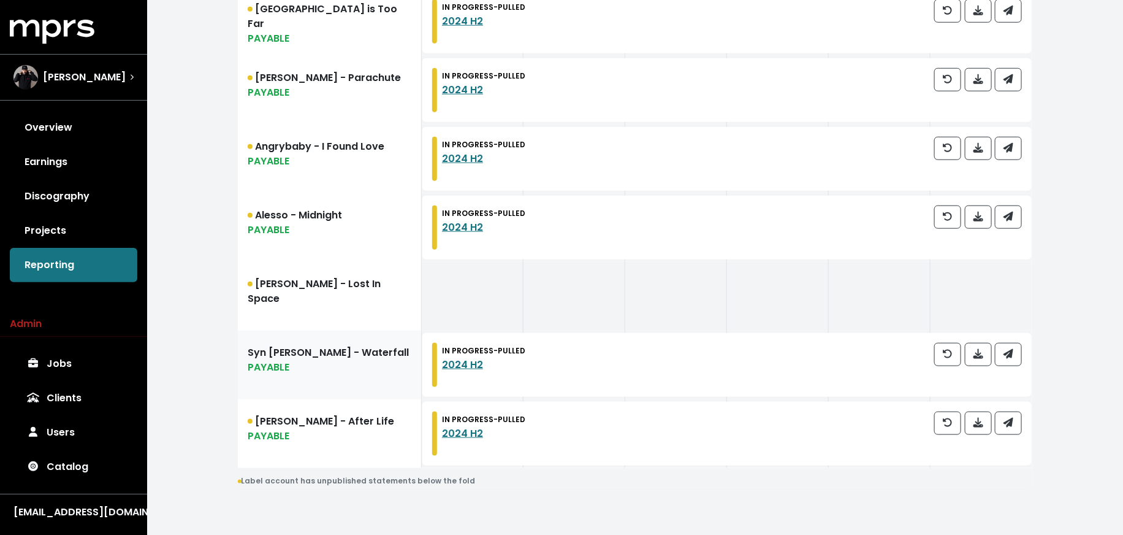
click at [289, 371] on div "PAYABLE" at bounding box center [330, 367] width 164 height 15
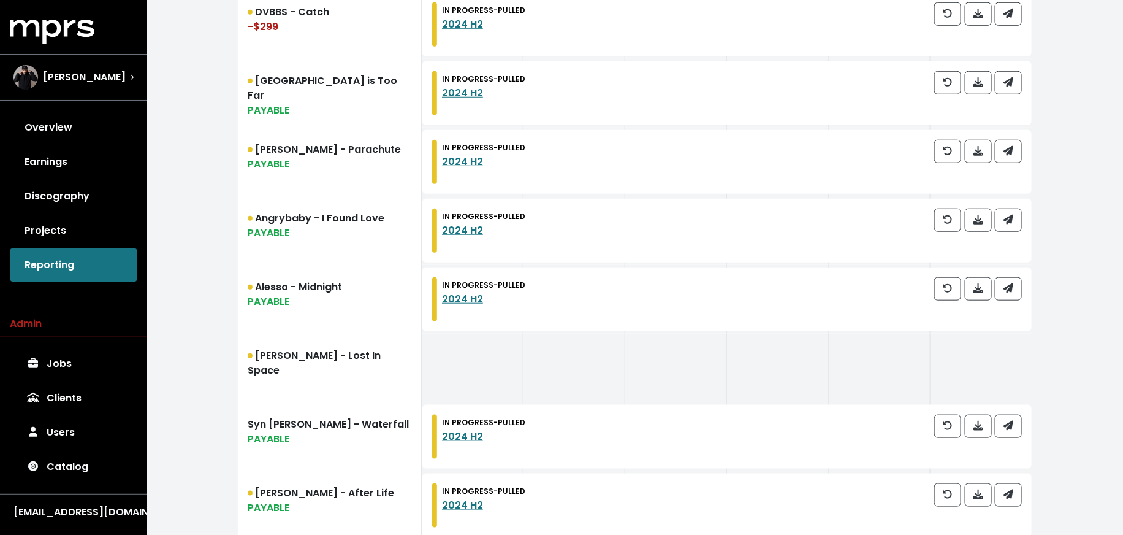
scroll to position [524, 0]
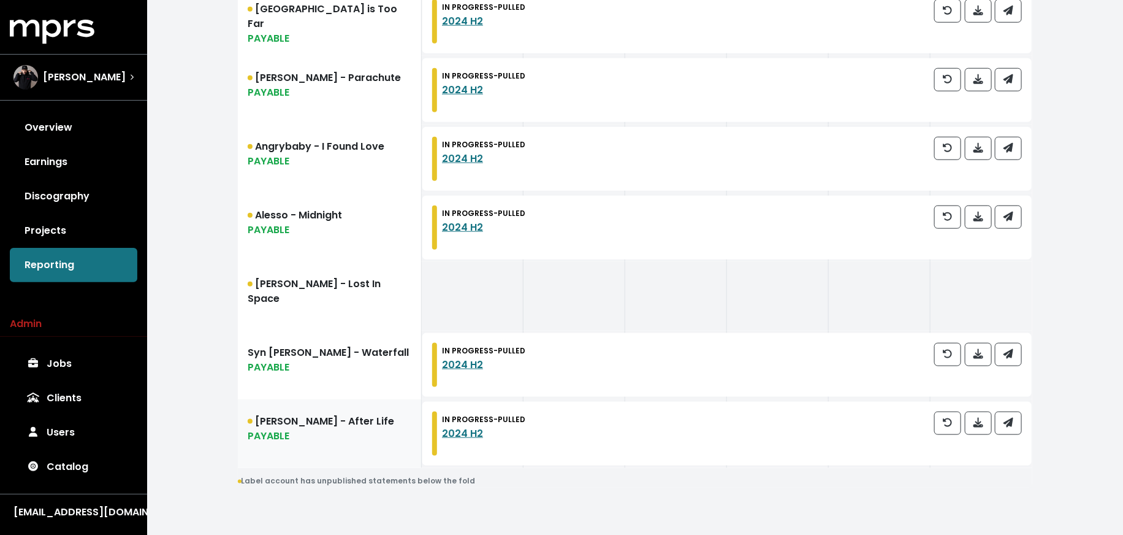
click at [281, 434] on div "PAYABLE" at bounding box center [330, 435] width 164 height 15
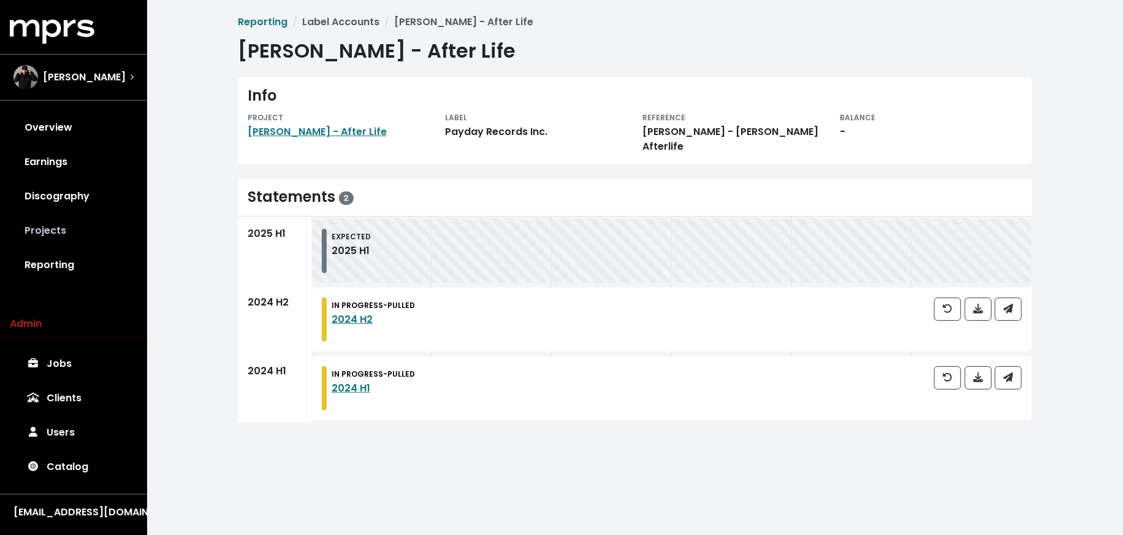
click at [95, 229] on link "Projects" at bounding box center [74, 230] width 128 height 34
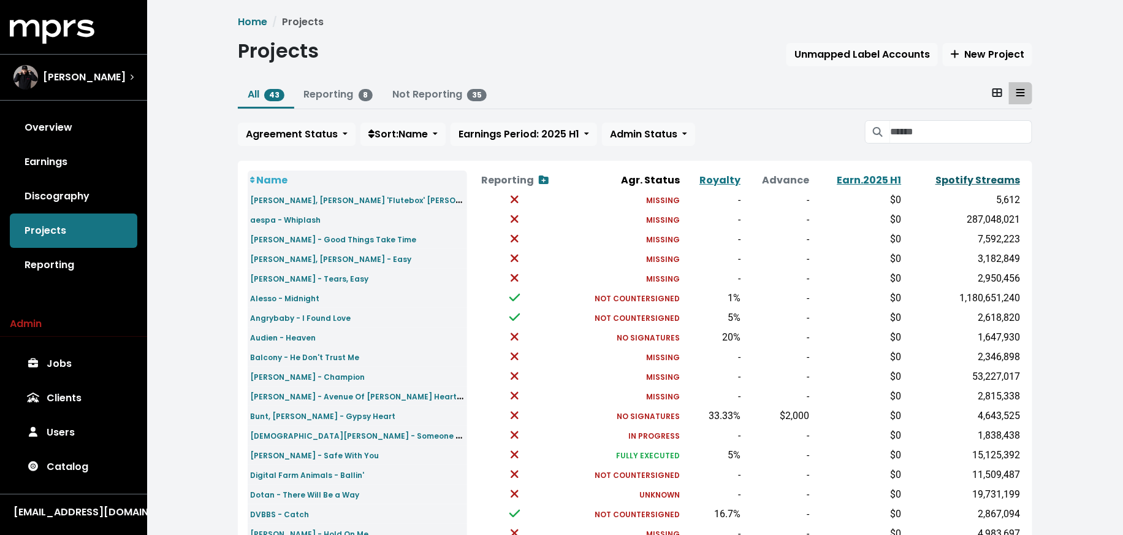
click at [953, 178] on link "Spotify Streams" at bounding box center [977, 180] width 85 height 14
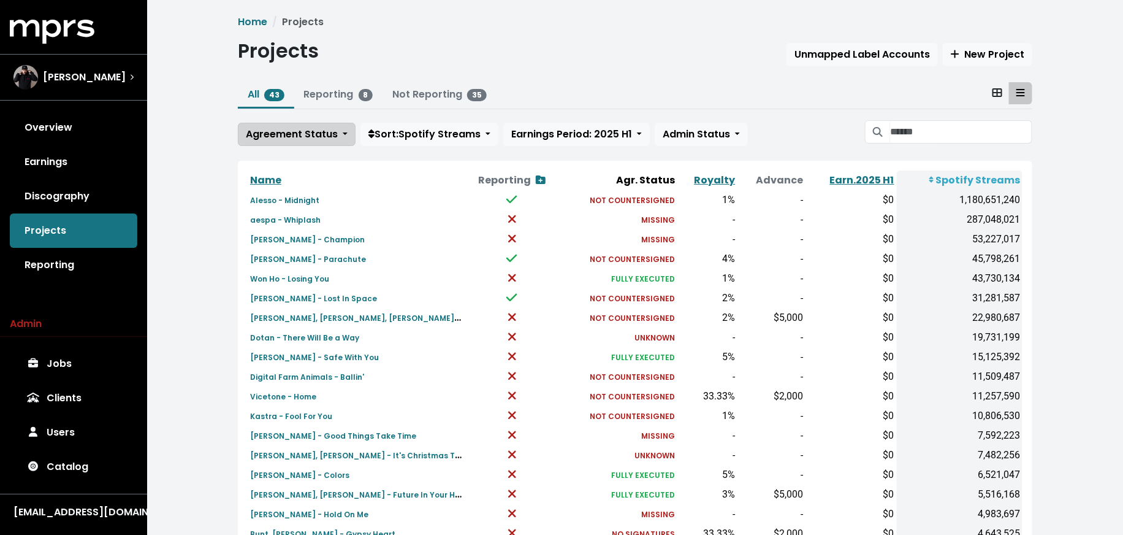
click at [289, 134] on span "Agreement Status" at bounding box center [292, 134] width 92 height 14
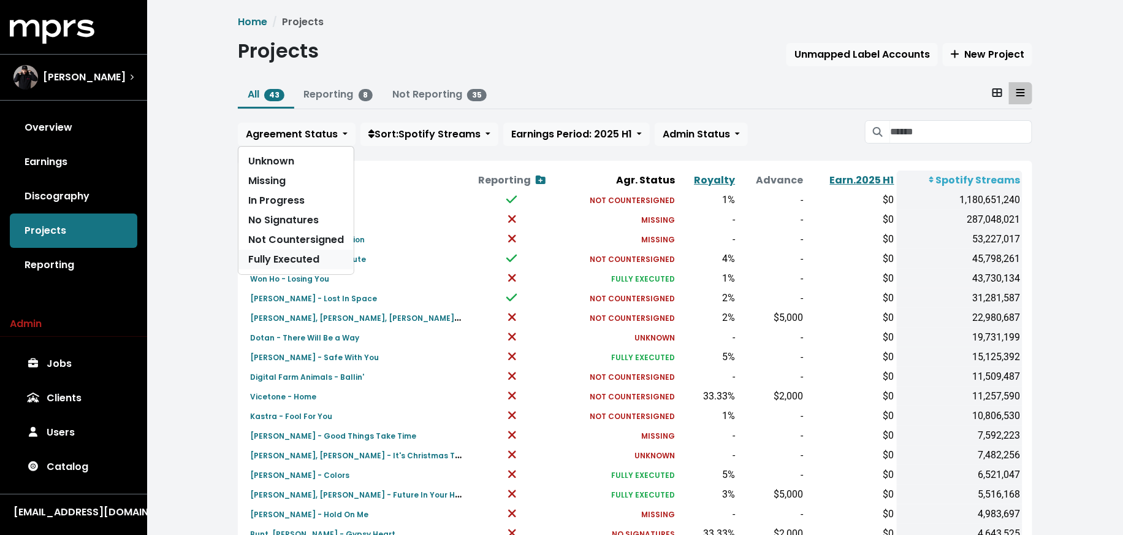
click at [280, 261] on link "Fully Executed" at bounding box center [295, 259] width 115 height 20
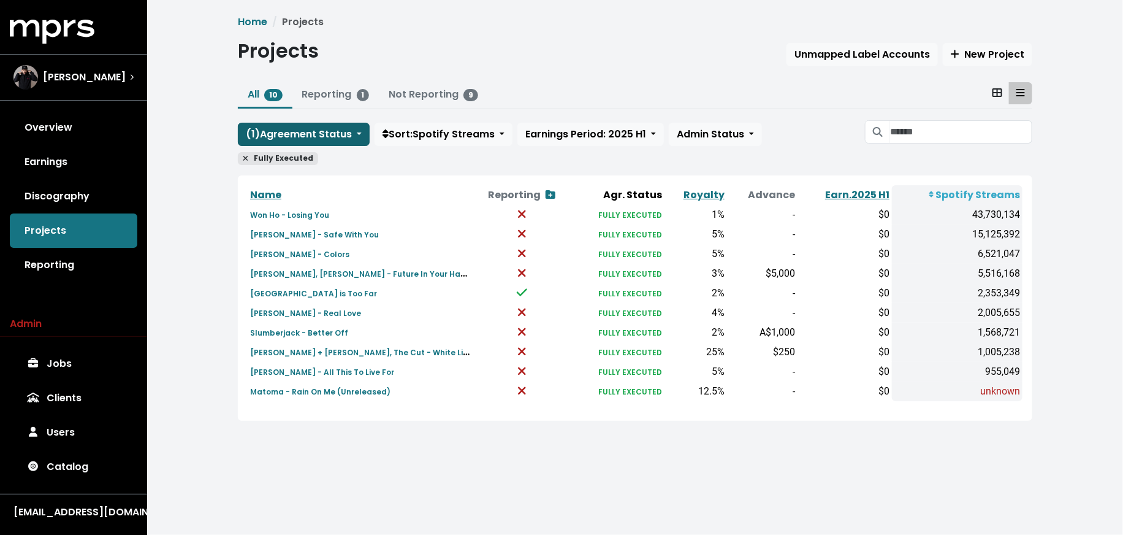
click at [300, 130] on span "( 1 ) Agreement Status" at bounding box center [299, 134] width 106 height 14
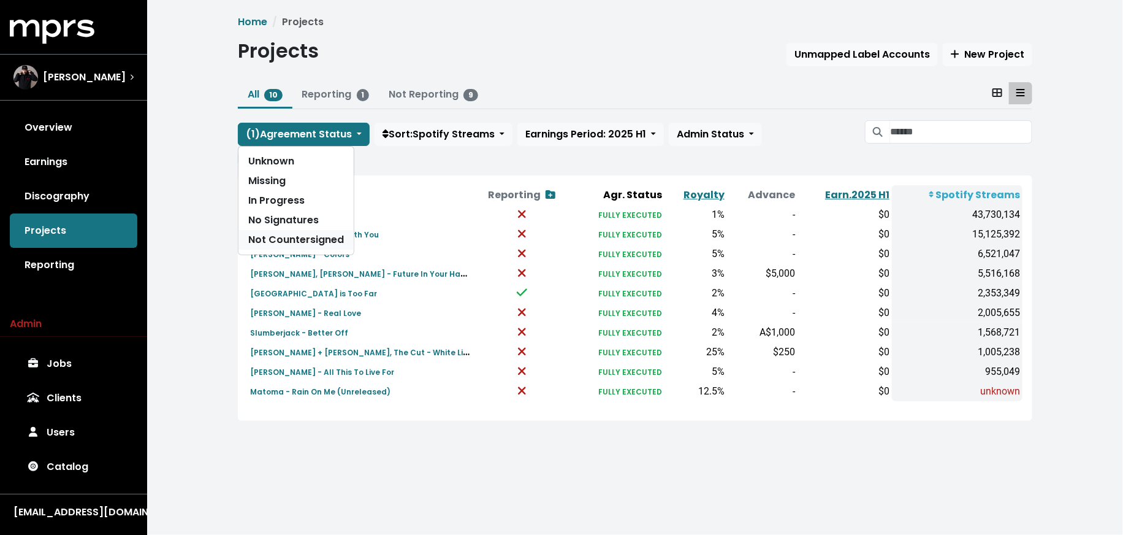
click at [297, 241] on link "Not Countersigned" at bounding box center [295, 240] width 115 height 20
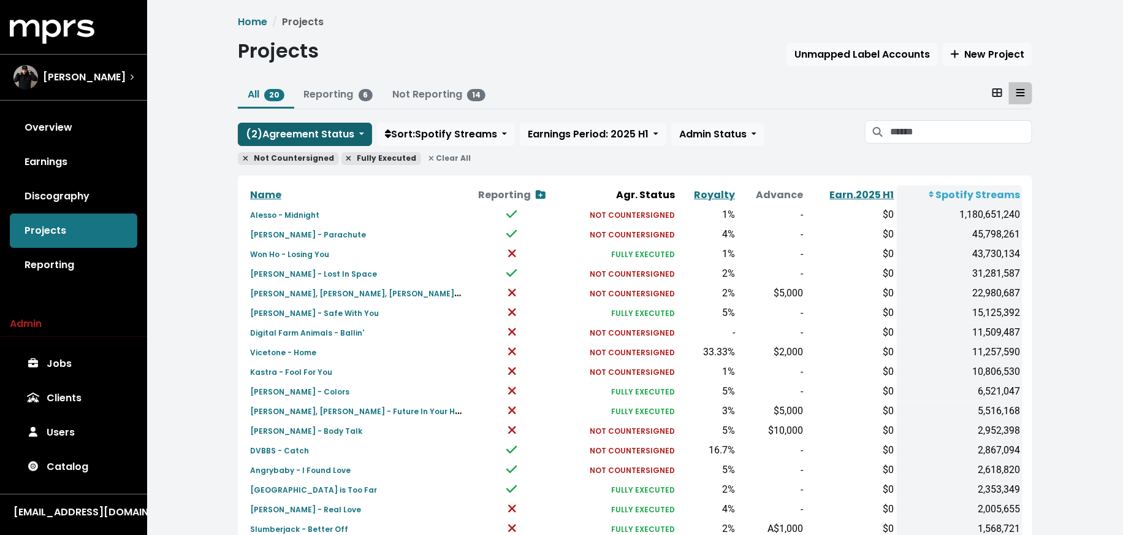
click at [305, 136] on span "( 2 ) Agreement Status" at bounding box center [300, 134] width 109 height 14
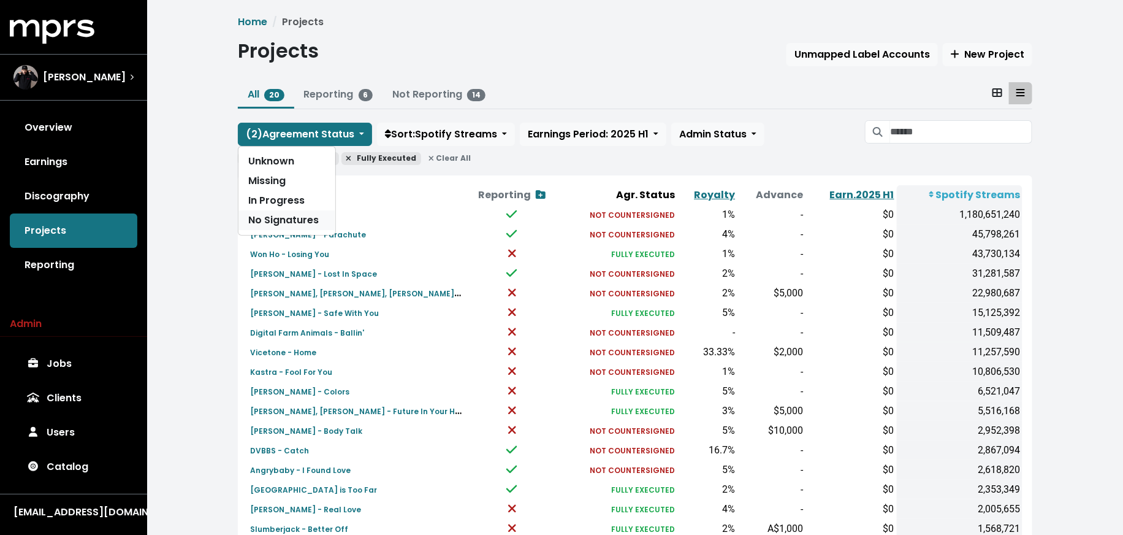
click at [302, 224] on link "No Signatures" at bounding box center [286, 220] width 97 height 20
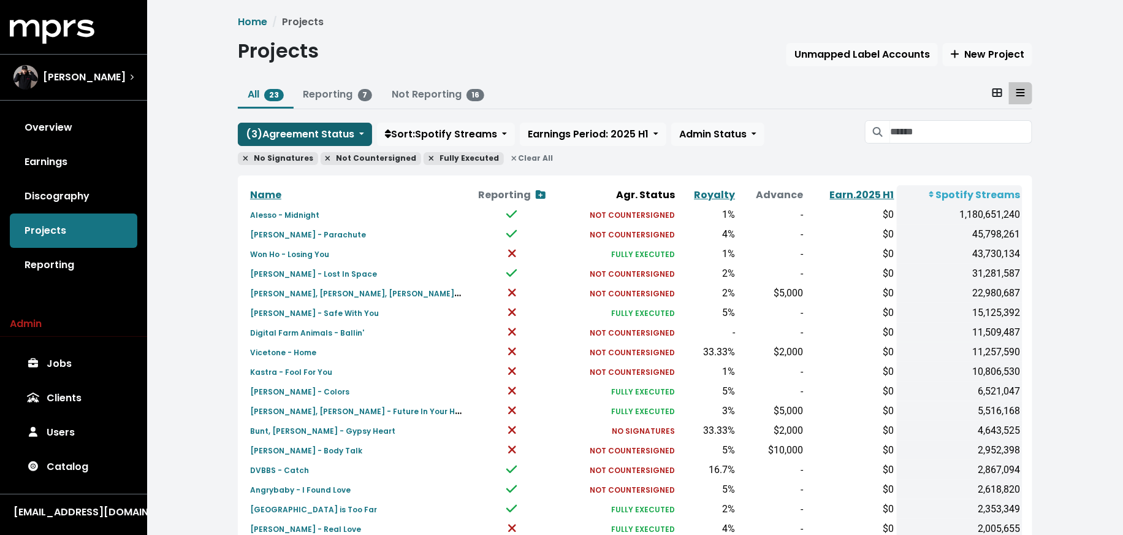
click at [316, 129] on span "( 3 ) Agreement Status" at bounding box center [300, 134] width 109 height 14
click at [171, 213] on div "Home Projects Projects Unmapped Label Accounts New Project All 23 Reporting 7 N…" at bounding box center [635, 355] width 976 height 710
click at [413, 91] on link "Not Reporting 16" at bounding box center [438, 94] width 93 height 14
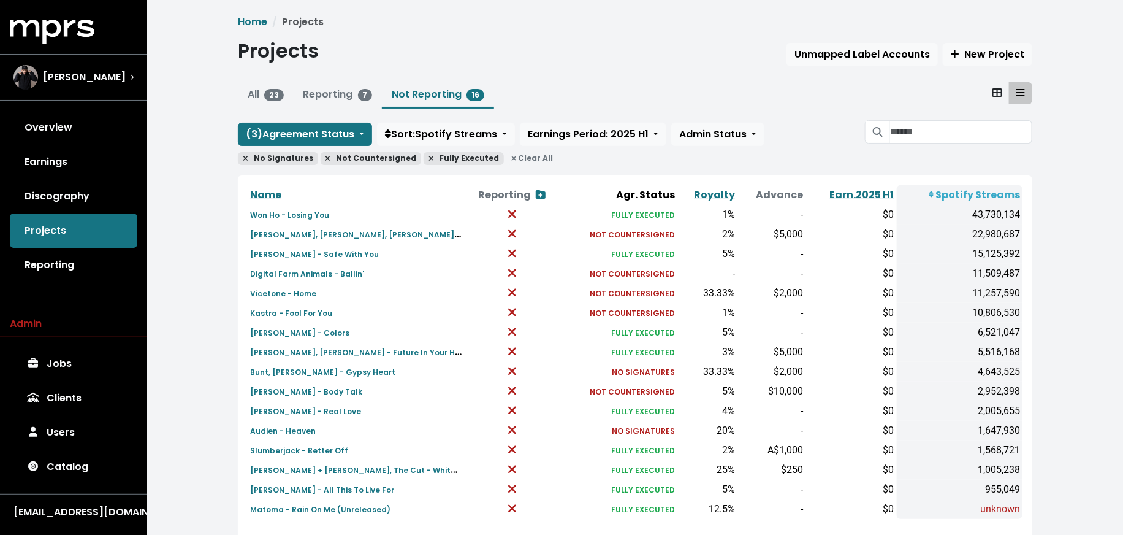
scroll to position [36, 0]
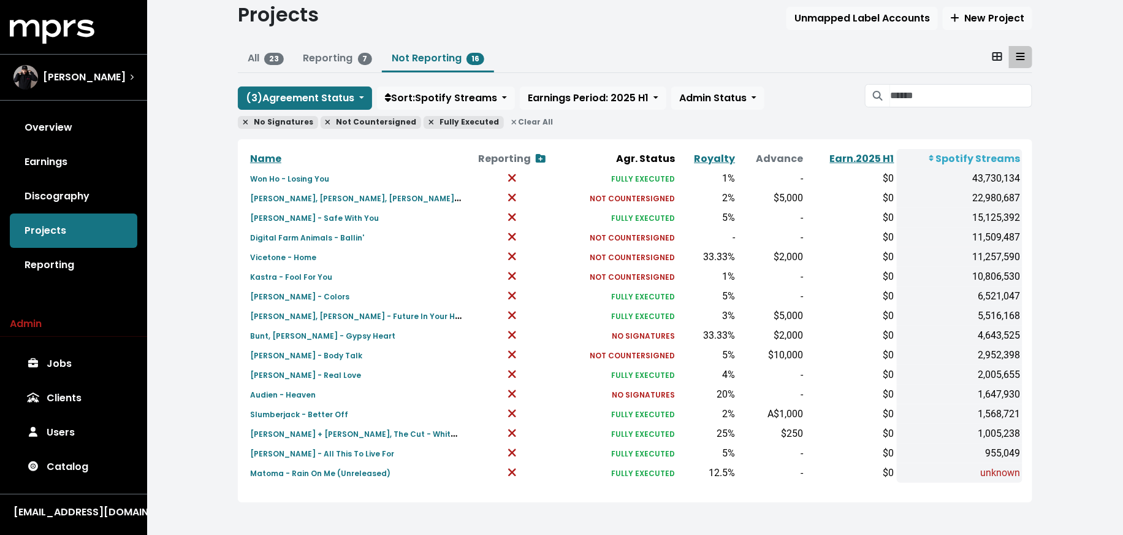
click at [204, 392] on div "Home Projects Projects Unmapped Label Accounts New Project All 23 Reporting 7 N…" at bounding box center [635, 250] width 976 height 573
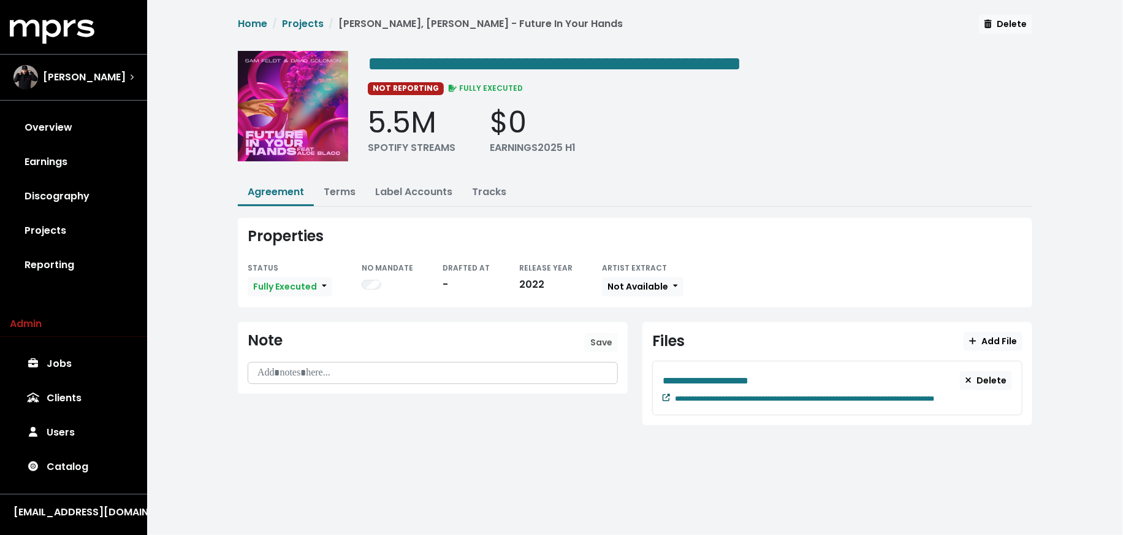
click at [664, 394] on icon at bounding box center [666, 397] width 7 height 7
